Goal: Task Accomplishment & Management: Complete application form

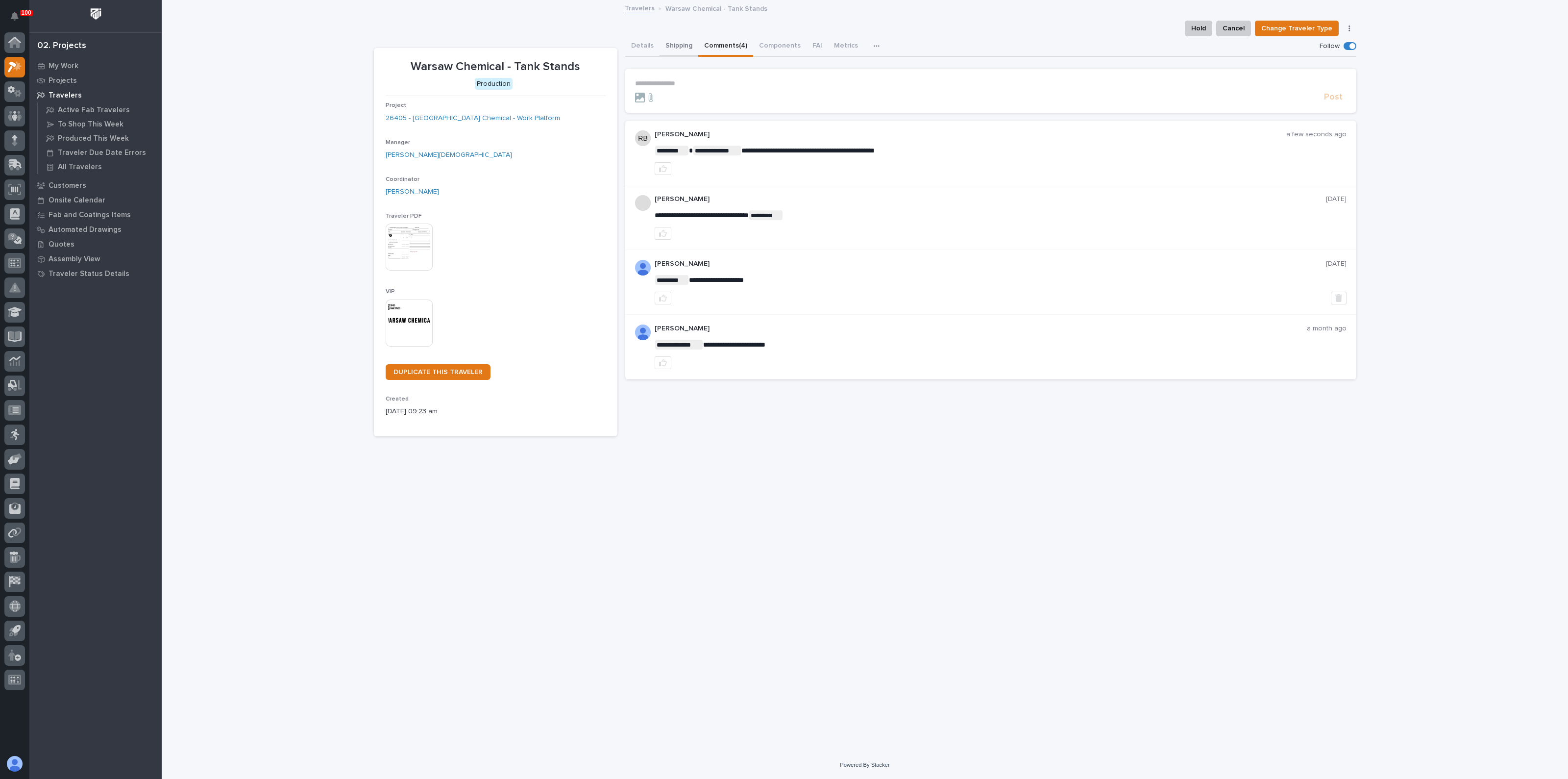
click at [675, 39] on button "Shipping" at bounding box center [679, 46] width 39 height 20
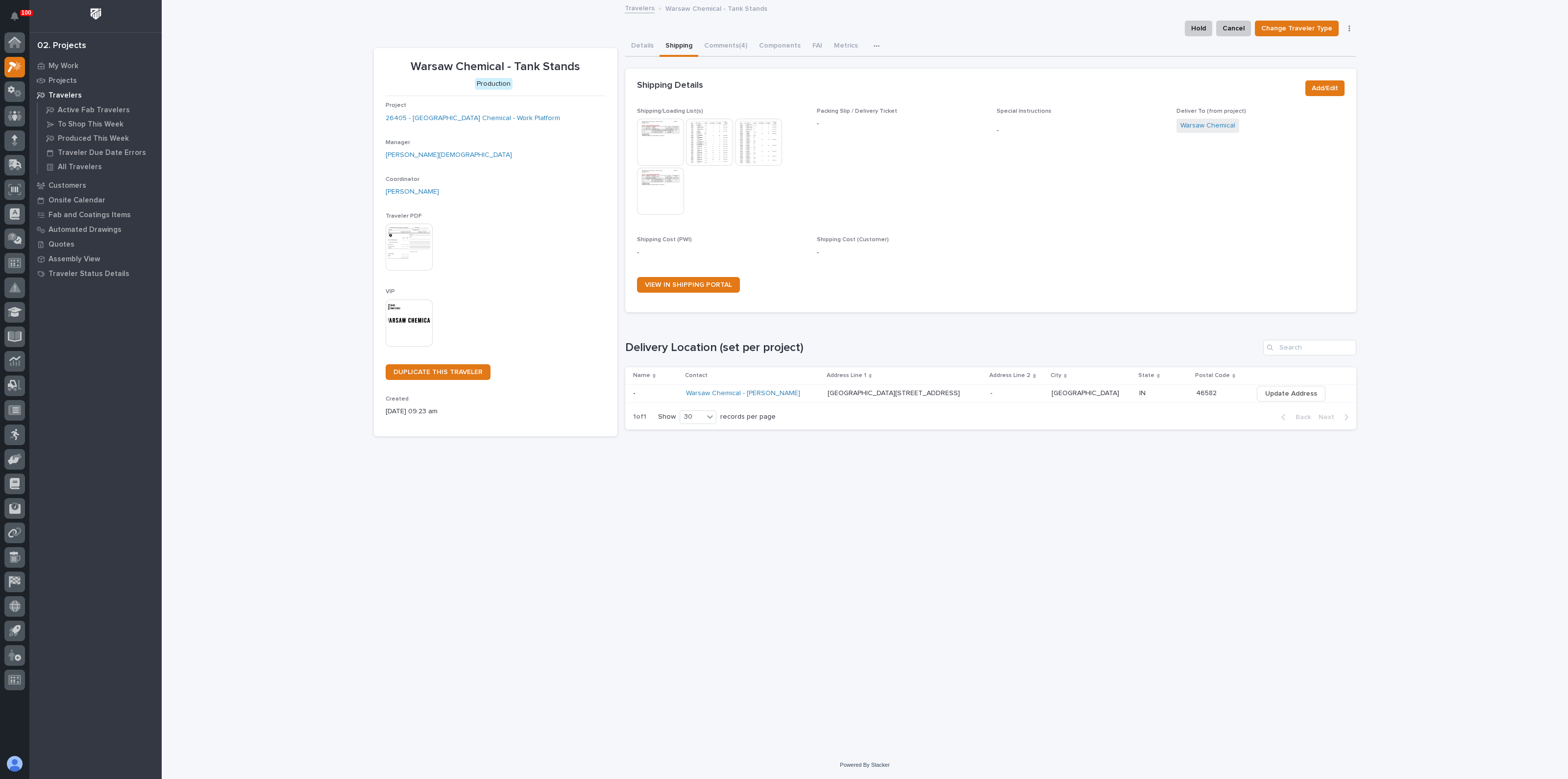
click at [674, 147] on img at bounding box center [661, 142] width 47 height 47
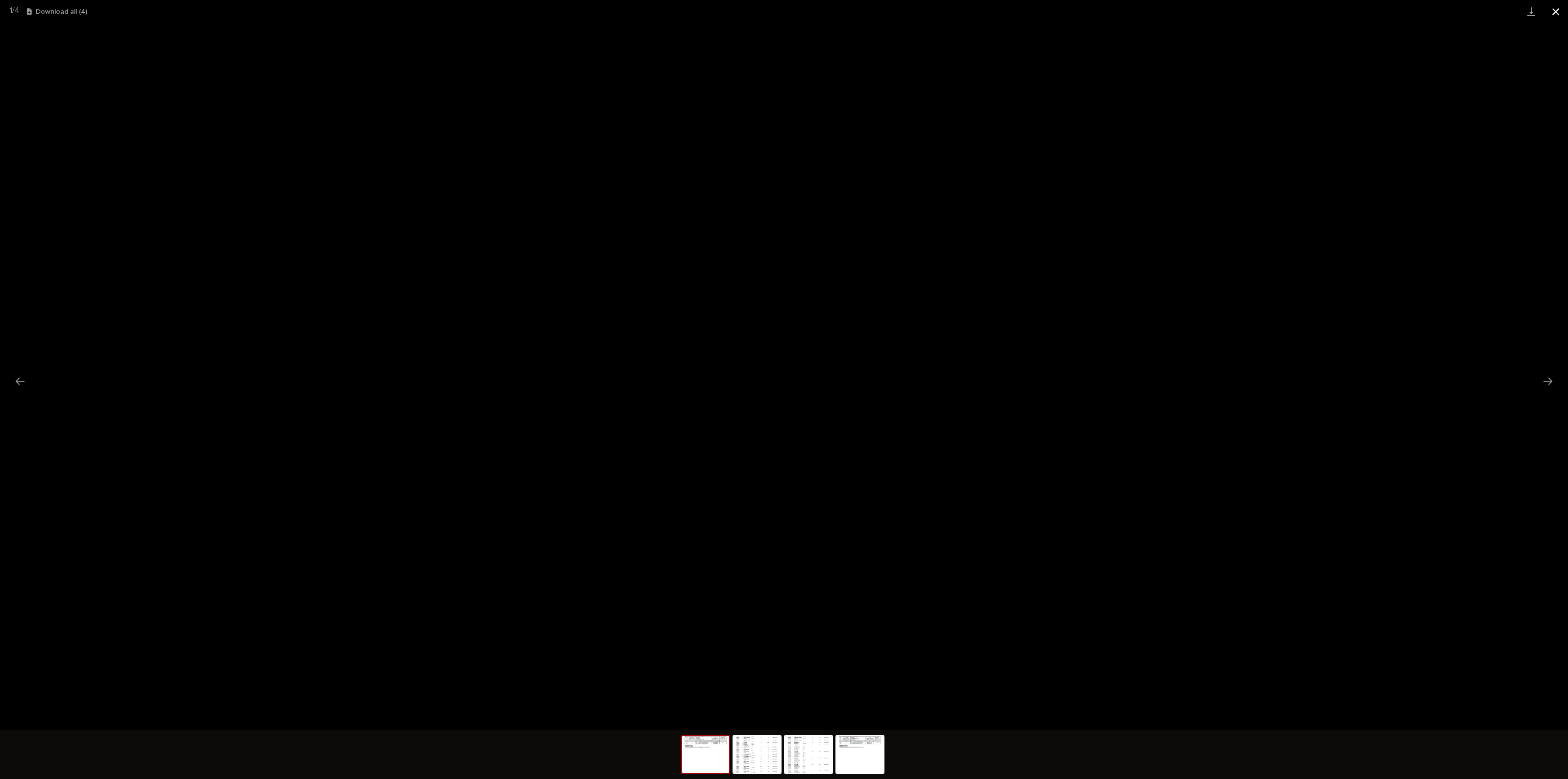
click at [1567, 11] on button "Close gallery" at bounding box center [1556, 11] width 24 height 23
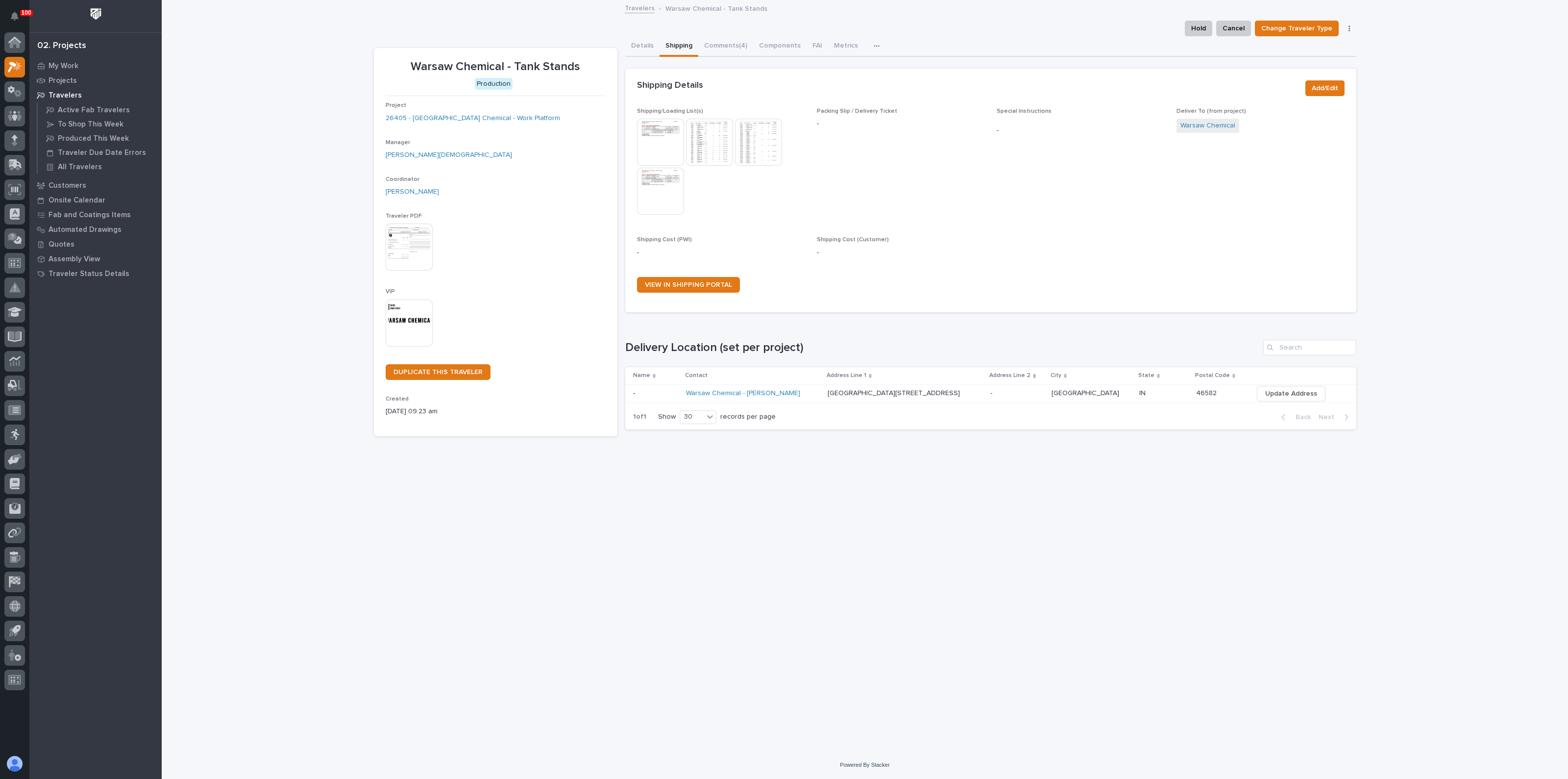
click at [723, 129] on img at bounding box center [710, 142] width 47 height 47
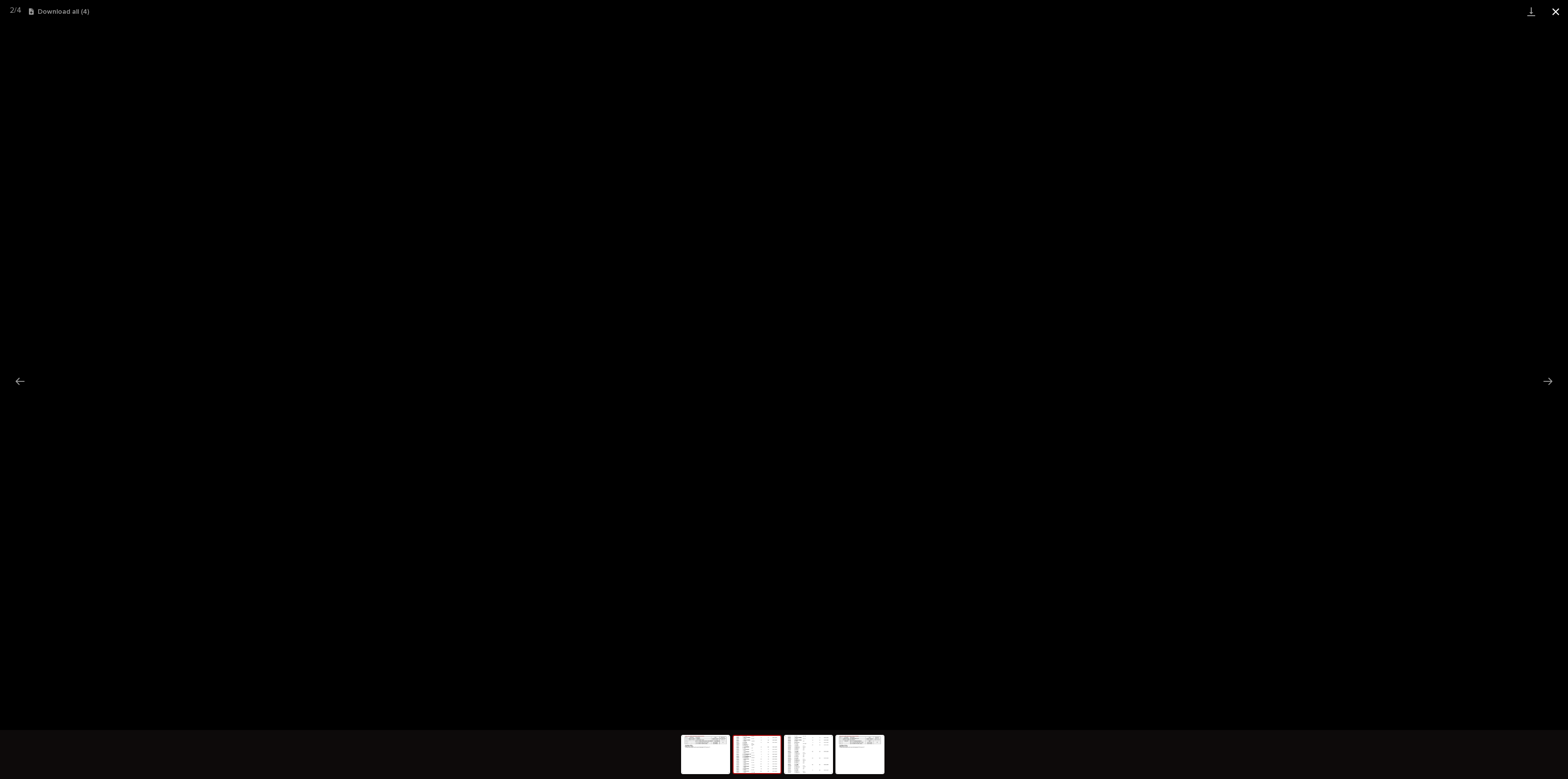
click at [1563, 11] on button "Close gallery" at bounding box center [1556, 11] width 24 height 23
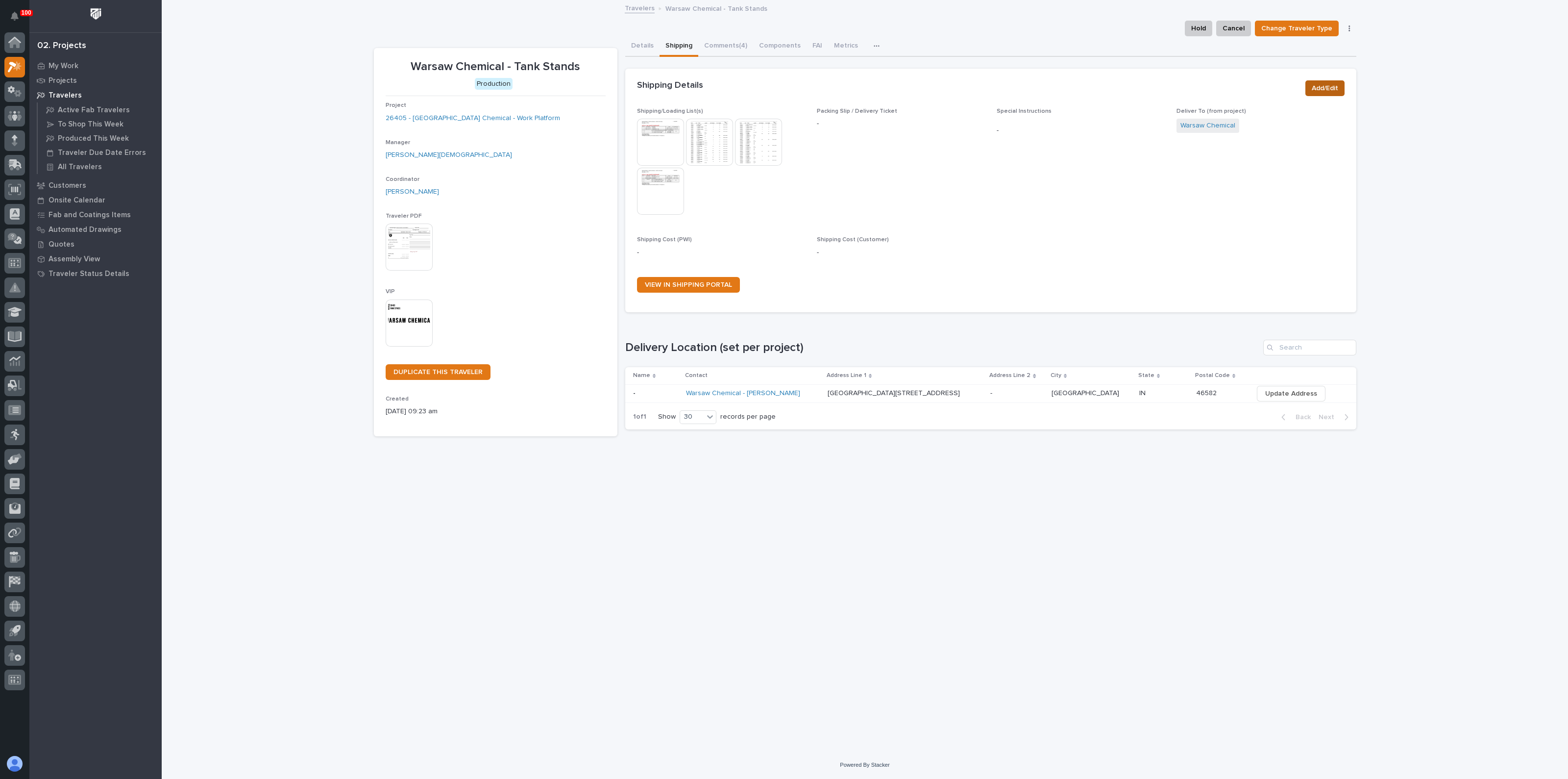
click at [1320, 85] on span "Add/Edit" at bounding box center [1325, 88] width 27 height 11
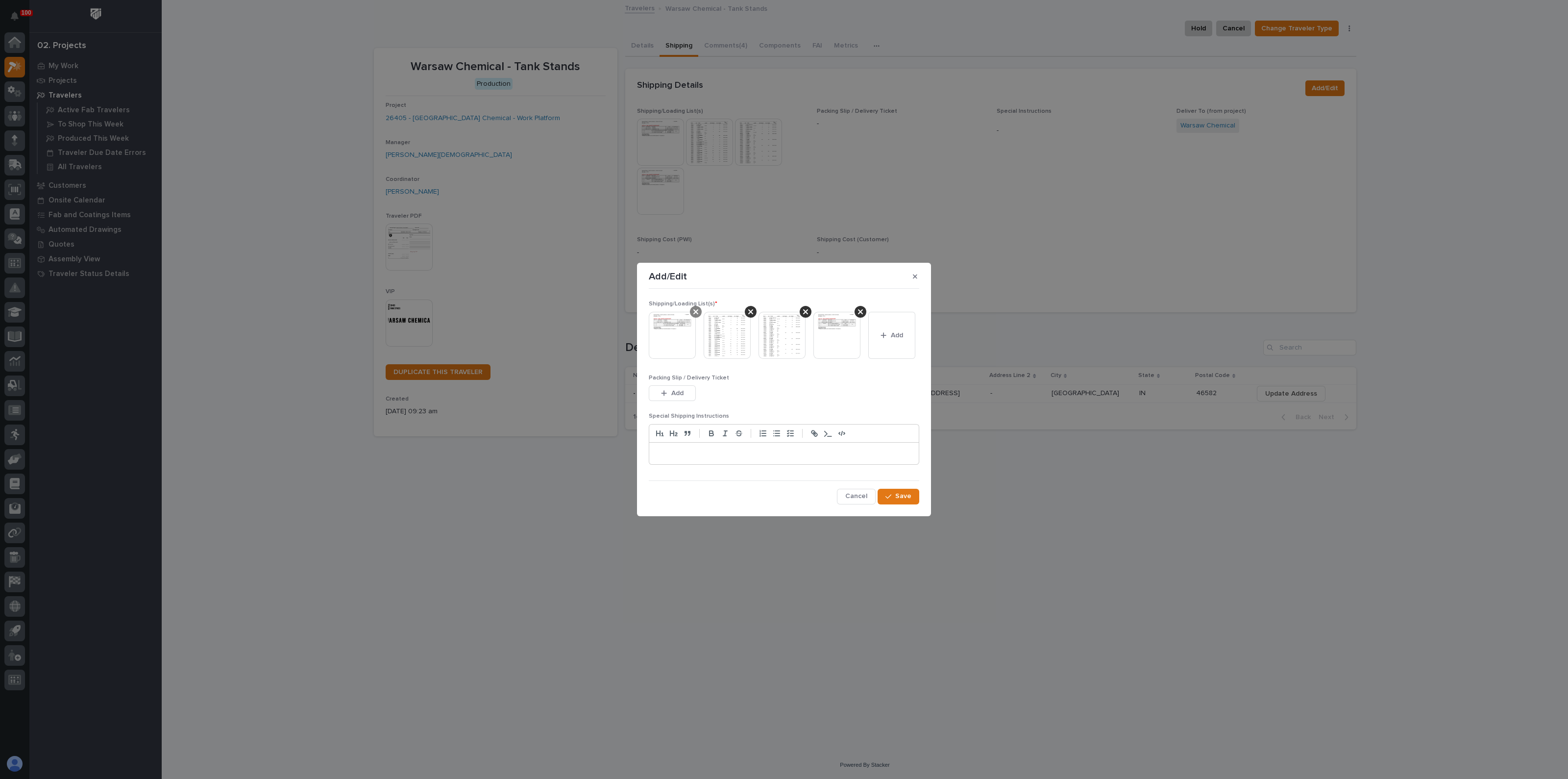
click at [698, 311] on icon at bounding box center [696, 311] width 5 height 8
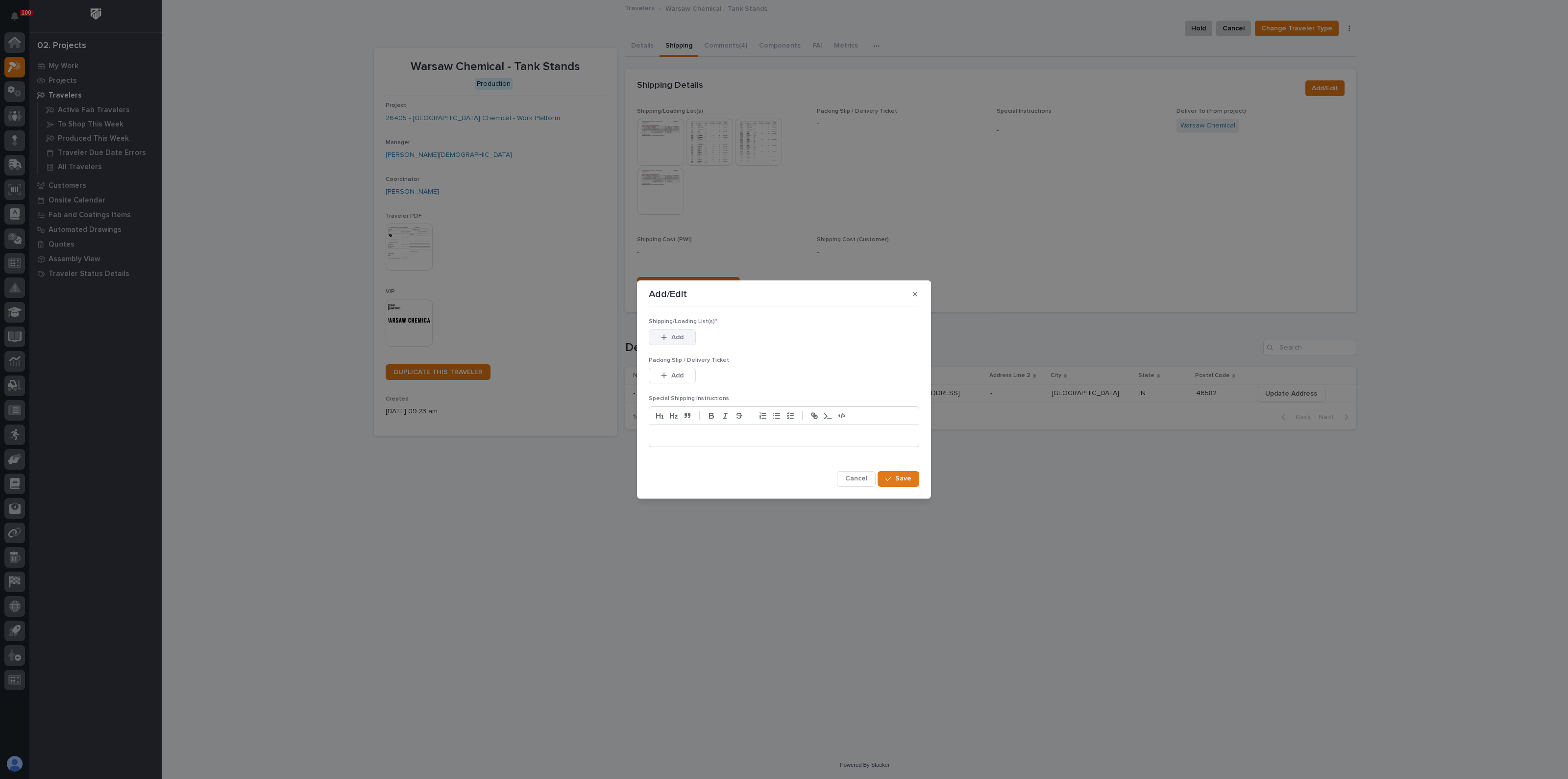
click at [668, 331] on button "Add" at bounding box center [672, 337] width 47 height 16
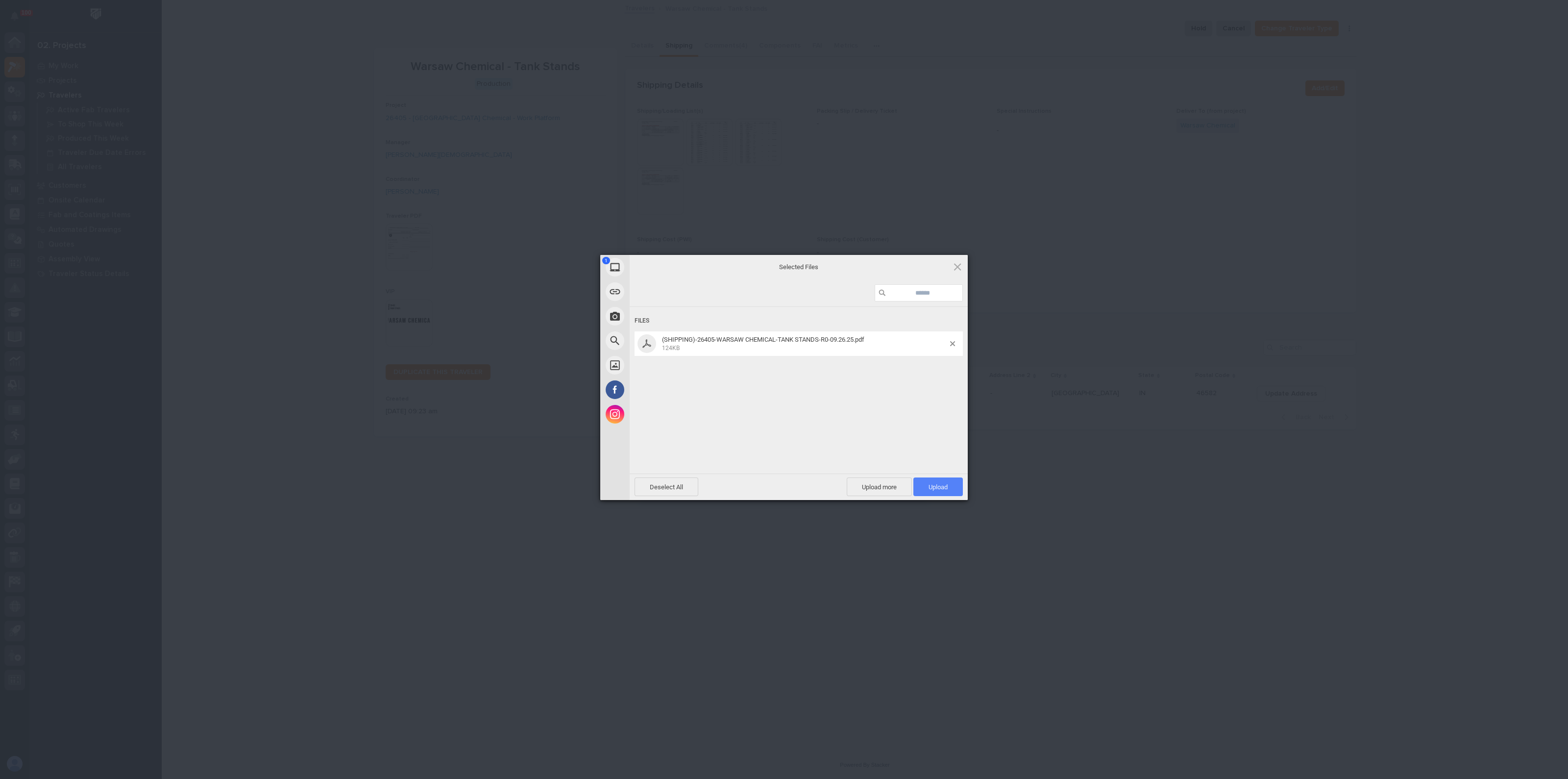
click at [940, 486] on span "Upload 1" at bounding box center [938, 487] width 19 height 8
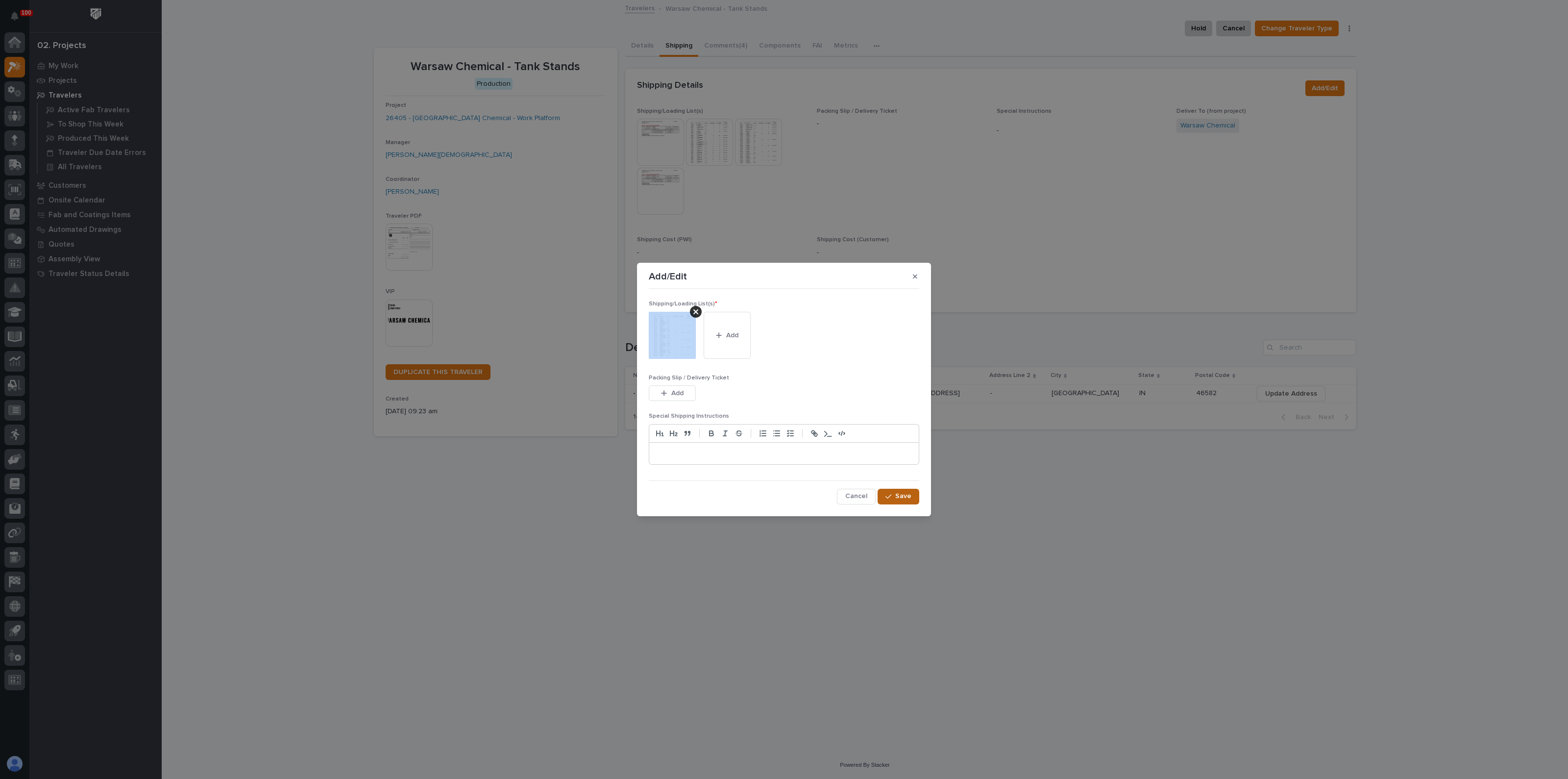
click at [909, 490] on button "Save" at bounding box center [898, 496] width 41 height 16
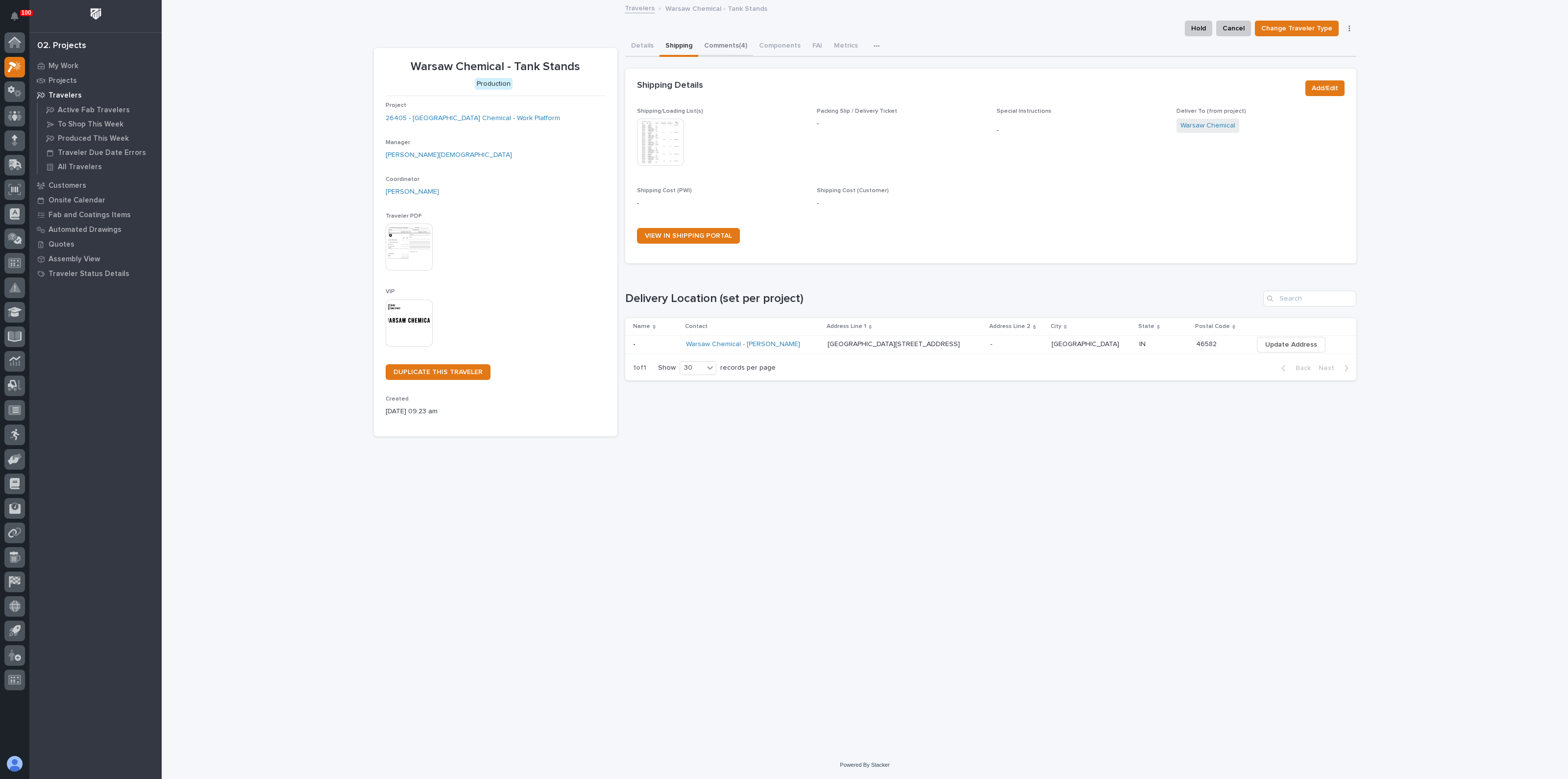
click at [730, 45] on button "Comments (4)" at bounding box center [726, 46] width 55 height 20
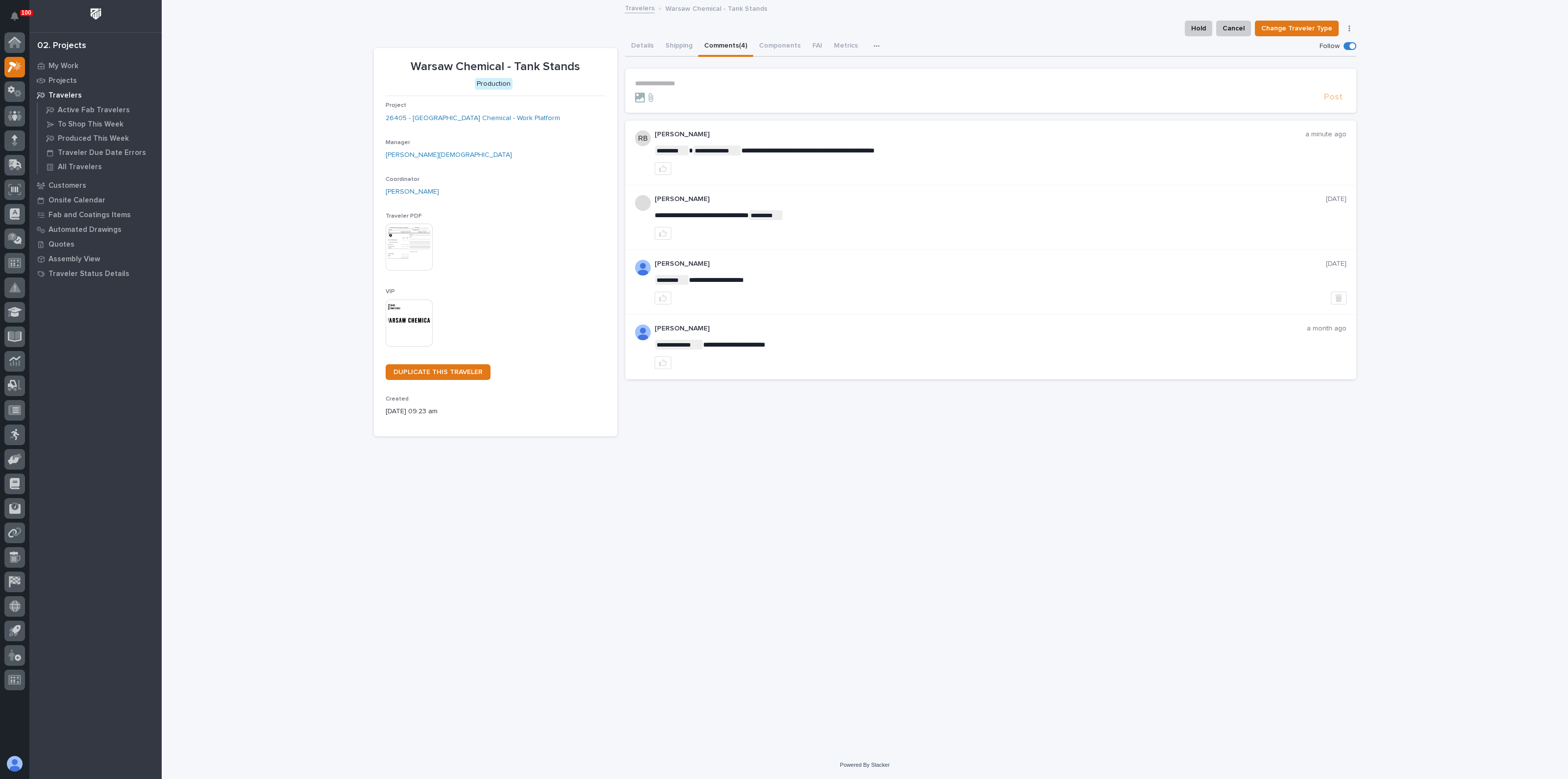
drag, startPoint x: 723, startPoint y: 73, endPoint x: 712, endPoint y: 77, distance: 11.7
click at [723, 73] on section "**********" at bounding box center [991, 90] width 731 height 44
click at [694, 82] on p "**********" at bounding box center [991, 83] width 712 height 8
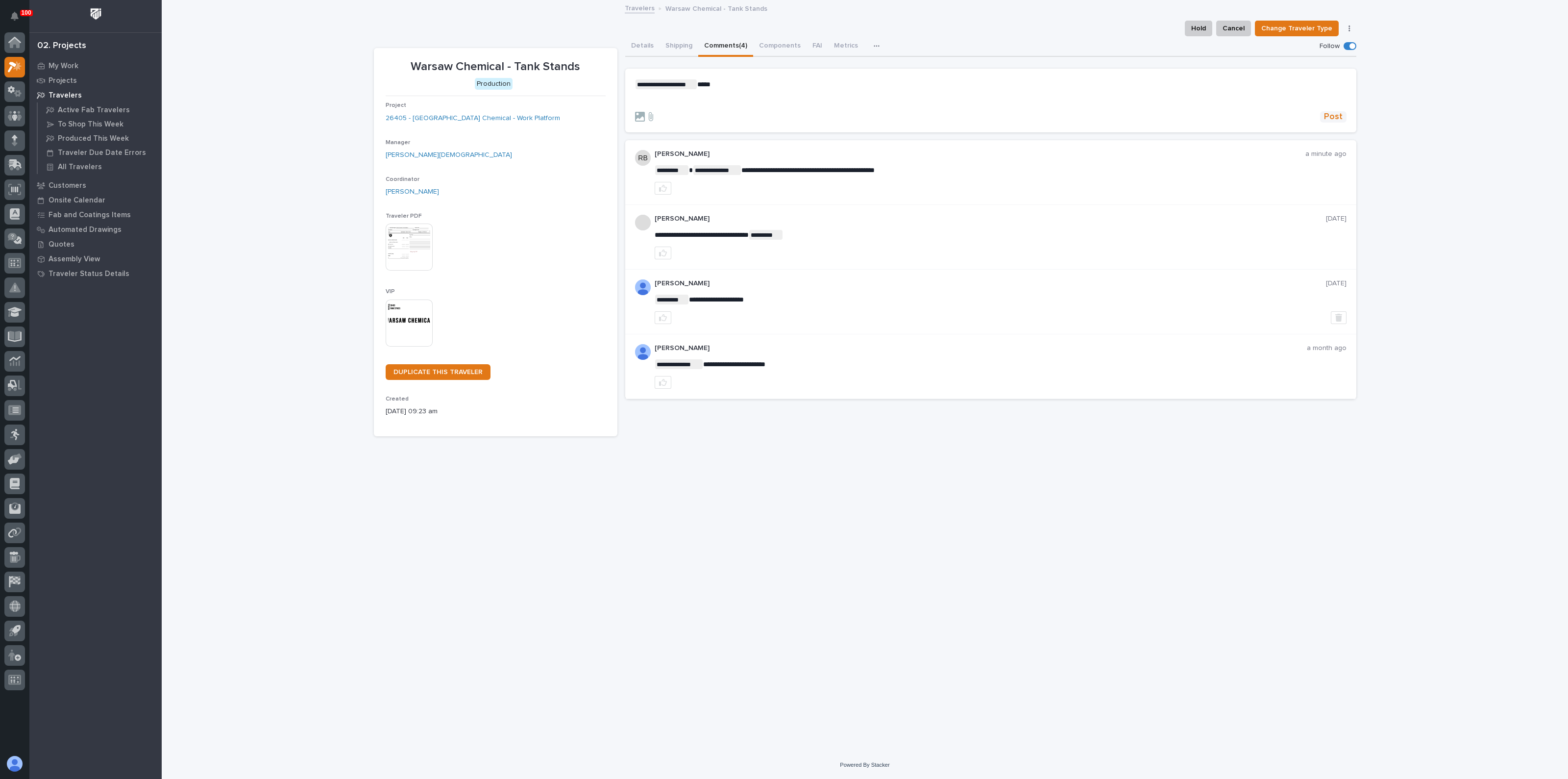
click at [1330, 111] on span "Post" at bounding box center [1333, 117] width 18 height 11
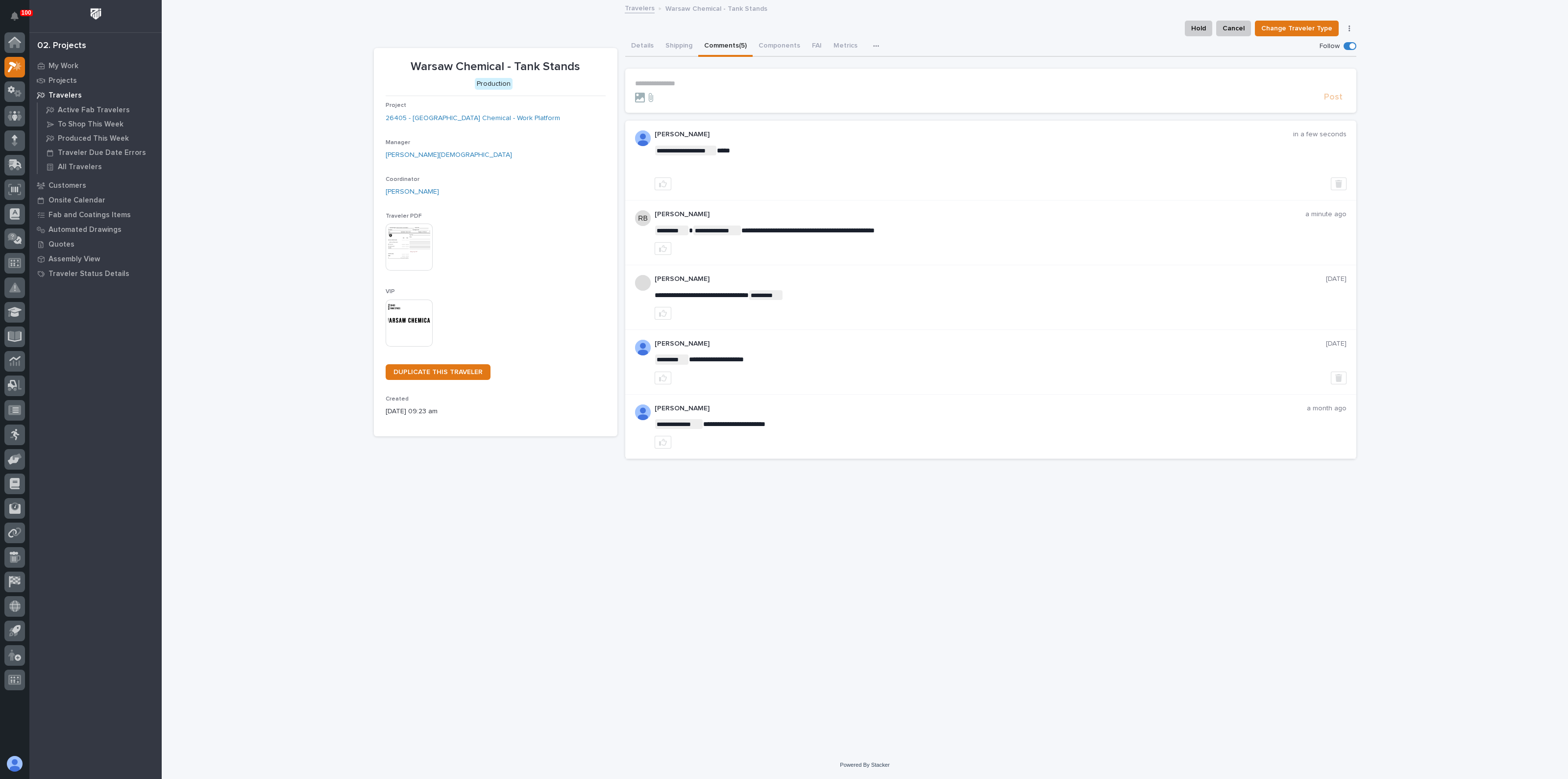
click at [251, 145] on div "**********" at bounding box center [865, 376] width 1406 height 750
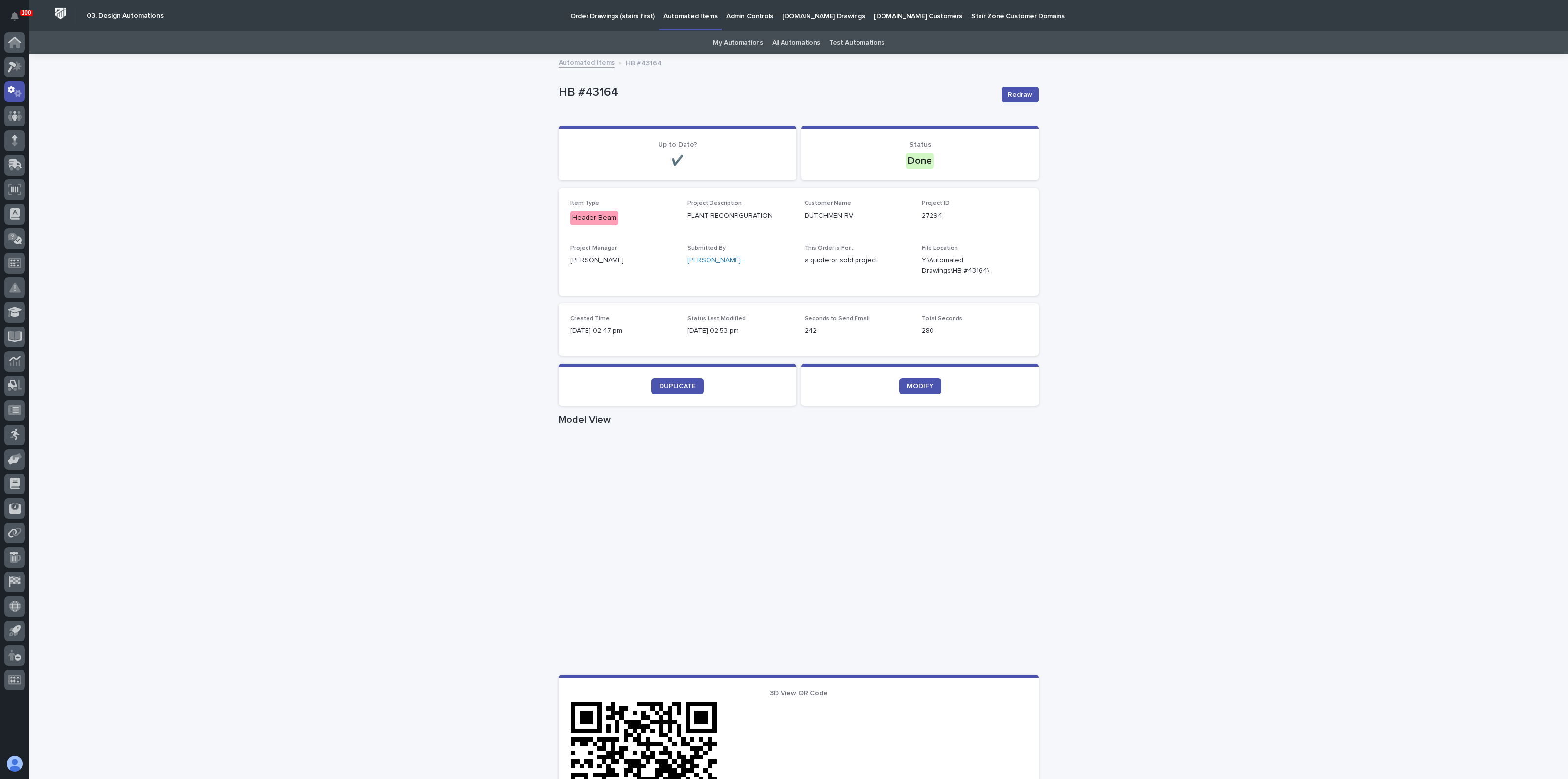
click at [337, 455] on div "Loading... Saving… Loading... Saving… HB #43164 Redraw HB #43164 Redraw Sorry, …" at bounding box center [798, 568] width 1539 height 1025
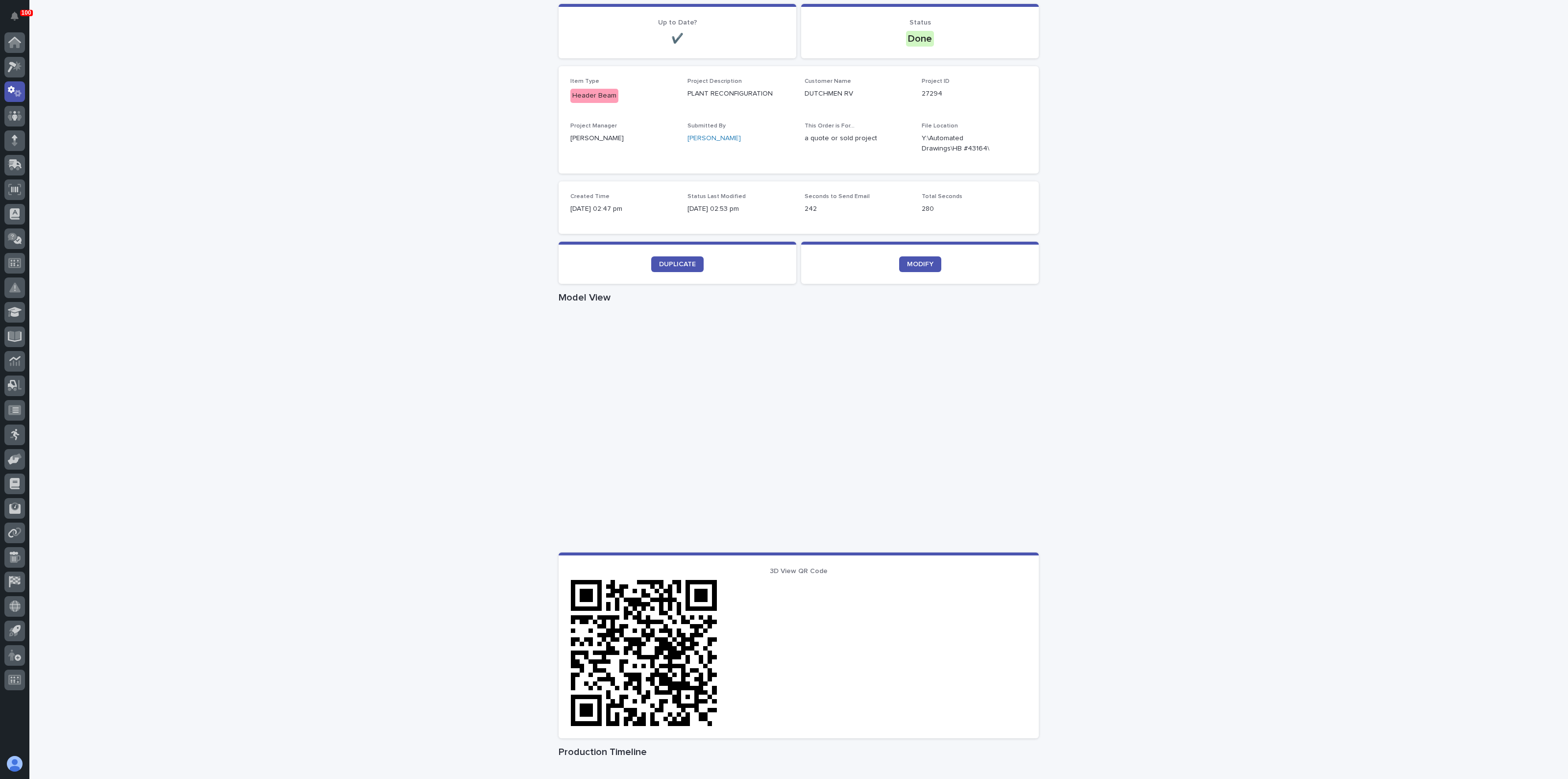
scroll to position [122, 0]
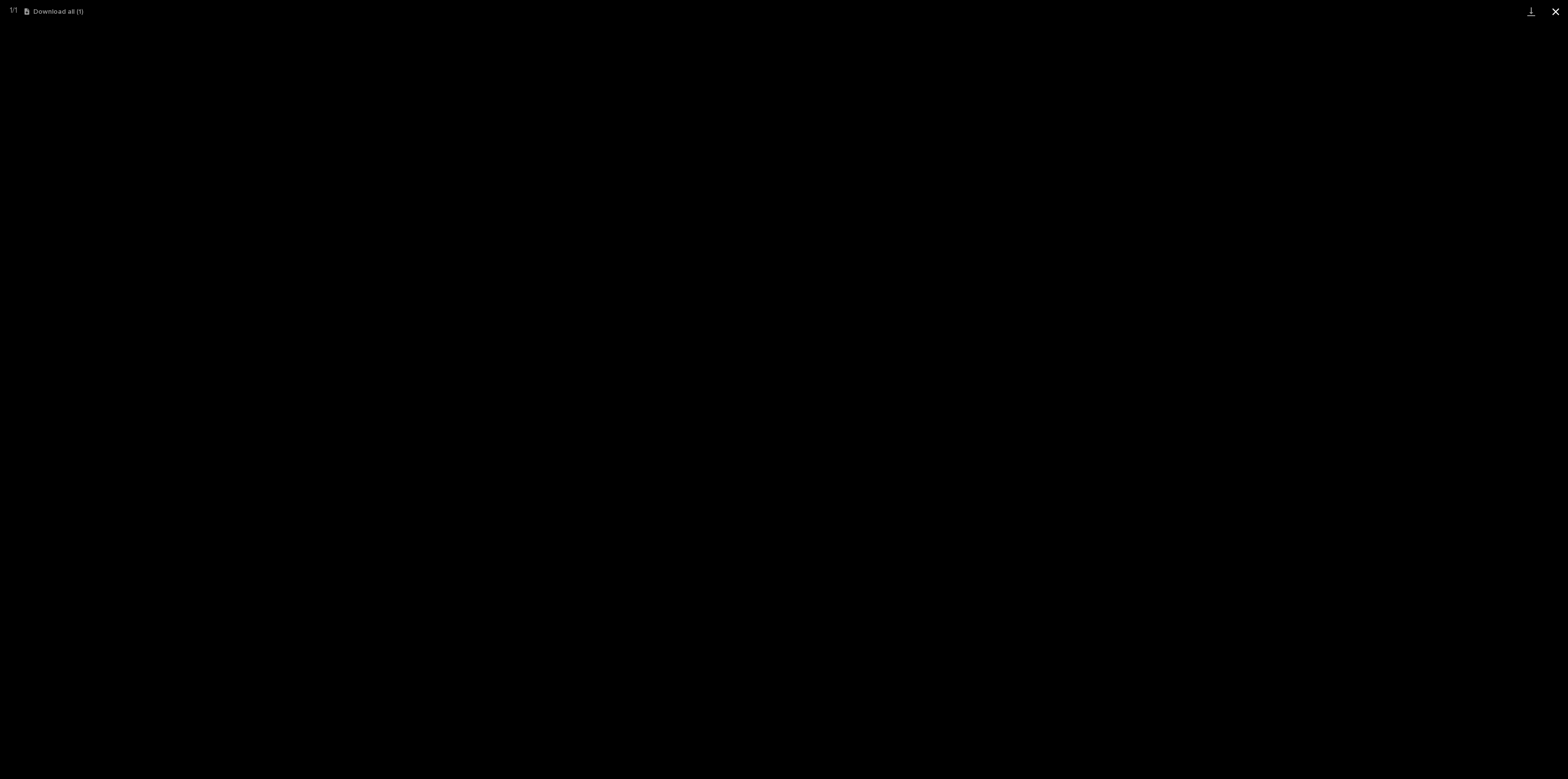
click at [1566, 10] on button "Close gallery" at bounding box center [1556, 11] width 24 height 23
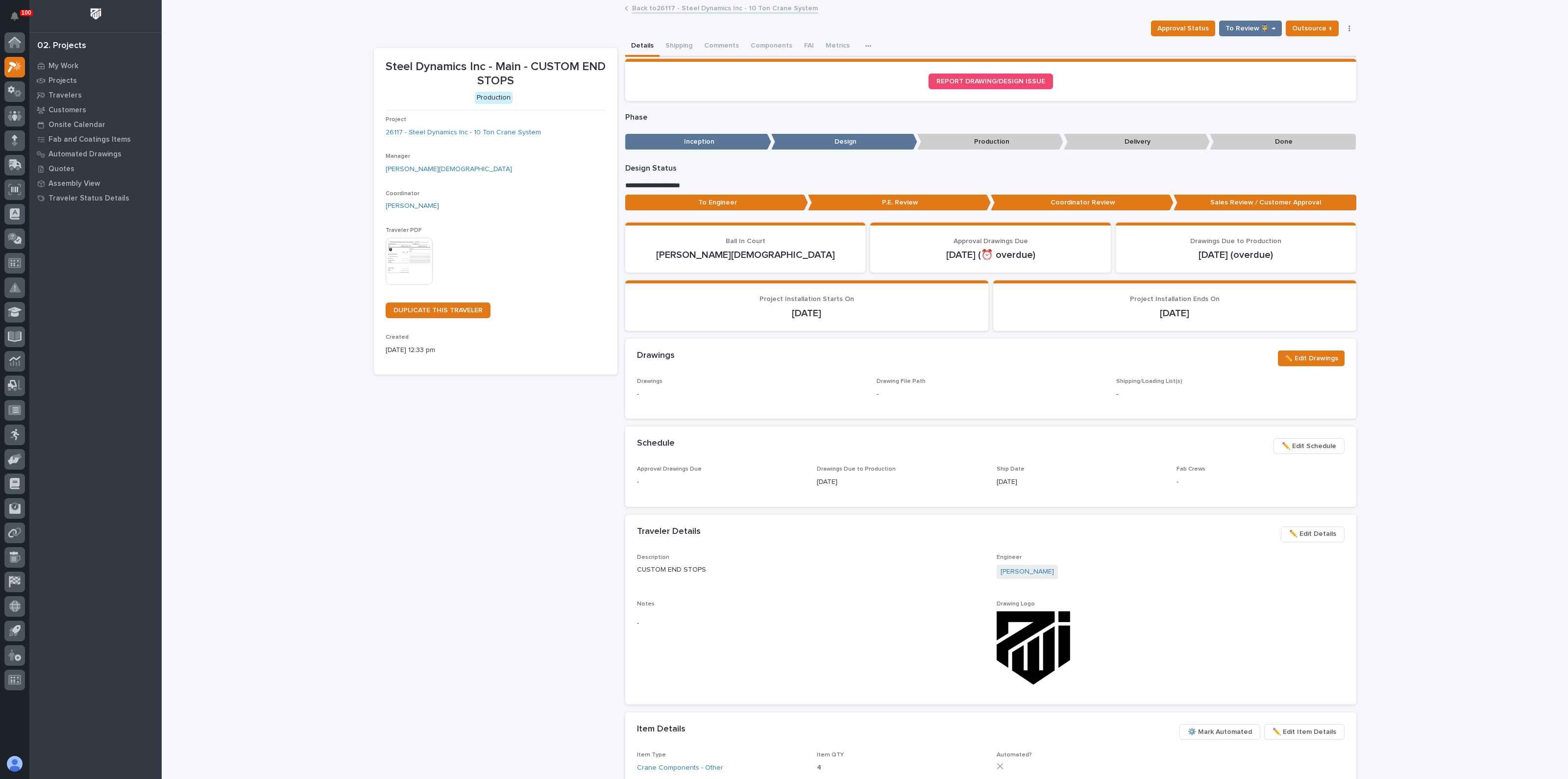
click at [1269, 141] on p "Done" at bounding box center [1282, 141] width 146 height 16
click at [1263, 141] on p "Done" at bounding box center [1282, 141] width 146 height 16
click at [1266, 32] on span "To Review 👨‍🏭 →" at bounding box center [1250, 28] width 50 height 11
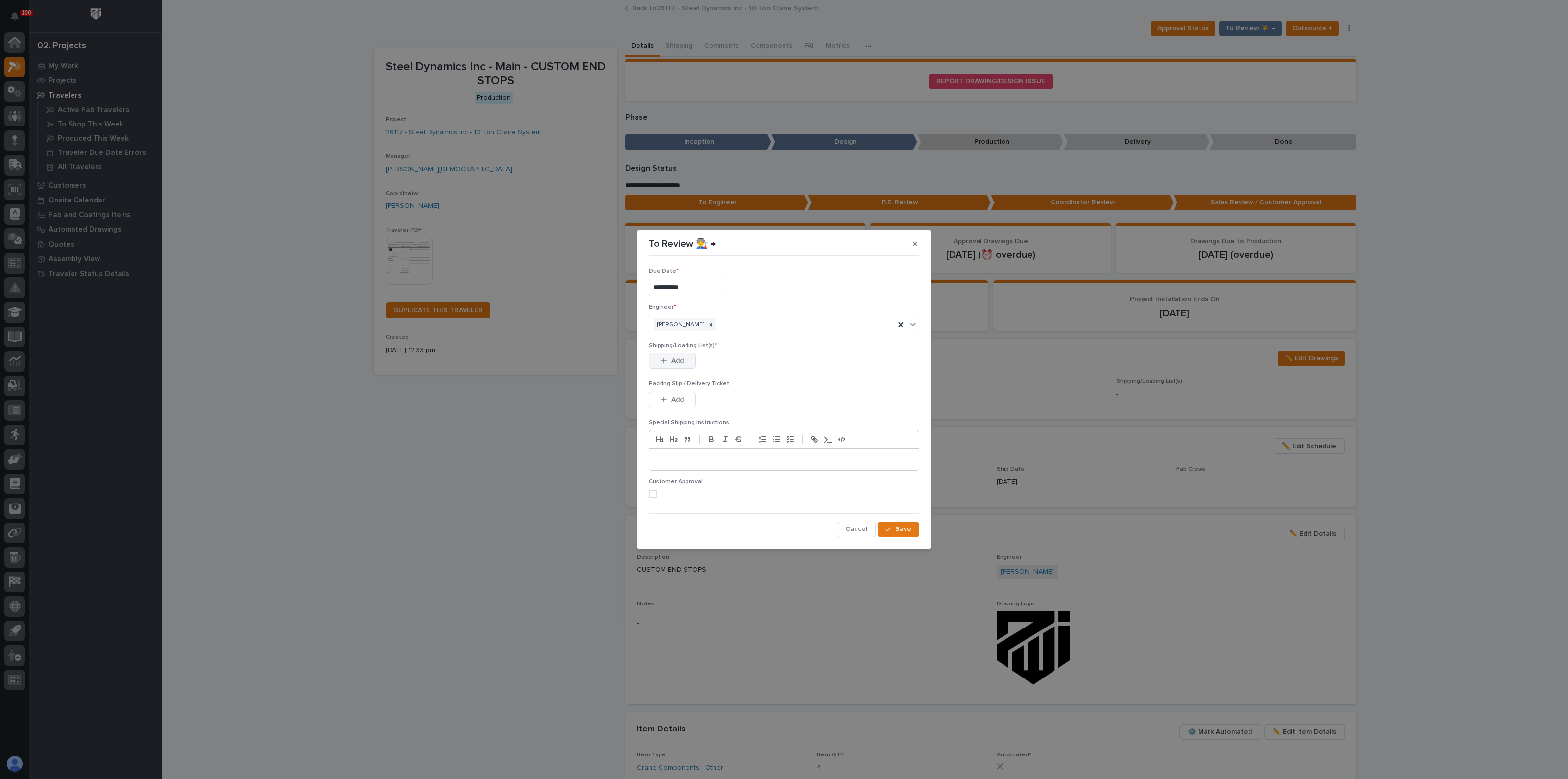
click at [672, 361] on span "Add" at bounding box center [677, 361] width 12 height 9
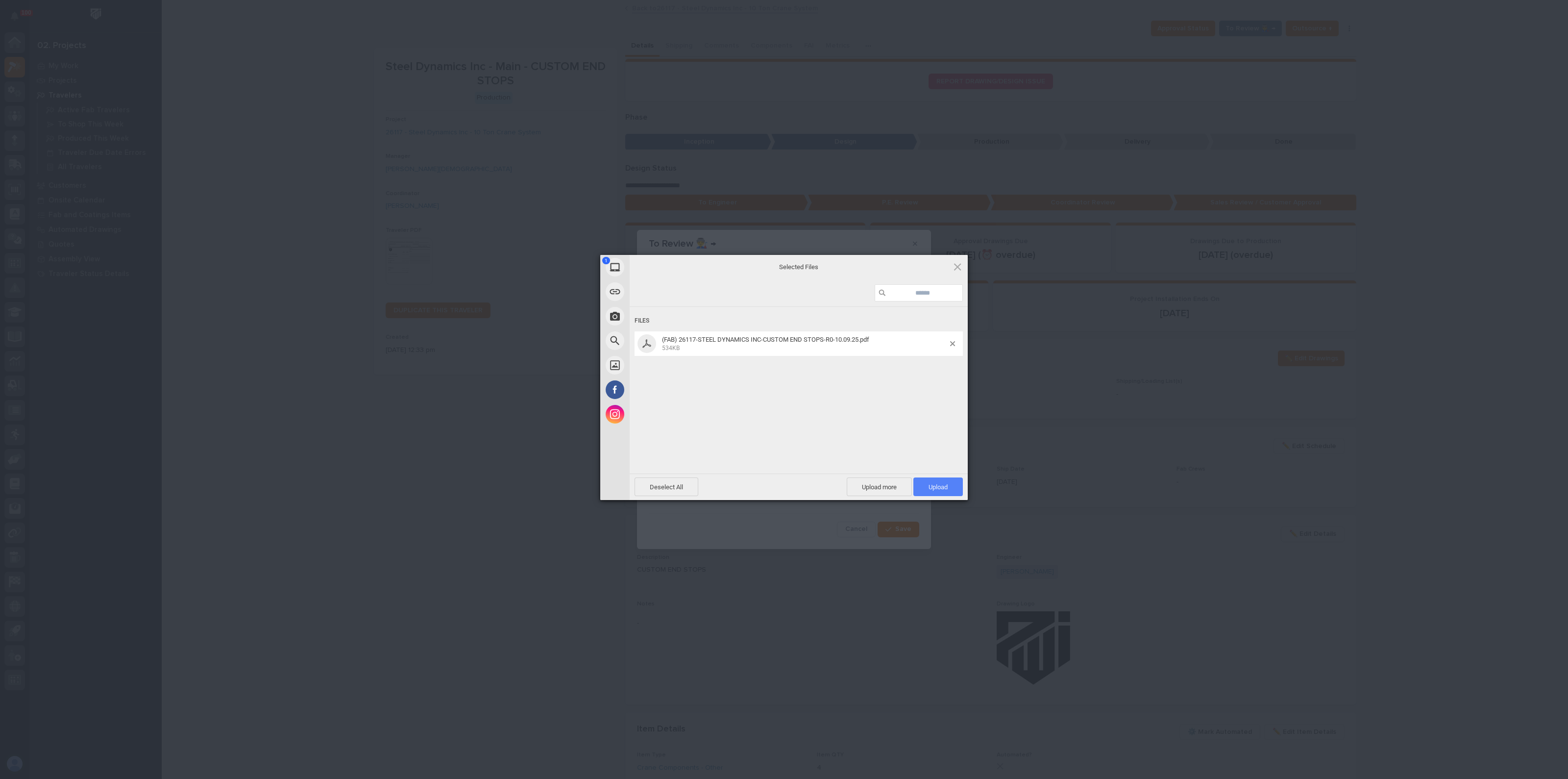
click at [930, 487] on span "Upload 1" at bounding box center [938, 487] width 19 height 8
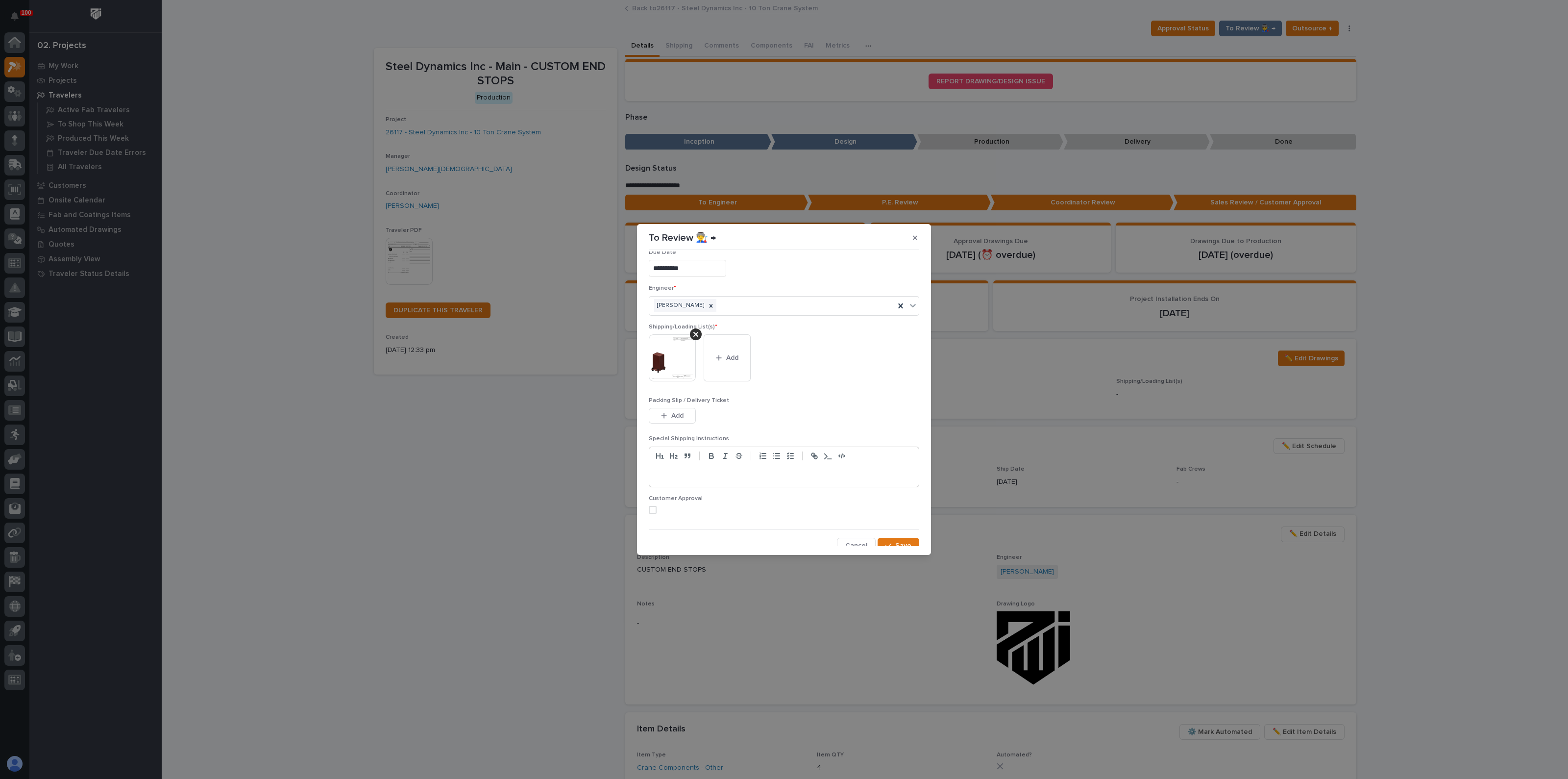
scroll to position [20, 0]
click at [889, 536] on div "button" at bounding box center [890, 539] width 10 height 7
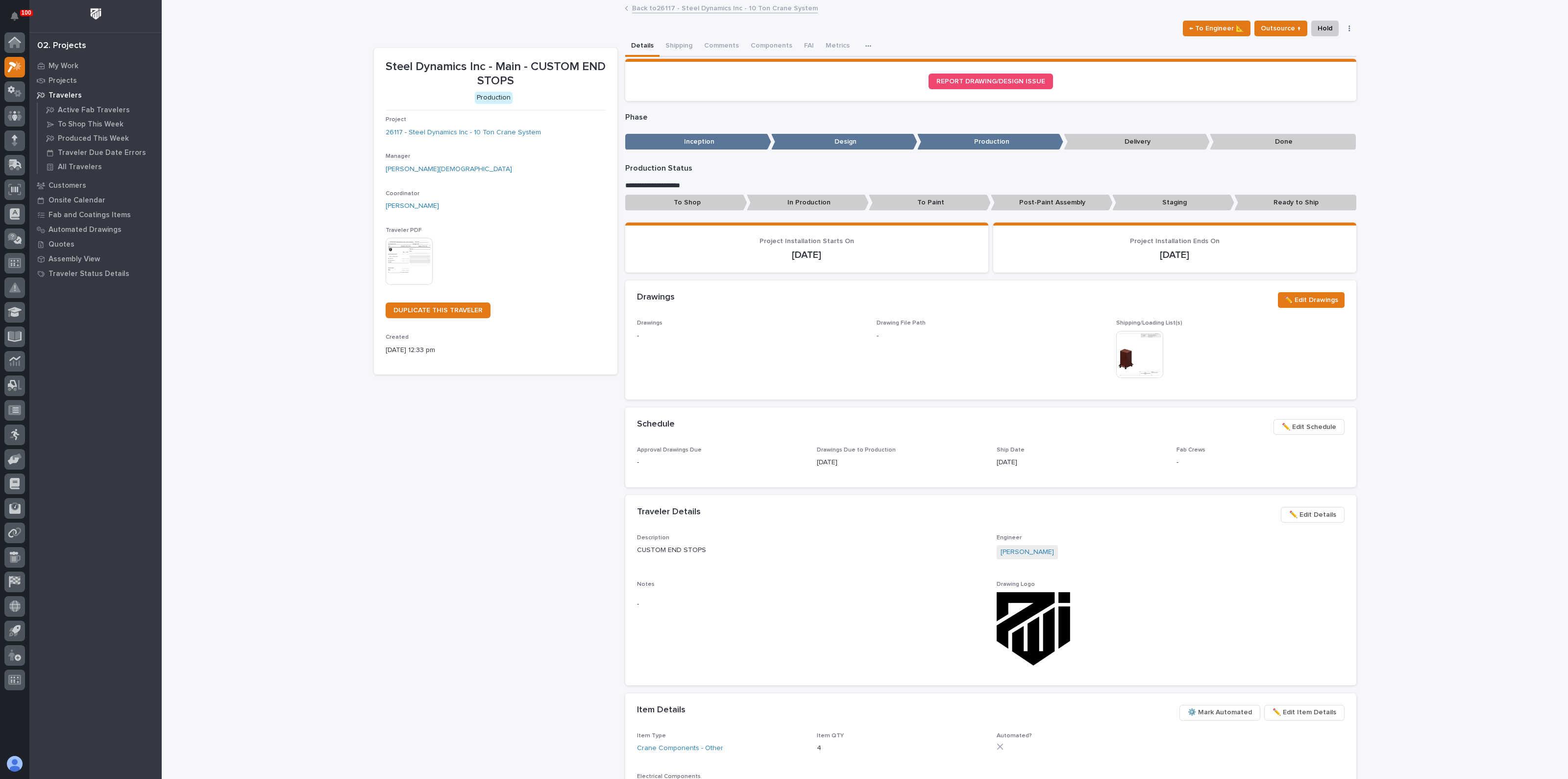
click at [1349, 26] on button "button" at bounding box center [1350, 28] width 14 height 7
click at [1348, 26] on button "button" at bounding box center [1350, 28] width 14 height 7
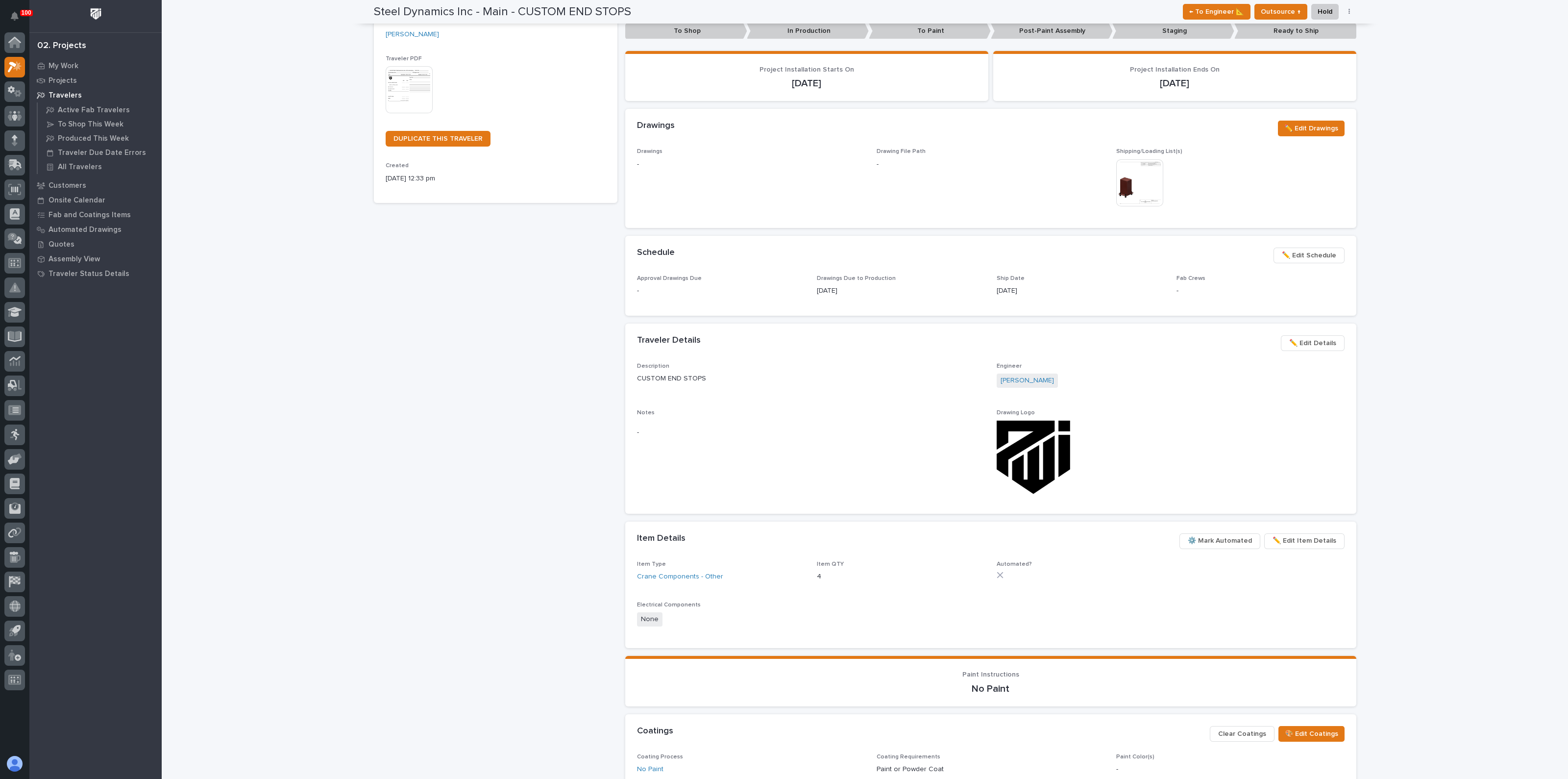
scroll to position [0, 0]
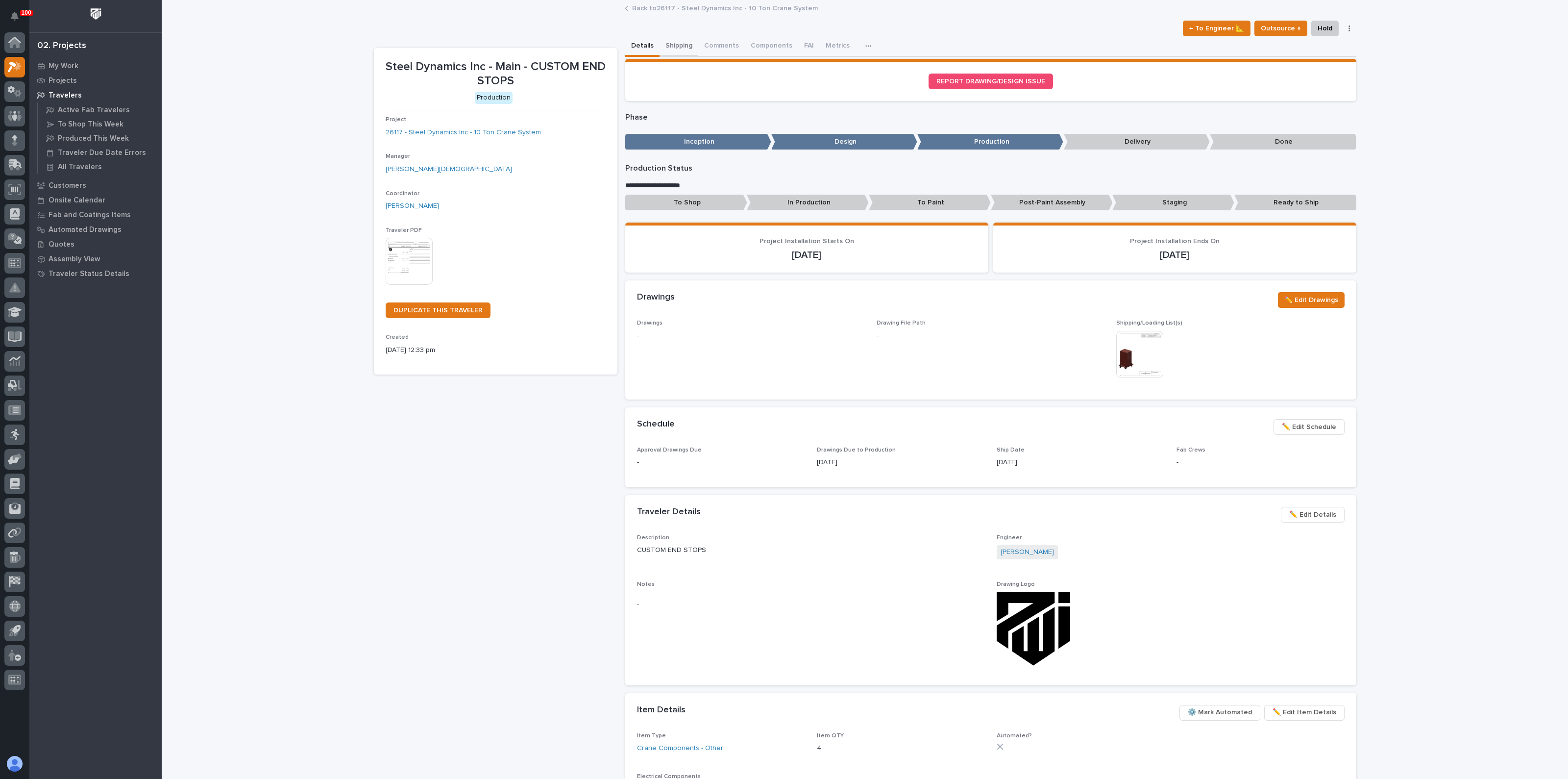
click at [682, 45] on button "Shipping" at bounding box center [679, 46] width 39 height 20
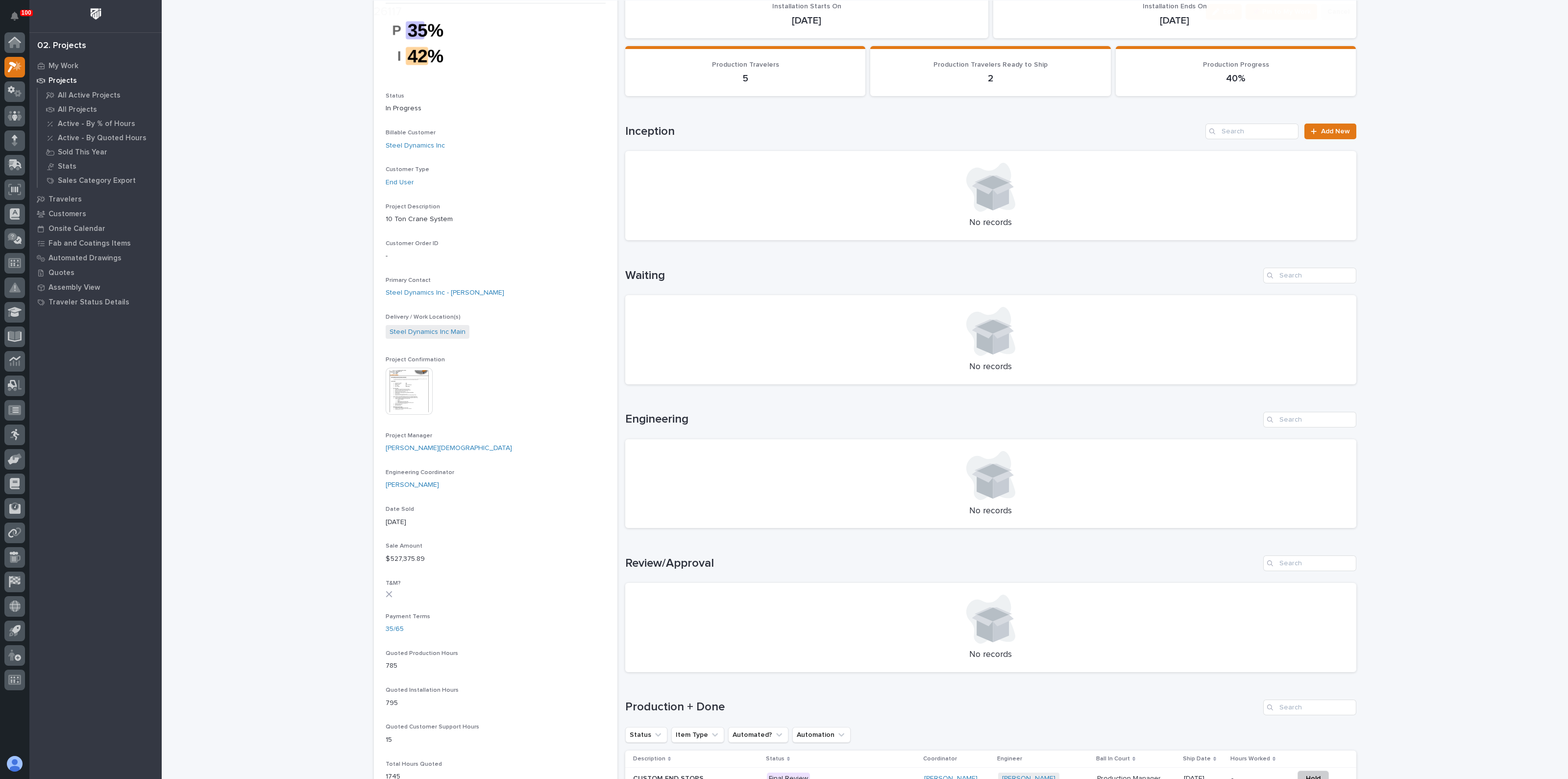
scroll to position [306, 0]
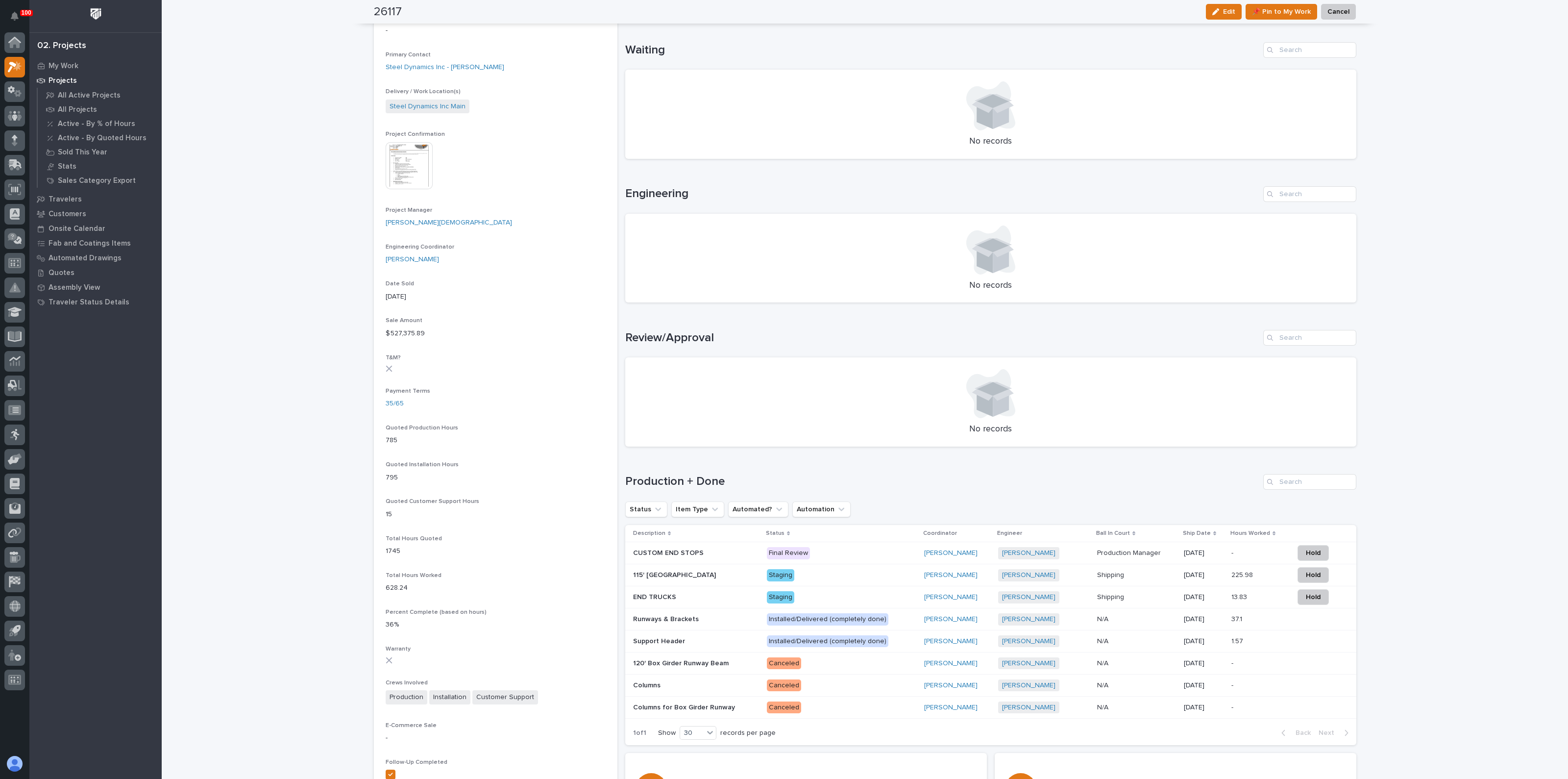
click at [689, 550] on p "CUSTOM END STOPS" at bounding box center [669, 552] width 73 height 10
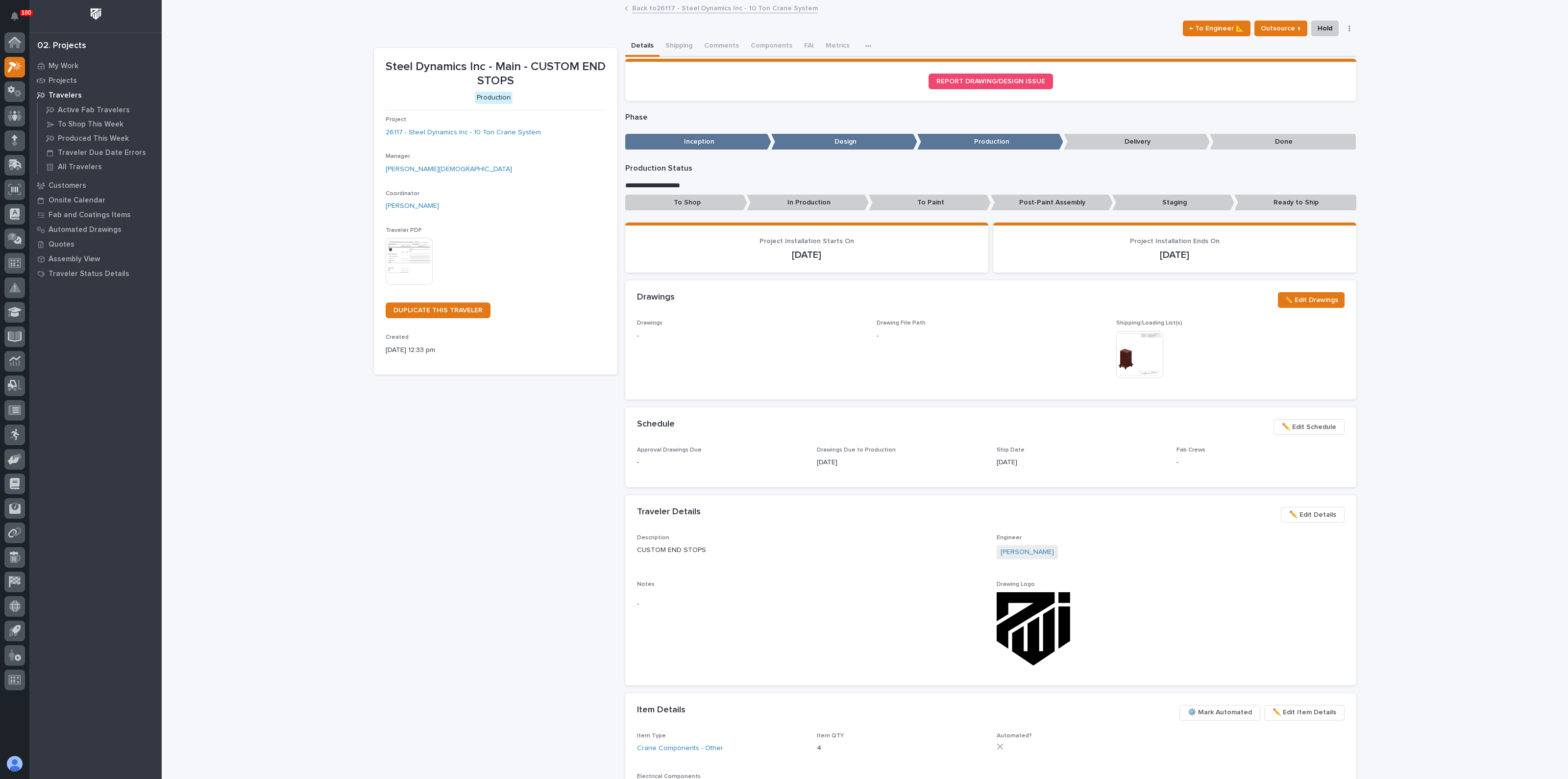
click at [1282, 201] on p "Ready to Ship" at bounding box center [1296, 203] width 122 height 16
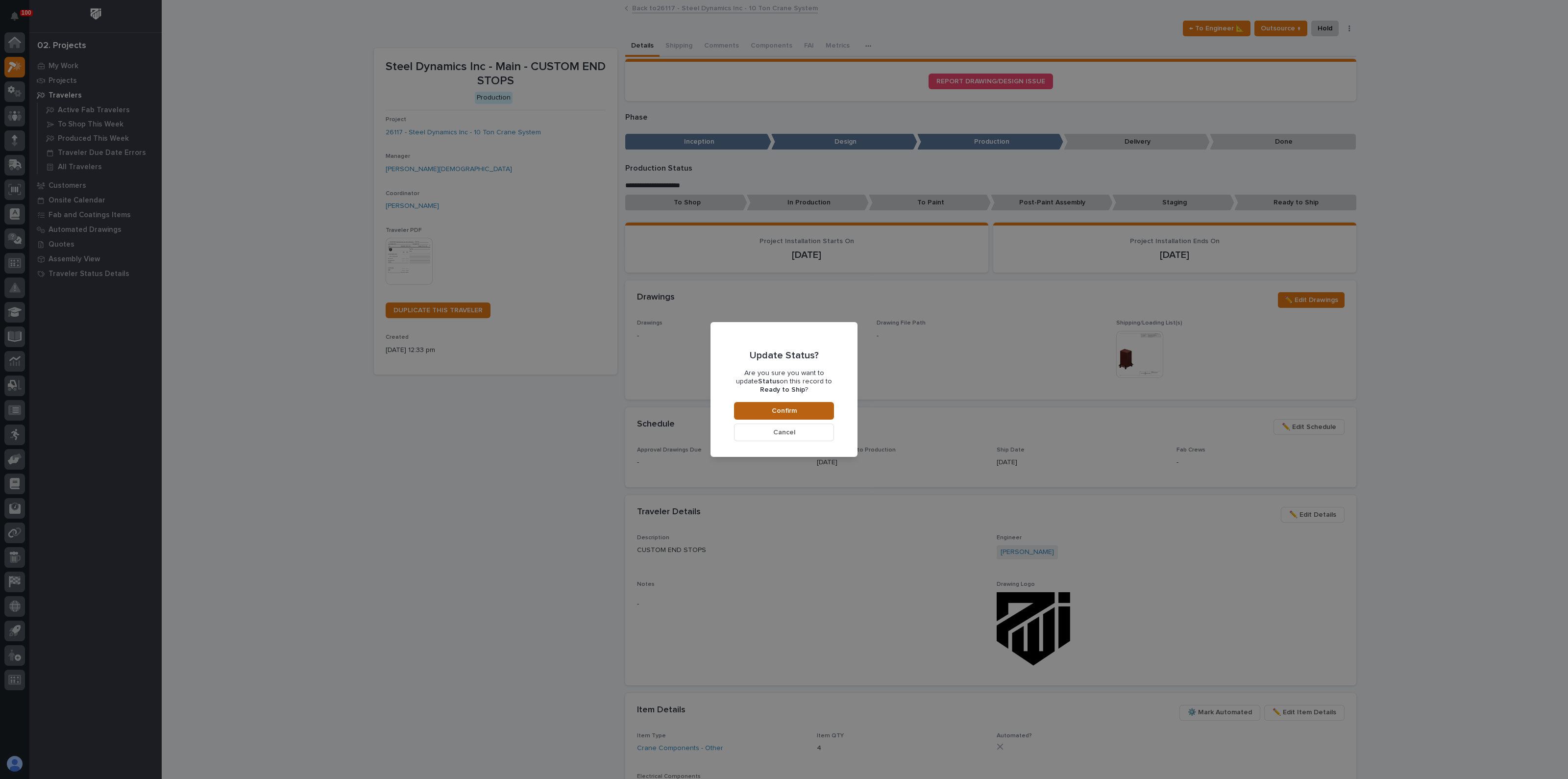
click at [817, 412] on button "Confirm" at bounding box center [784, 411] width 100 height 18
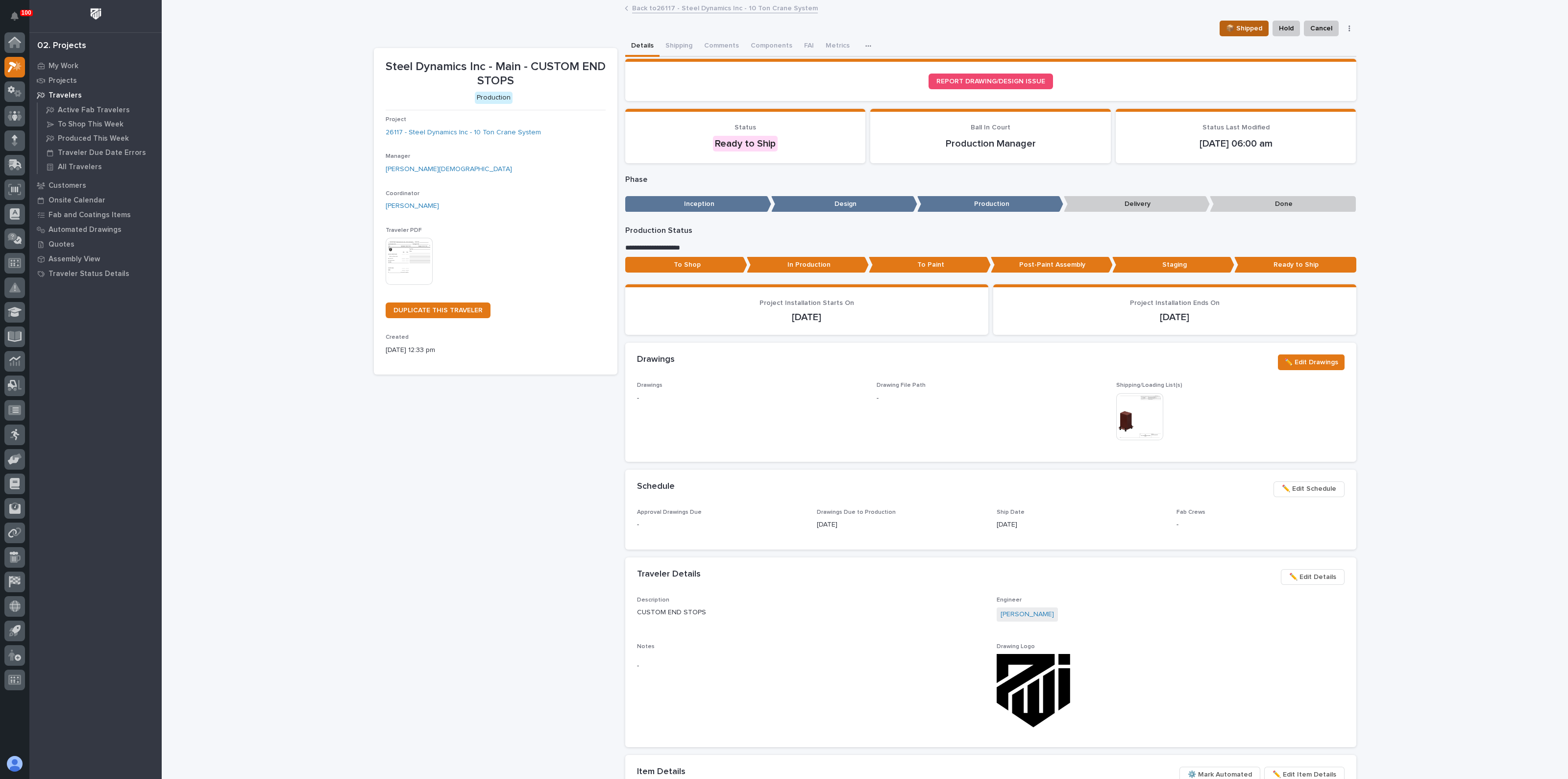
click at [1238, 27] on span "📦 Shipped" at bounding box center [1244, 28] width 36 height 11
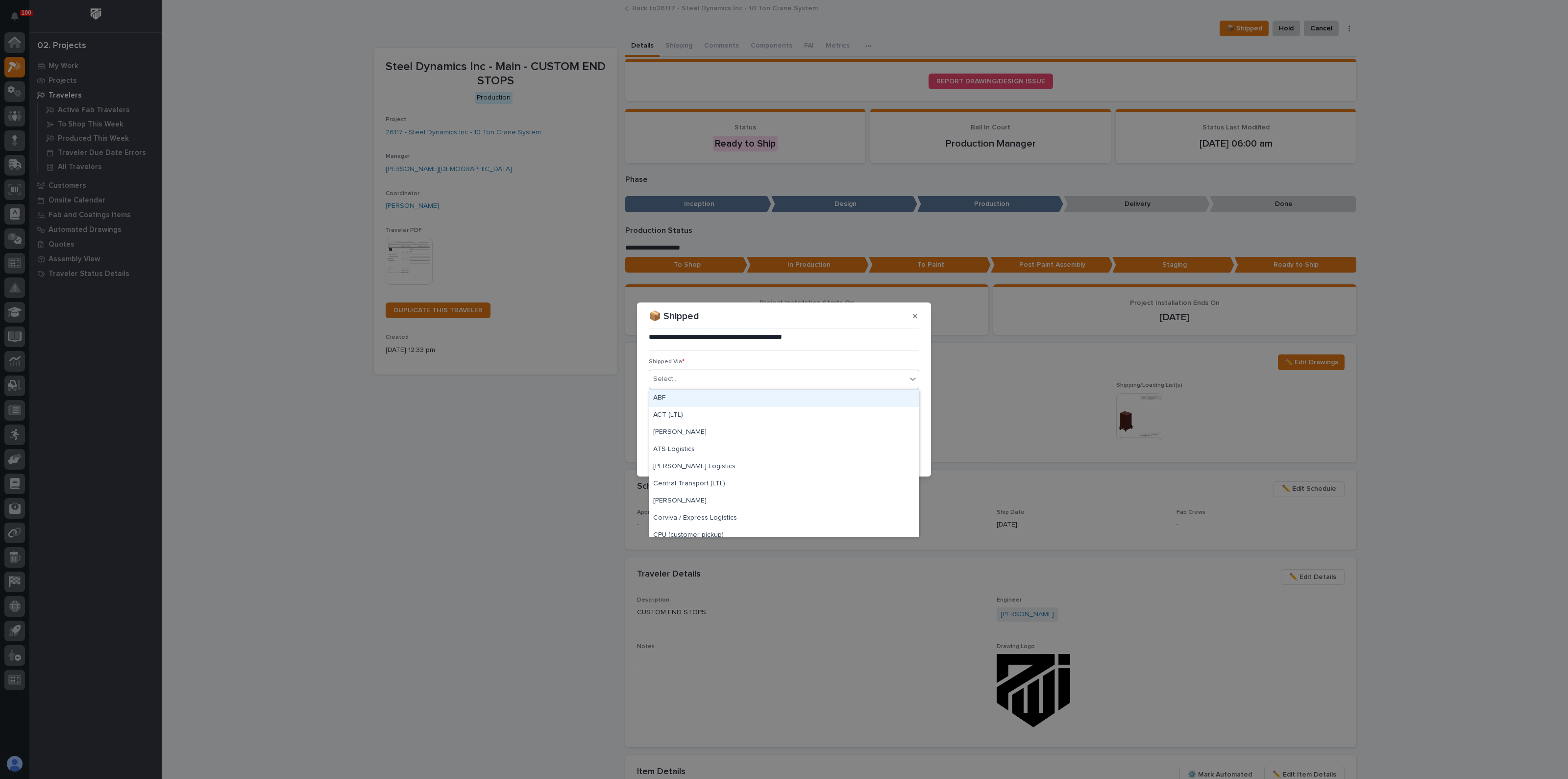
click at [721, 378] on div "Select..." at bounding box center [778, 379] width 257 height 16
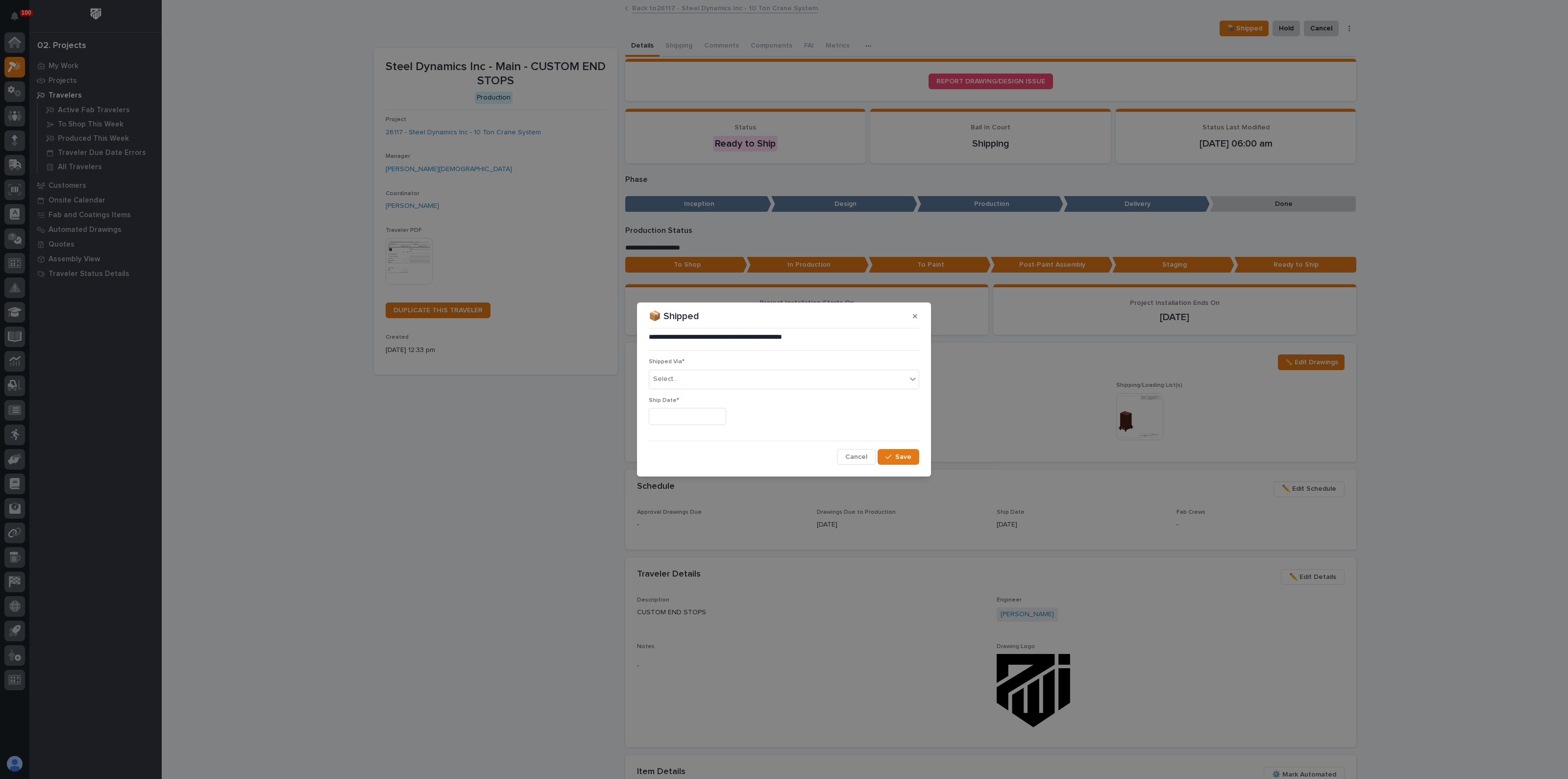
click at [543, 455] on div "**********" at bounding box center [784, 389] width 1568 height 779
click at [913, 318] on icon "button" at bounding box center [915, 316] width 4 height 7
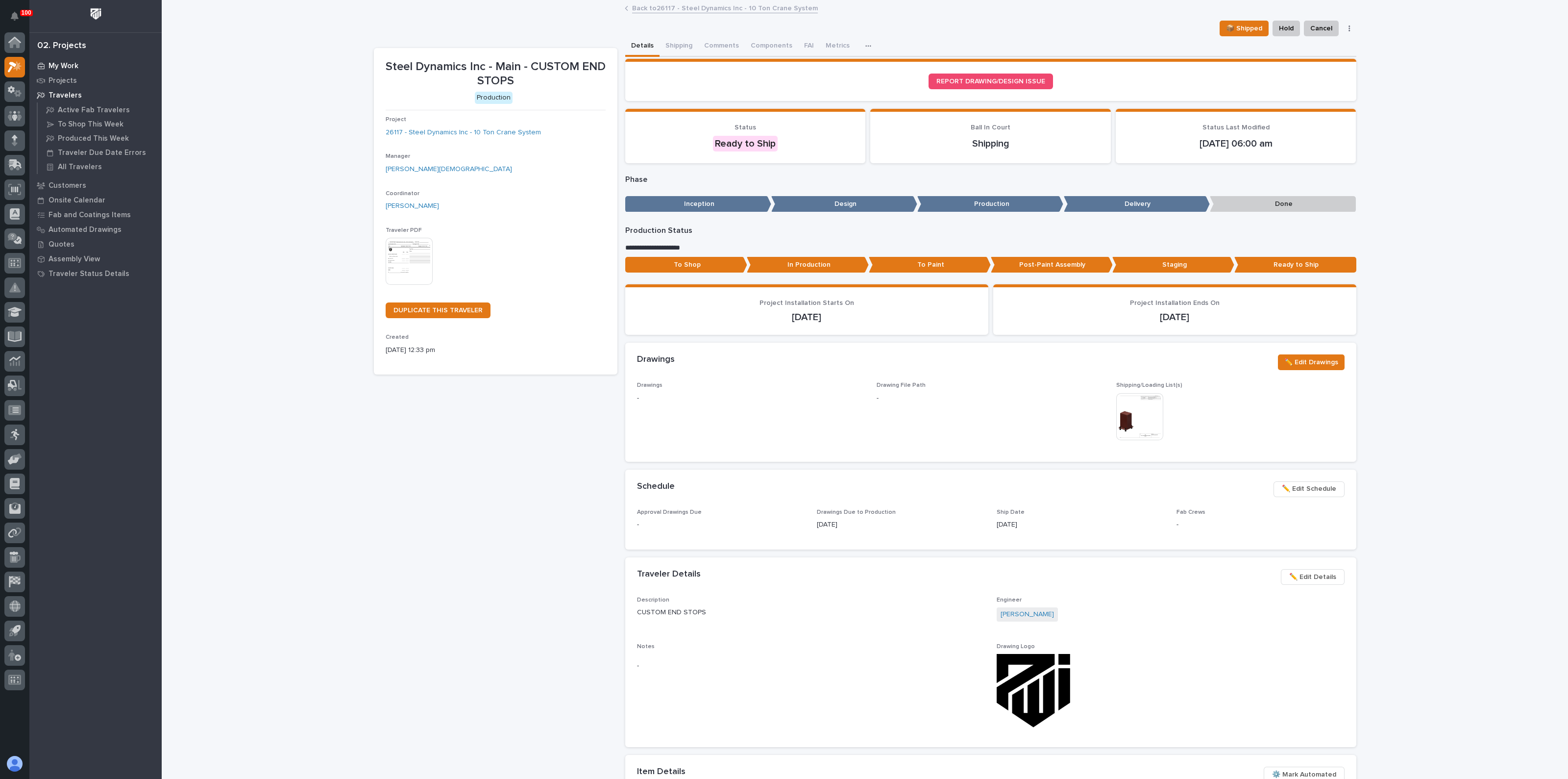
click at [65, 65] on p "My Work" at bounding box center [63, 66] width 30 height 9
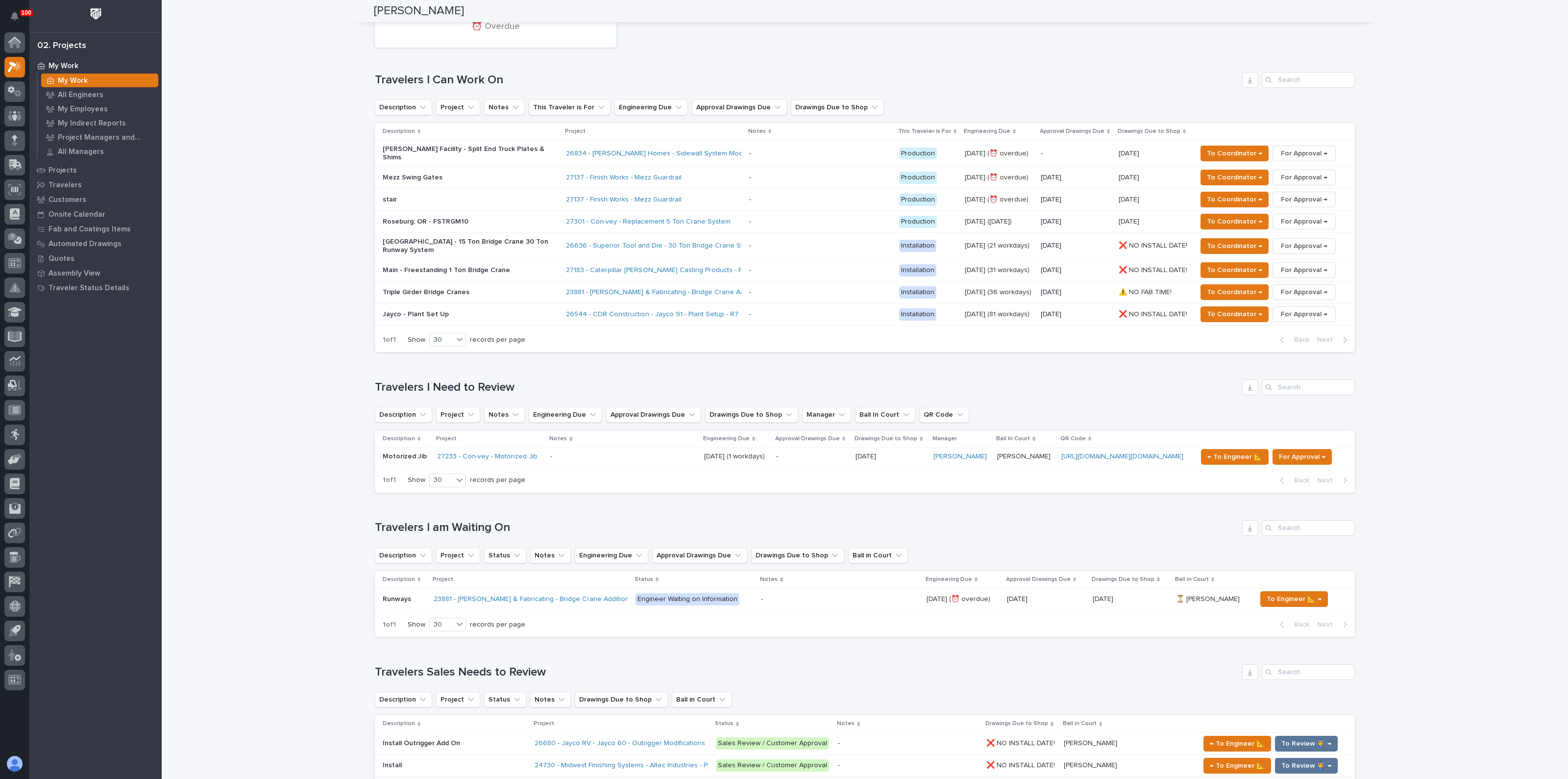
scroll to position [613, 0]
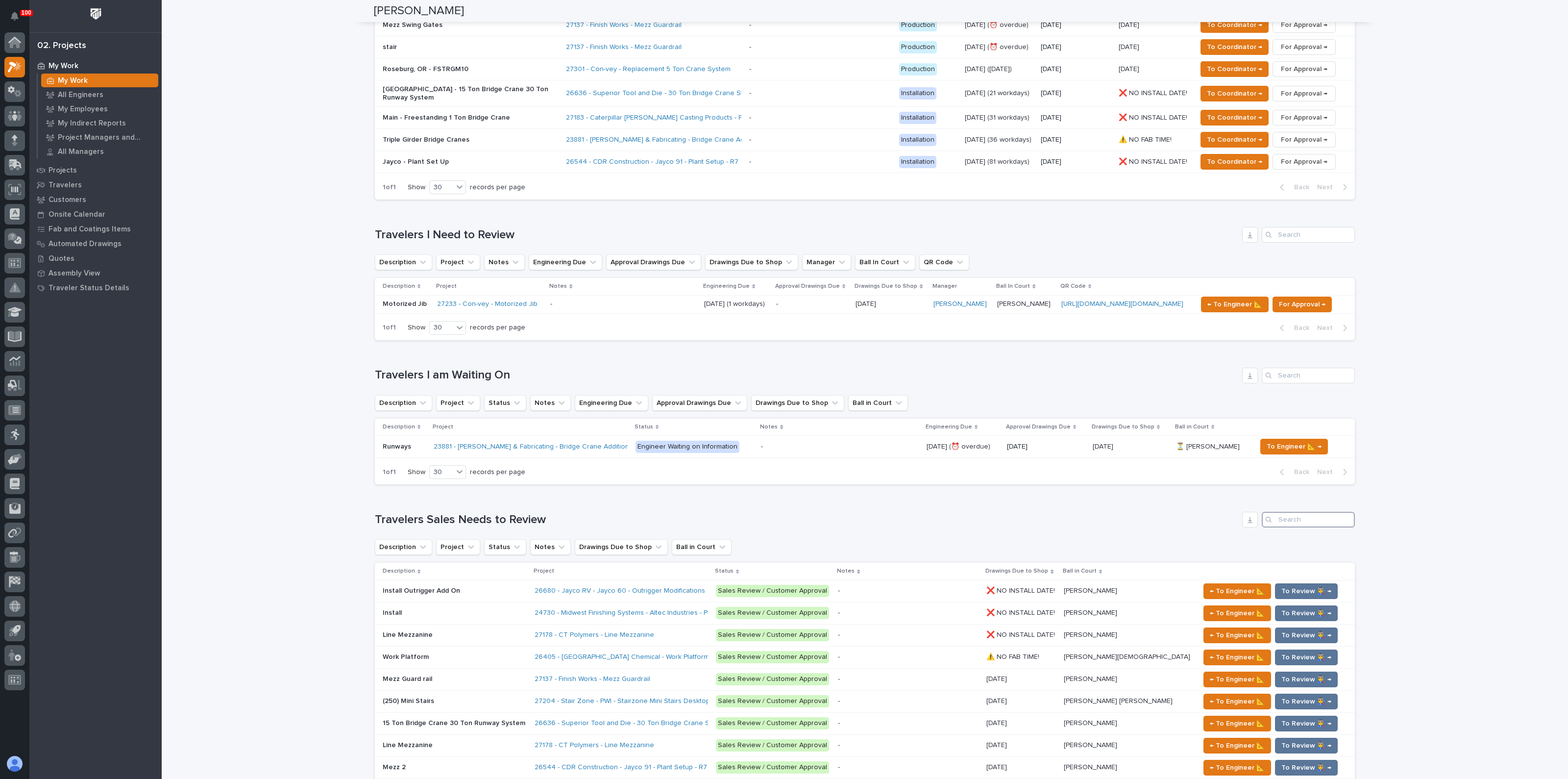
click at [1296, 512] on input "Search" at bounding box center [1308, 520] width 93 height 16
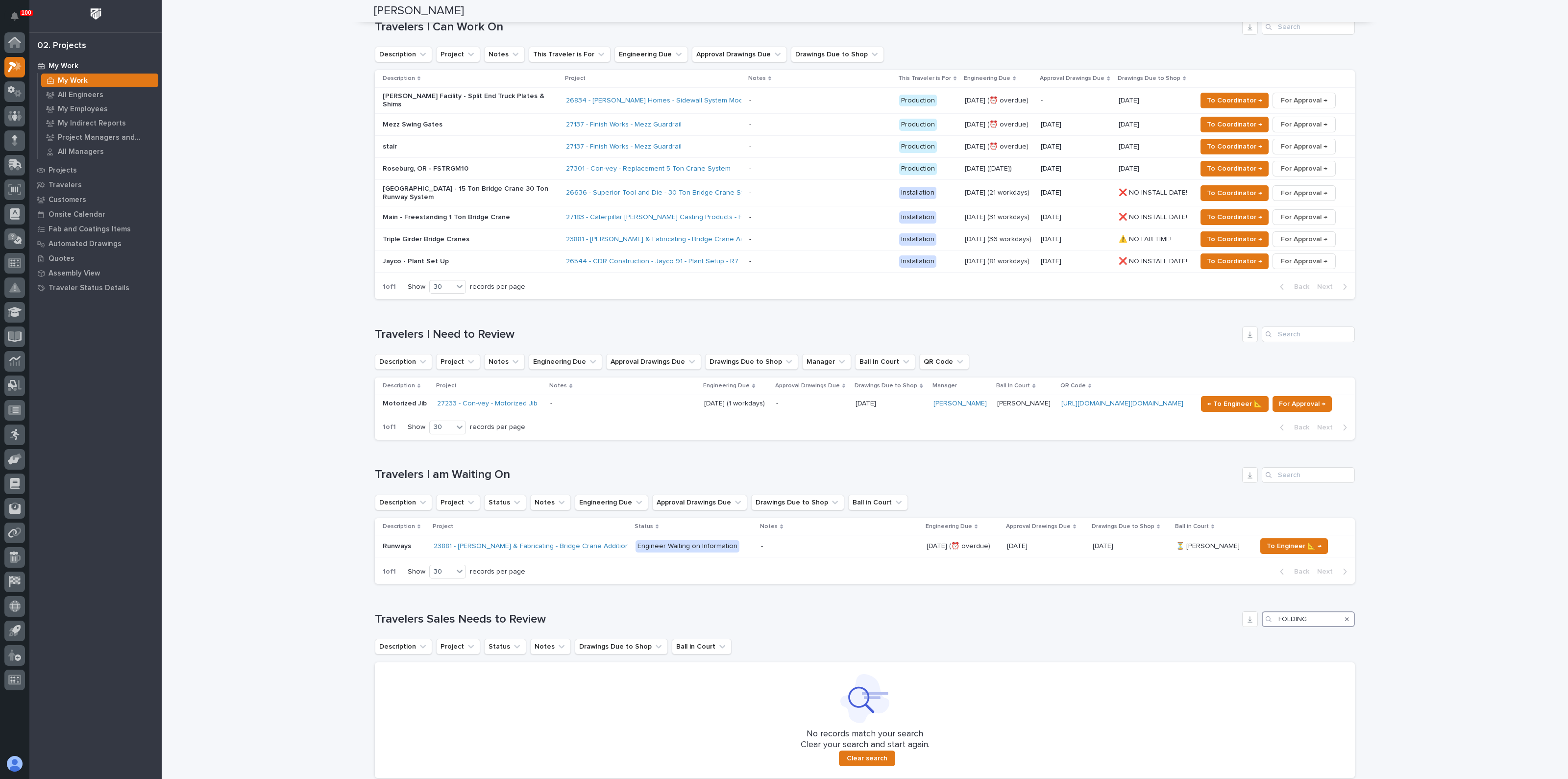
scroll to position [517, 0]
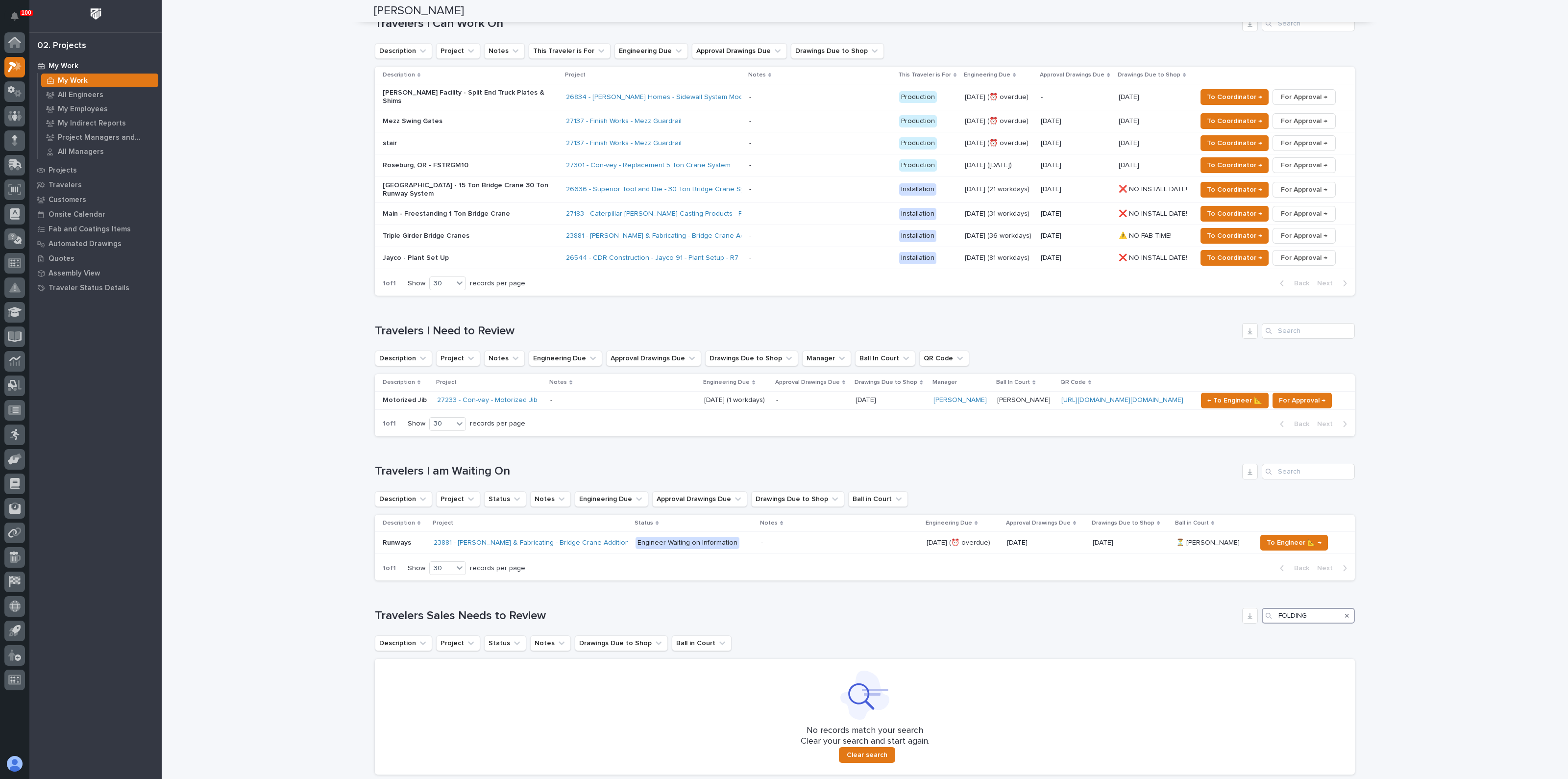
type input "FOLDING"
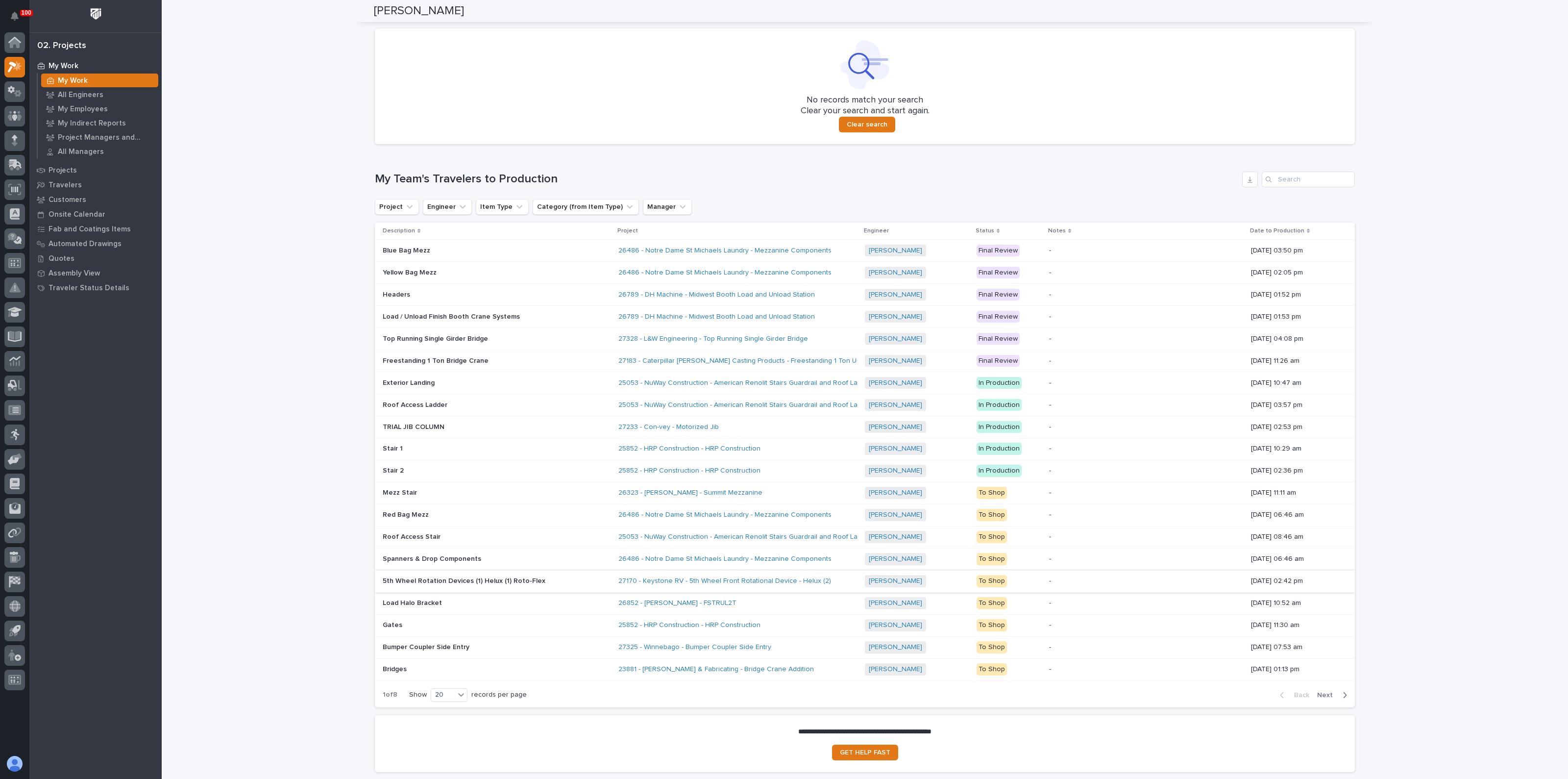
scroll to position [1150, 0]
click at [1313, 169] on input "Search" at bounding box center [1308, 177] width 93 height 16
type input "FOLDING"
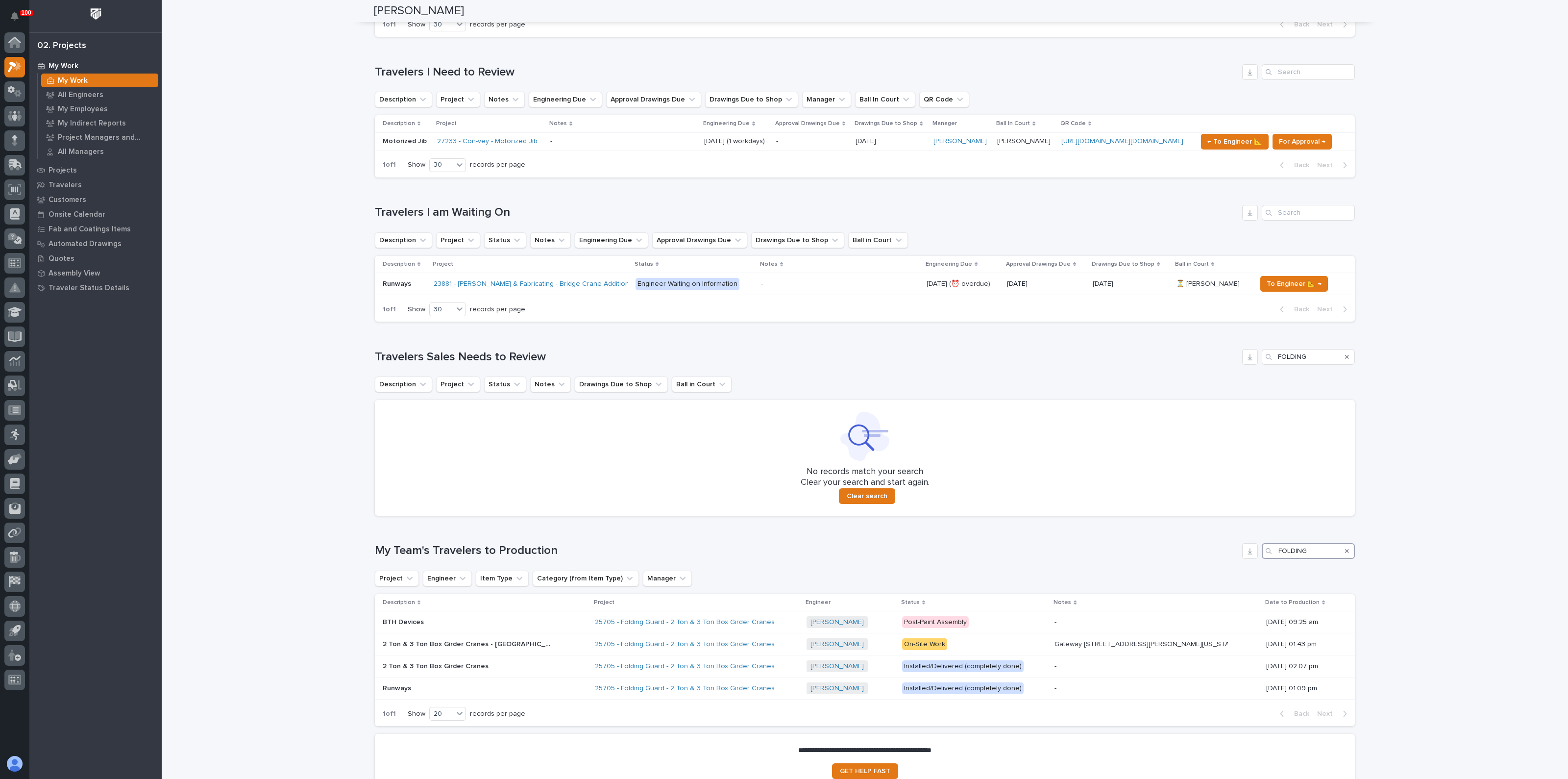
scroll to position [799, 0]
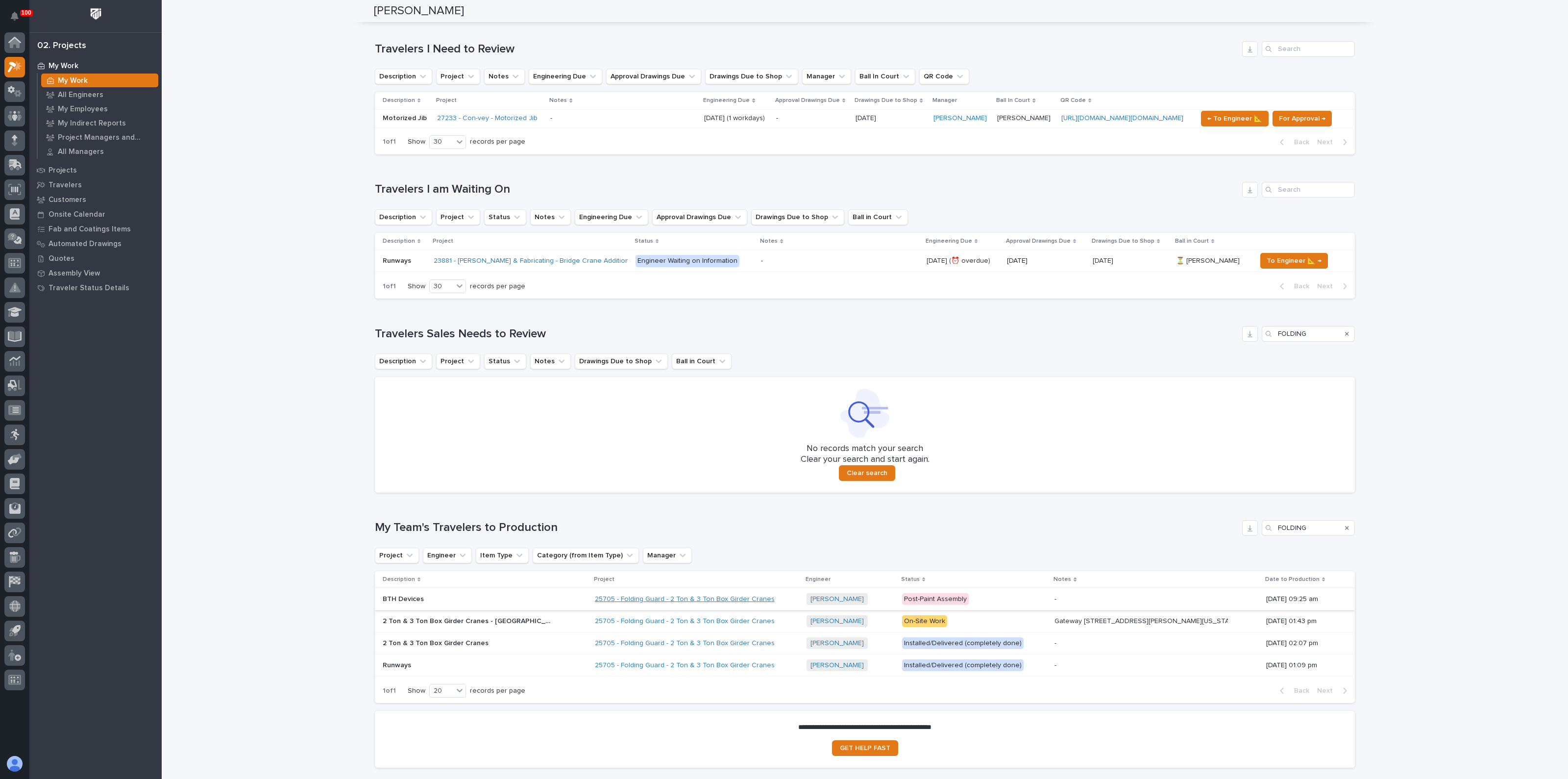
click at [661, 595] on link "25705 - Folding Guard - 2 Ton & 3 Ton Box Girder Cranes" at bounding box center [684, 599] width 180 height 8
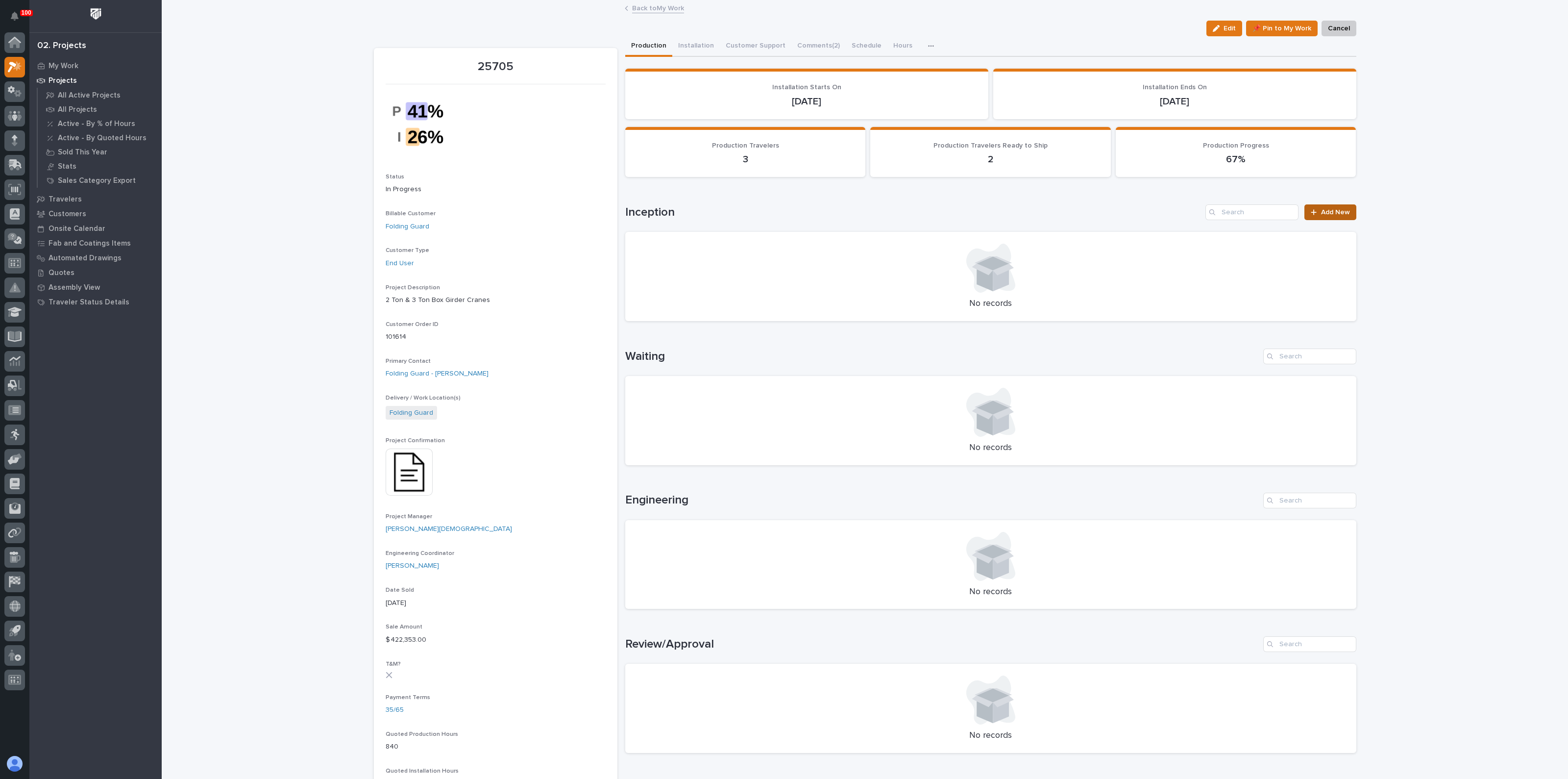
click at [1318, 207] on link "Add New" at bounding box center [1330, 212] width 52 height 16
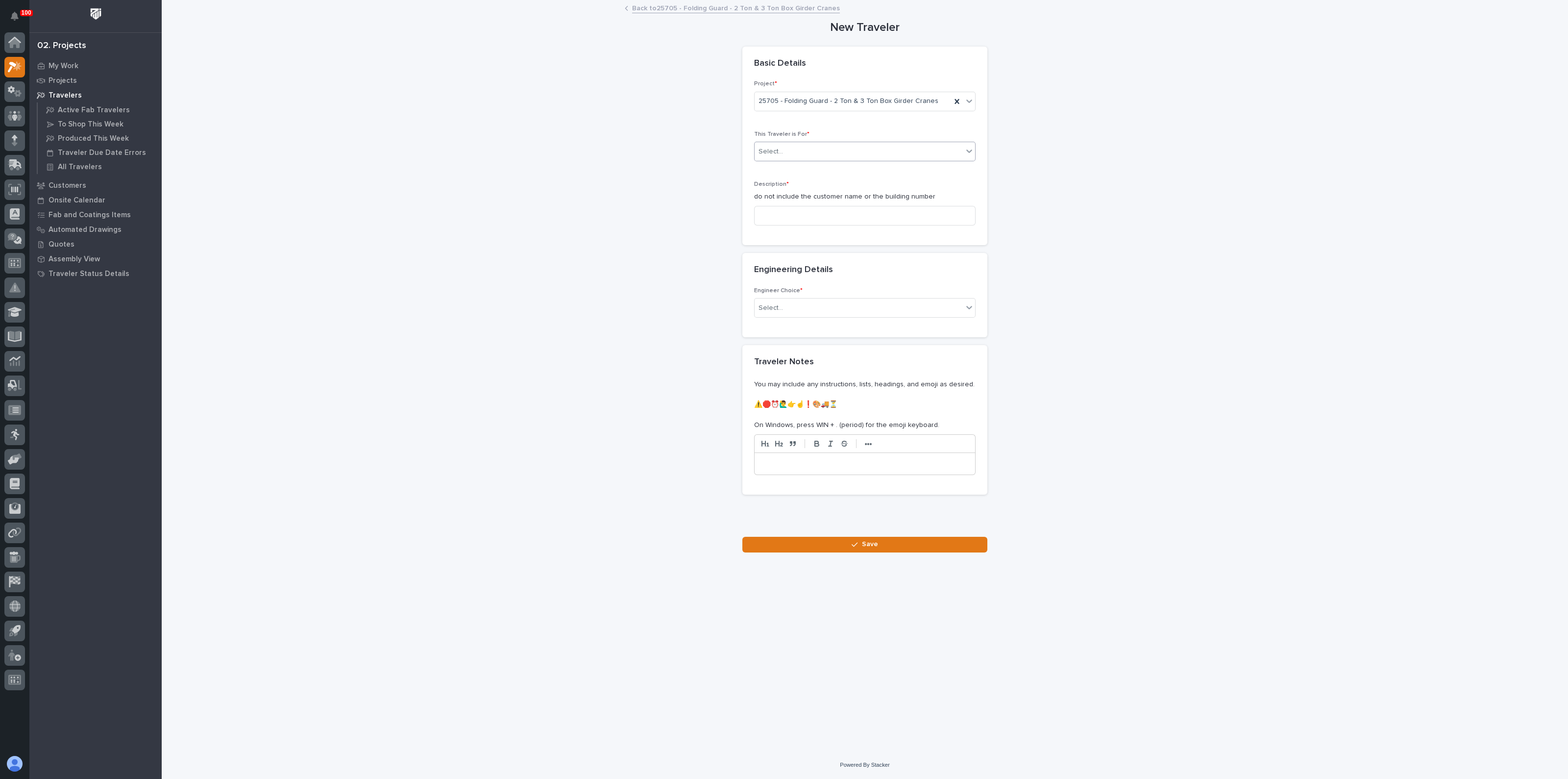
click at [811, 152] on div "Select..." at bounding box center [858, 152] width 208 height 16
click at [782, 171] on span "Production" at bounding box center [777, 169] width 38 height 11
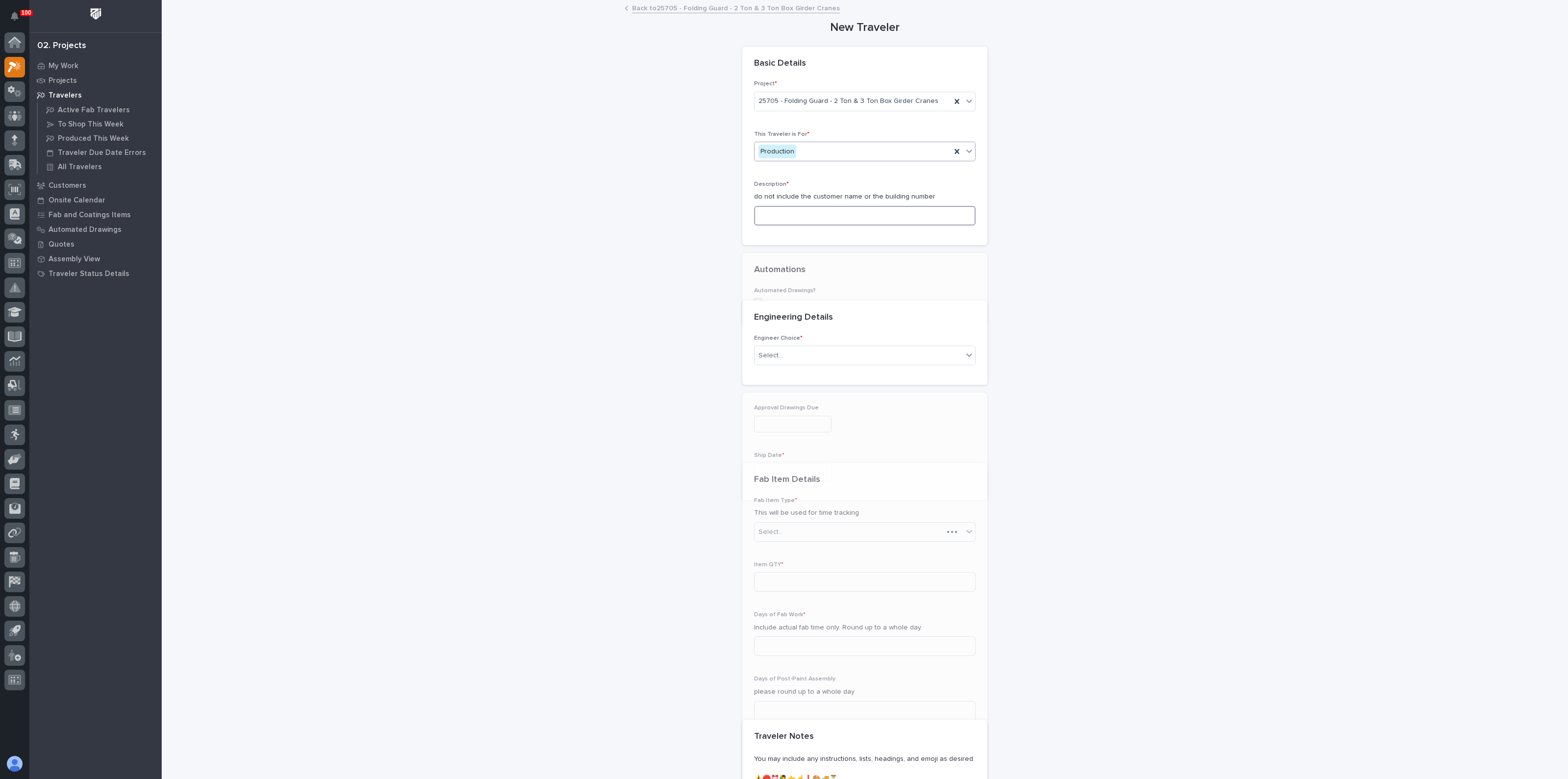
click at [779, 213] on input at bounding box center [865, 215] width 222 height 20
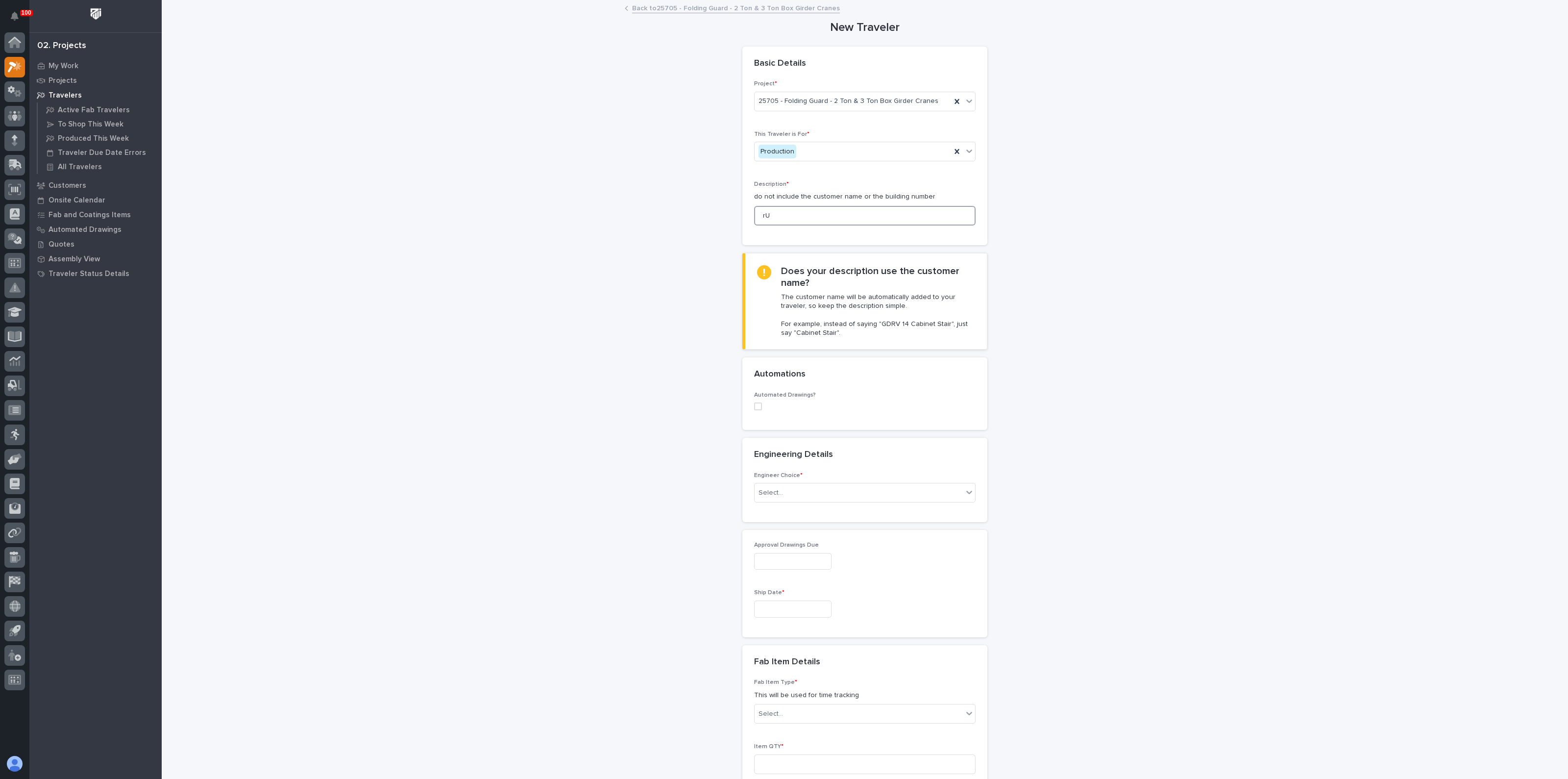
type input "r"
type input "RUNWAY SHIMS"
click at [779, 496] on div "Select..." at bounding box center [858, 492] width 208 height 16
click at [779, 540] on div "I know who will draw this" at bounding box center [860, 545] width 220 height 17
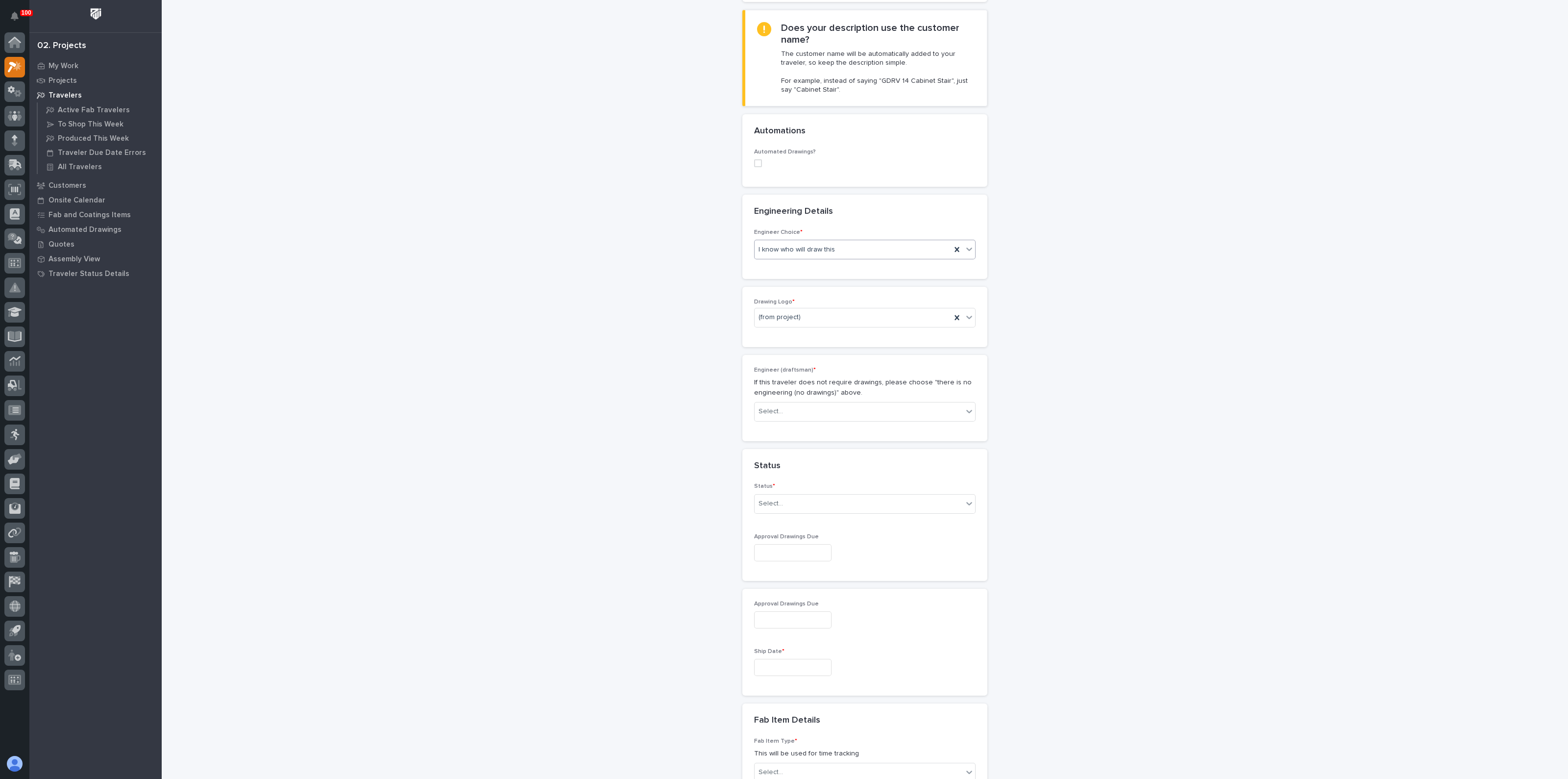
scroll to position [245, 0]
click at [773, 413] on div "Select..." at bounding box center [858, 410] width 208 height 16
type input "*******"
click at [775, 424] on div "[PERSON_NAME]" at bounding box center [860, 427] width 220 height 17
click at [794, 504] on div "Select..." at bounding box center [858, 502] width 208 height 16
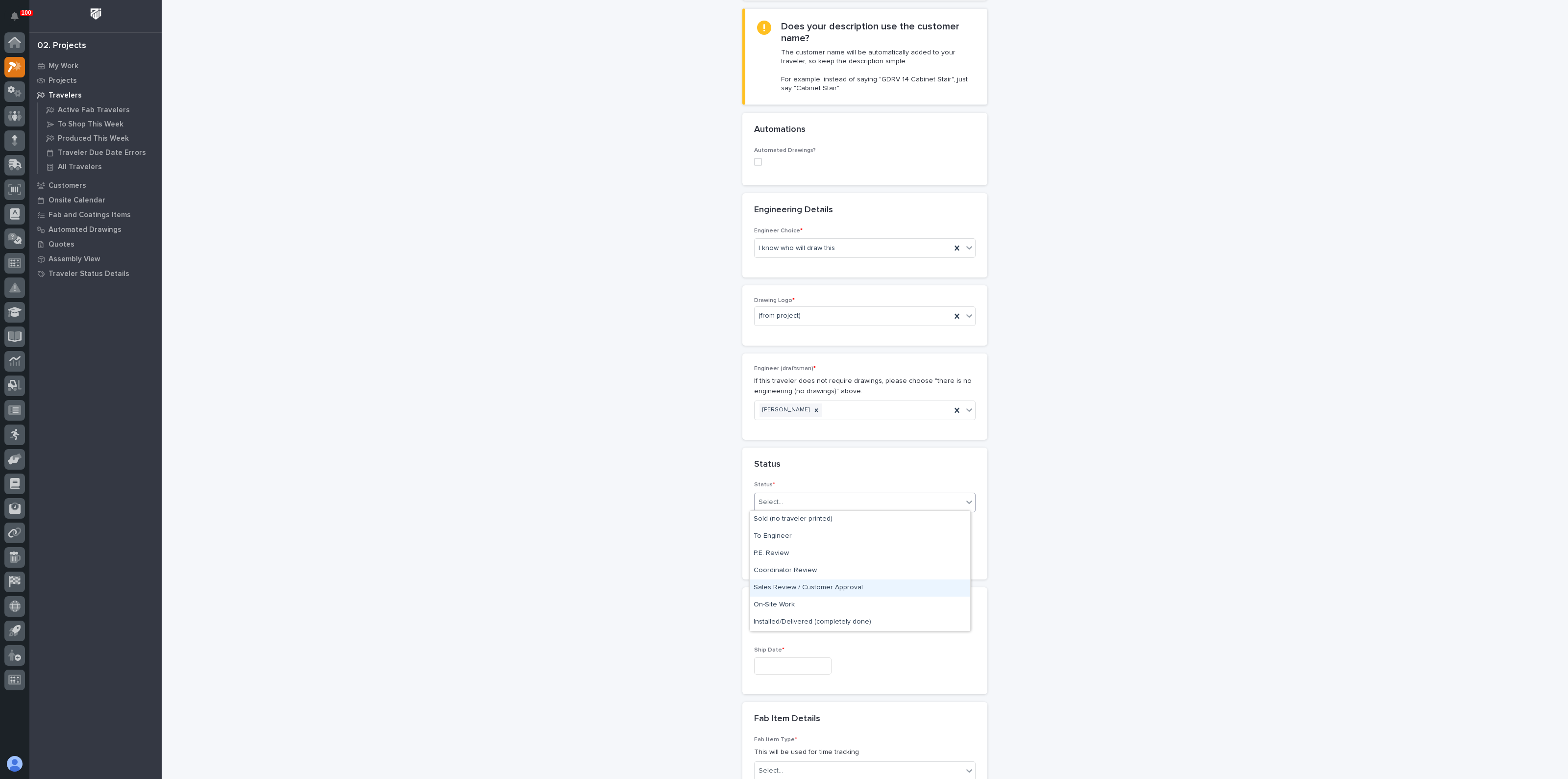
click at [773, 588] on div "Sales Review / Customer Approval" at bounding box center [860, 588] width 220 height 17
click at [952, 500] on icon at bounding box center [957, 502] width 10 height 10
click at [868, 503] on div "Select..." at bounding box center [858, 502] width 208 height 16
click at [795, 533] on div "To Engineer" at bounding box center [860, 536] width 220 height 17
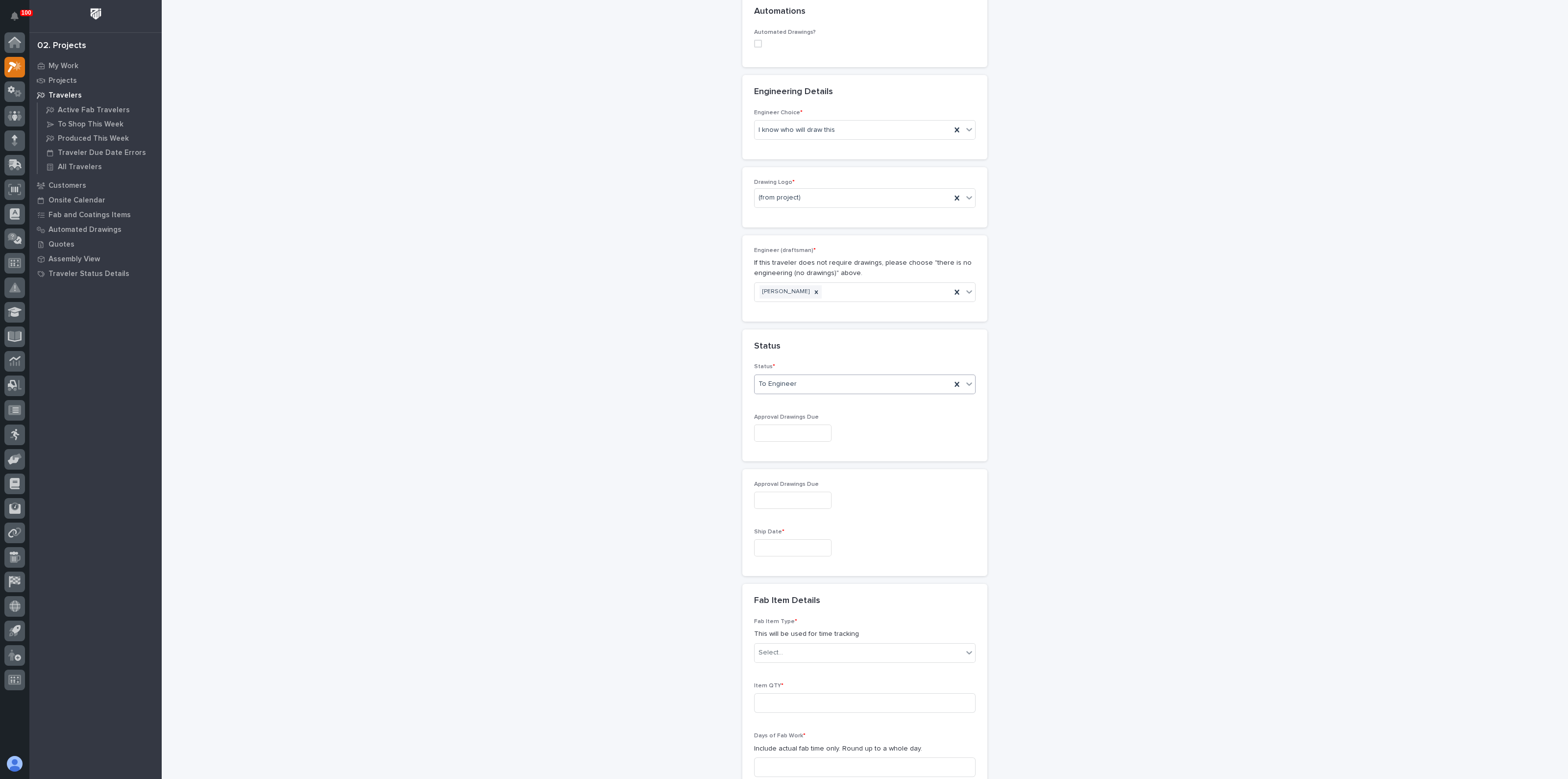
scroll to position [368, 0]
click at [777, 544] on input "text" at bounding box center [793, 543] width 78 height 17
click at [750, 459] on div "13" at bounding box center [750, 461] width 13 height 13
type input "**********"
click at [689, 540] on div "**********" at bounding box center [865, 410] width 982 height 1553
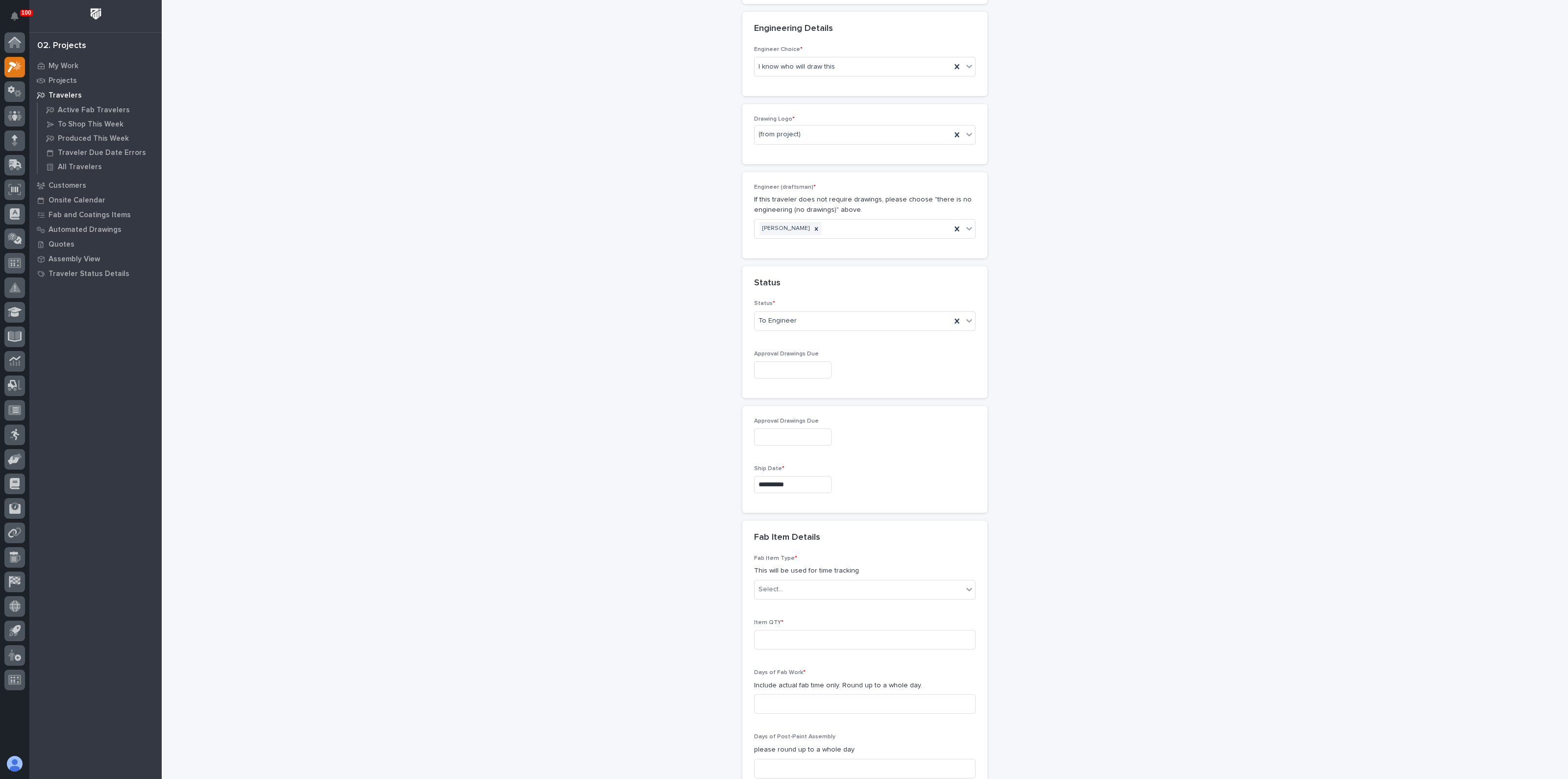
scroll to position [552, 0]
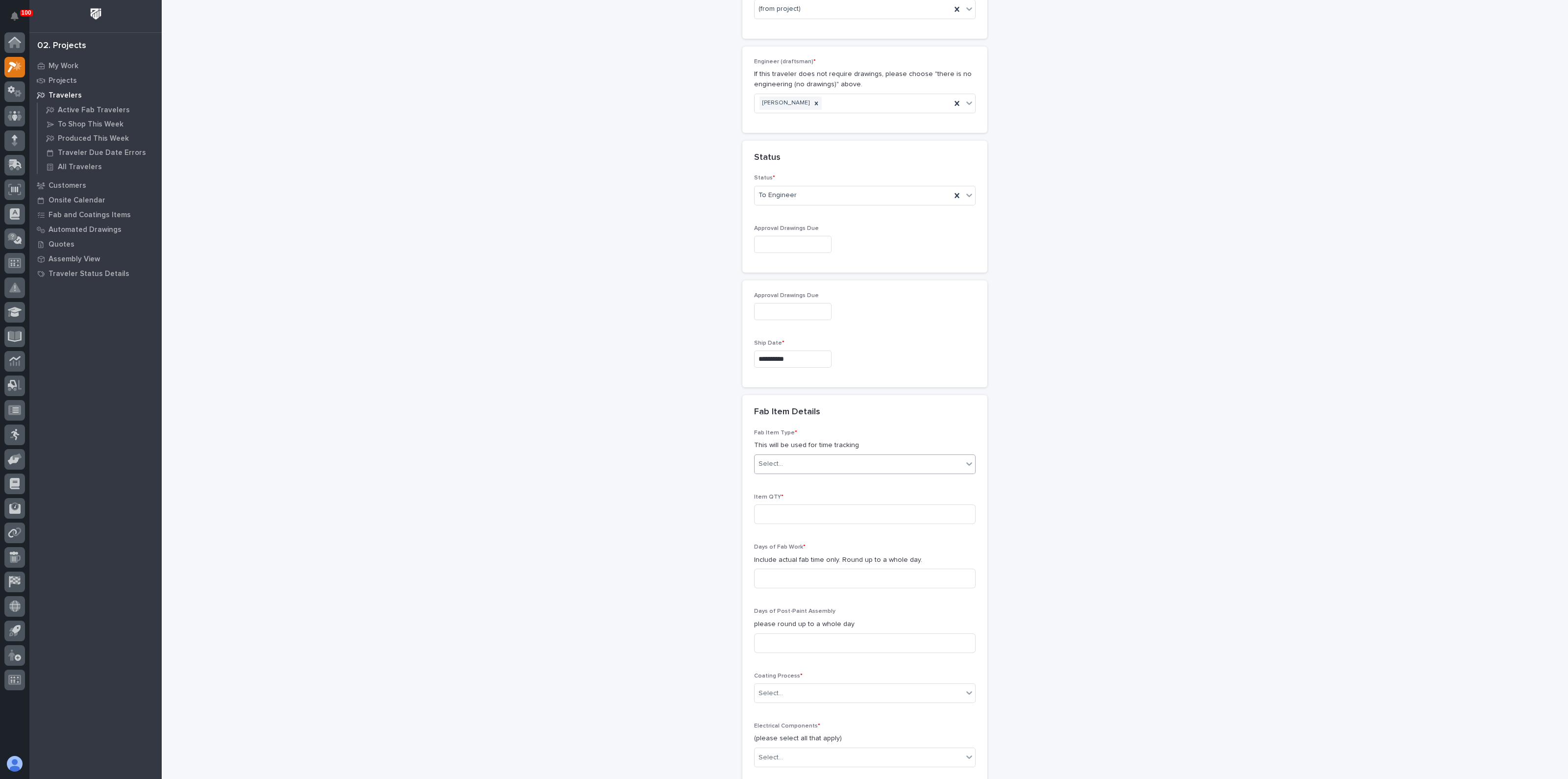
click at [791, 466] on div "Select..." at bounding box center [858, 464] width 208 height 16
click at [782, 500] on div "Crane Components - Other" at bounding box center [860, 499] width 220 height 17
click at [772, 511] on input at bounding box center [865, 514] width 222 height 20
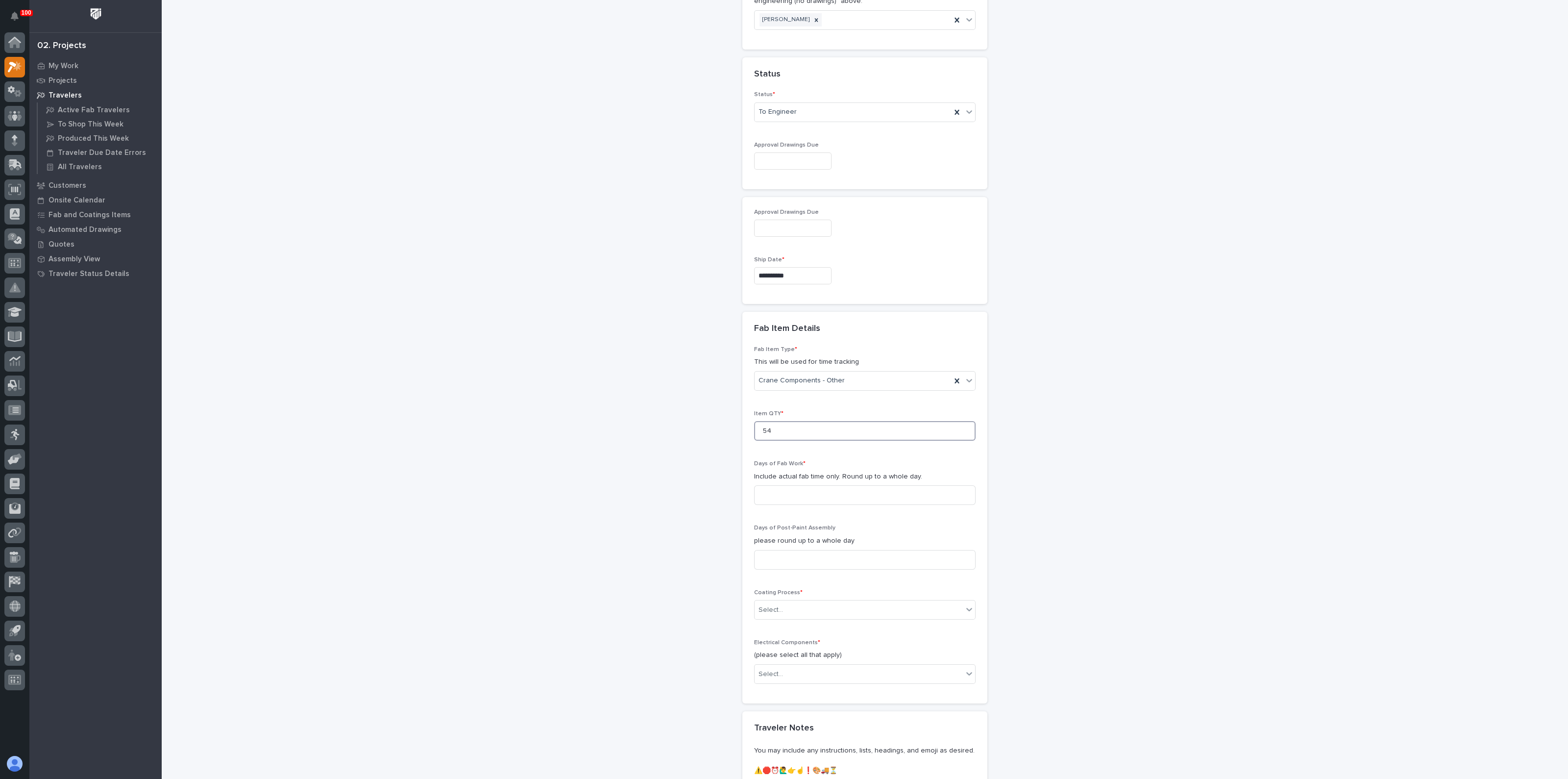
scroll to position [736, 0]
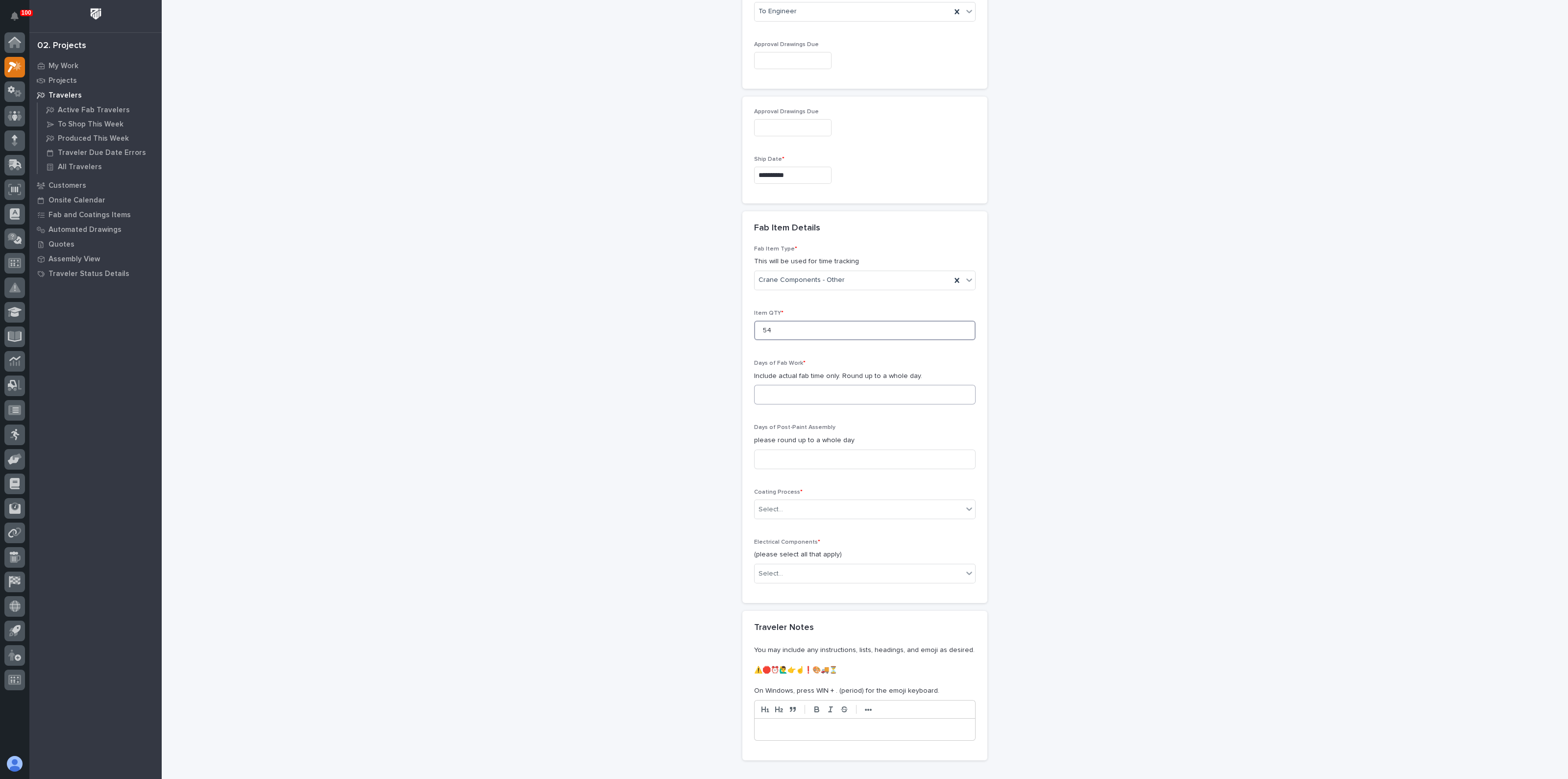
type input "54"
click at [790, 396] on input at bounding box center [865, 394] width 222 height 20
type input "1"
click at [707, 459] on div "**********" at bounding box center [865, 42] width 982 height 1553
click at [782, 501] on div "Select..." at bounding box center [858, 509] width 208 height 16
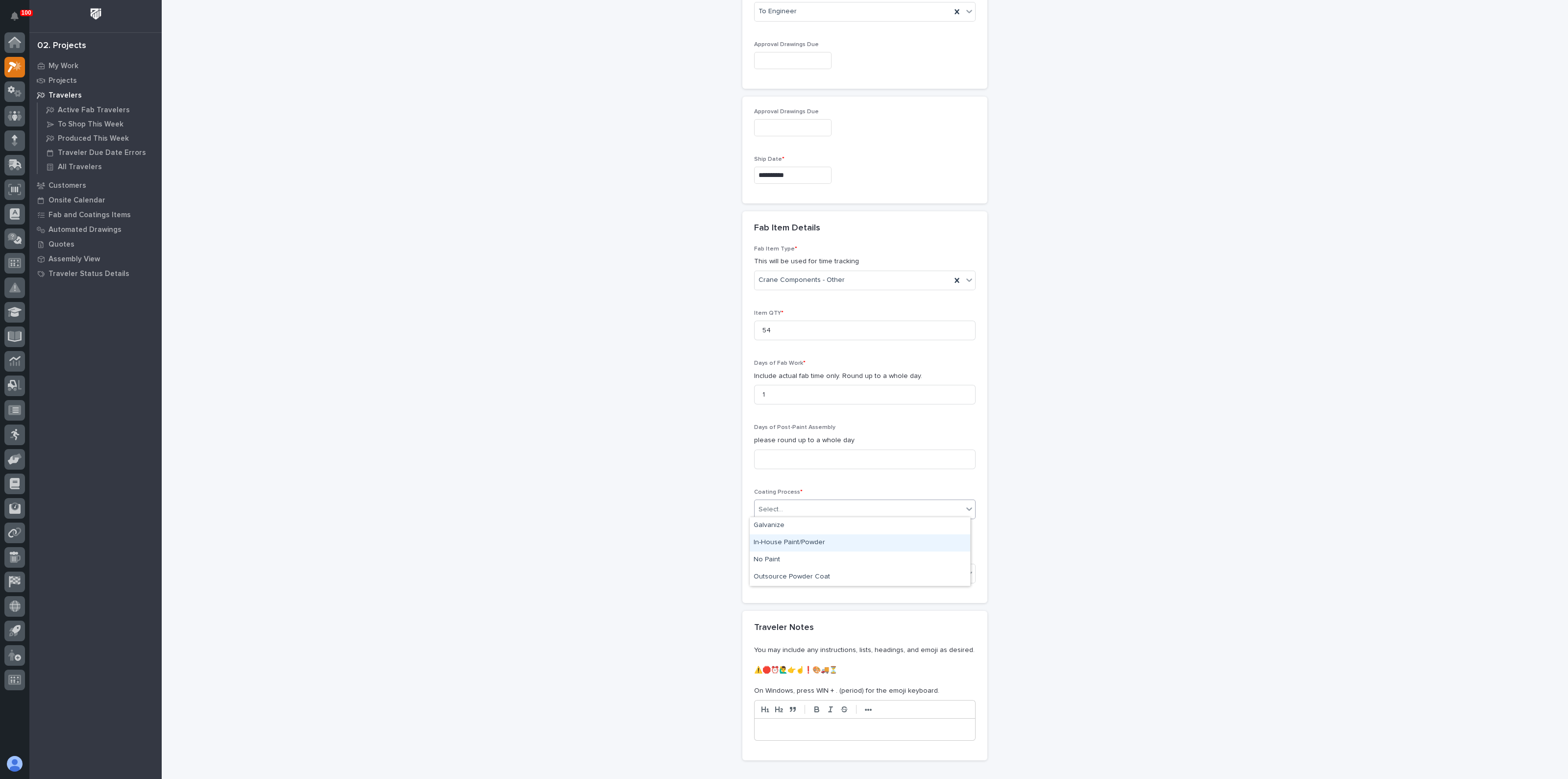
drag, startPoint x: 777, startPoint y: 552, endPoint x: 779, endPoint y: 545, distance: 7.3
click at [779, 545] on div "In-House Paint/Powder" at bounding box center [860, 543] width 220 height 17
click at [693, 543] on div "**********" at bounding box center [865, 42] width 982 height 1553
click at [767, 569] on div "Select..." at bounding box center [771, 574] width 24 height 10
click at [767, 585] on div "None" at bounding box center [860, 590] width 220 height 17
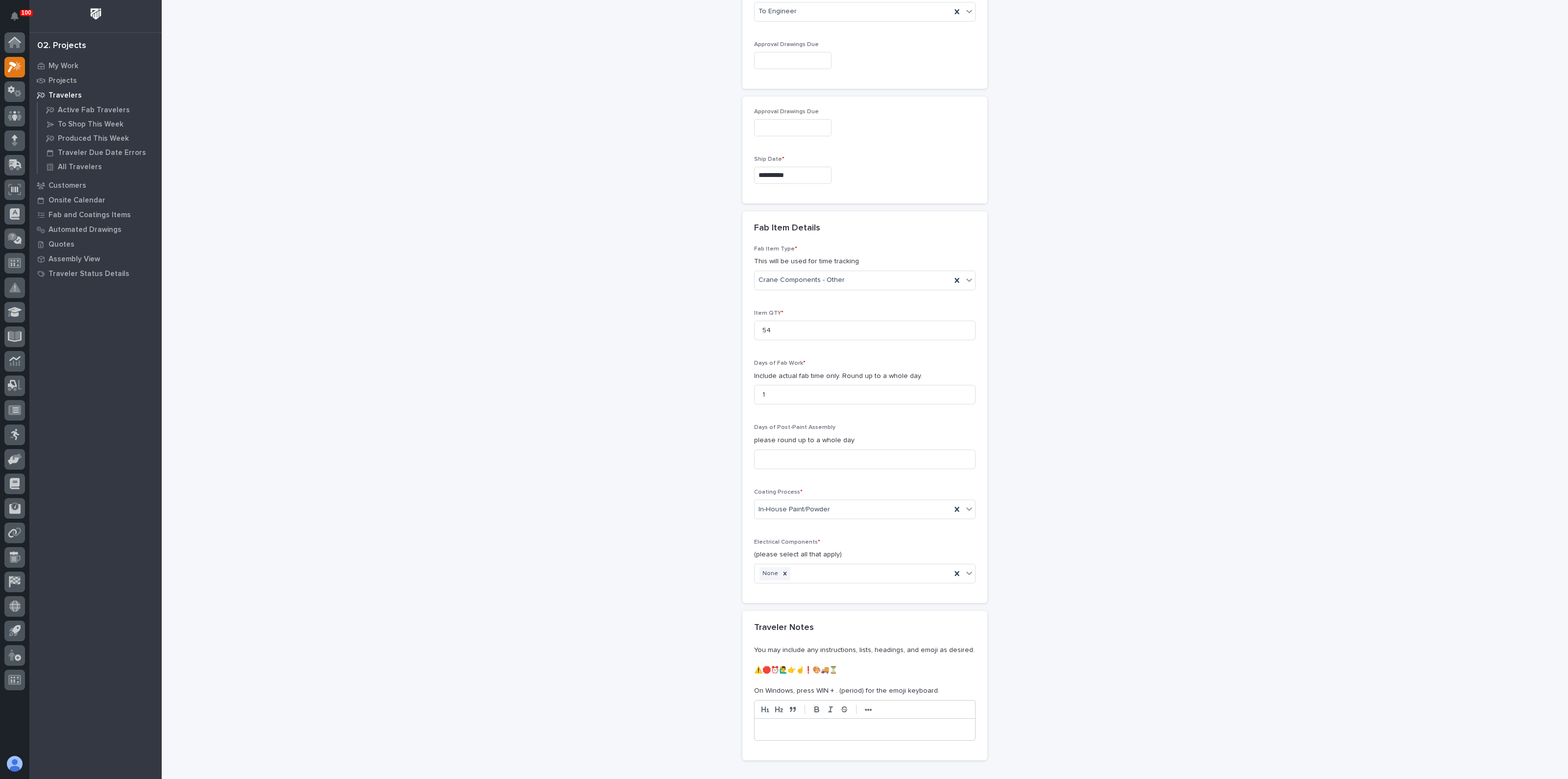
click at [684, 597] on div "**********" at bounding box center [865, 42] width 982 height 1553
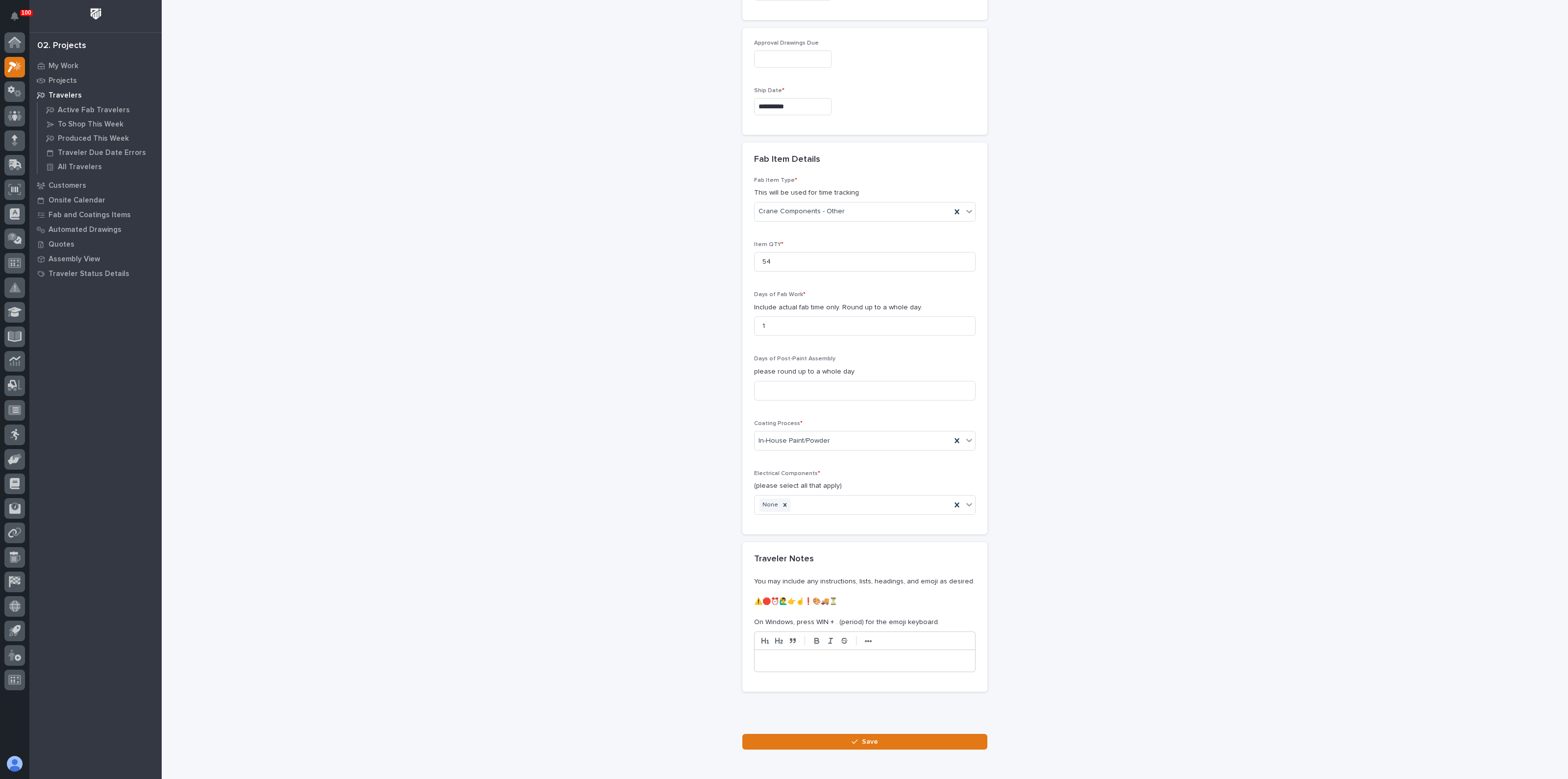
scroll to position [848, 0]
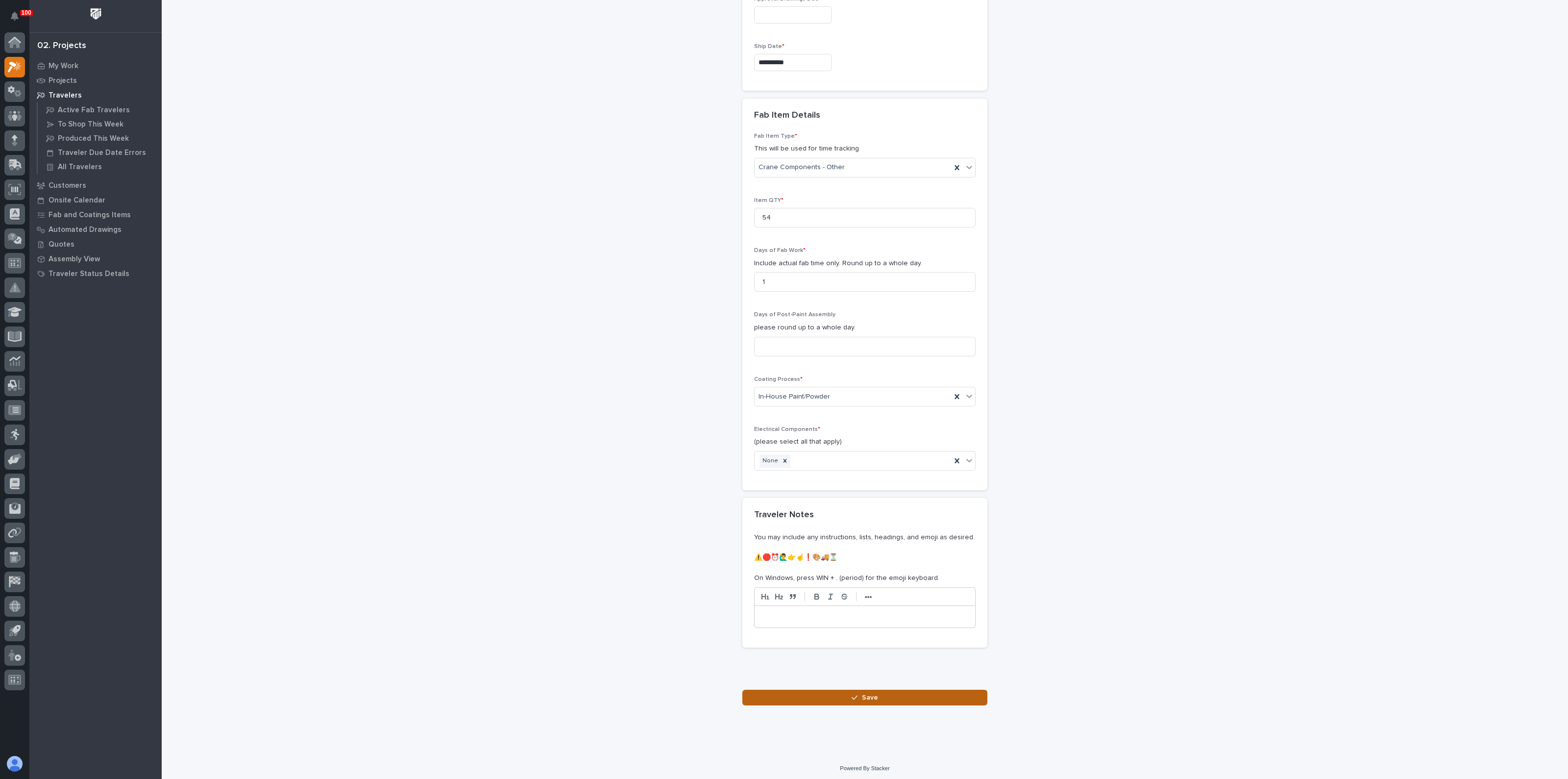
click at [833, 696] on button "Save" at bounding box center [865, 697] width 245 height 16
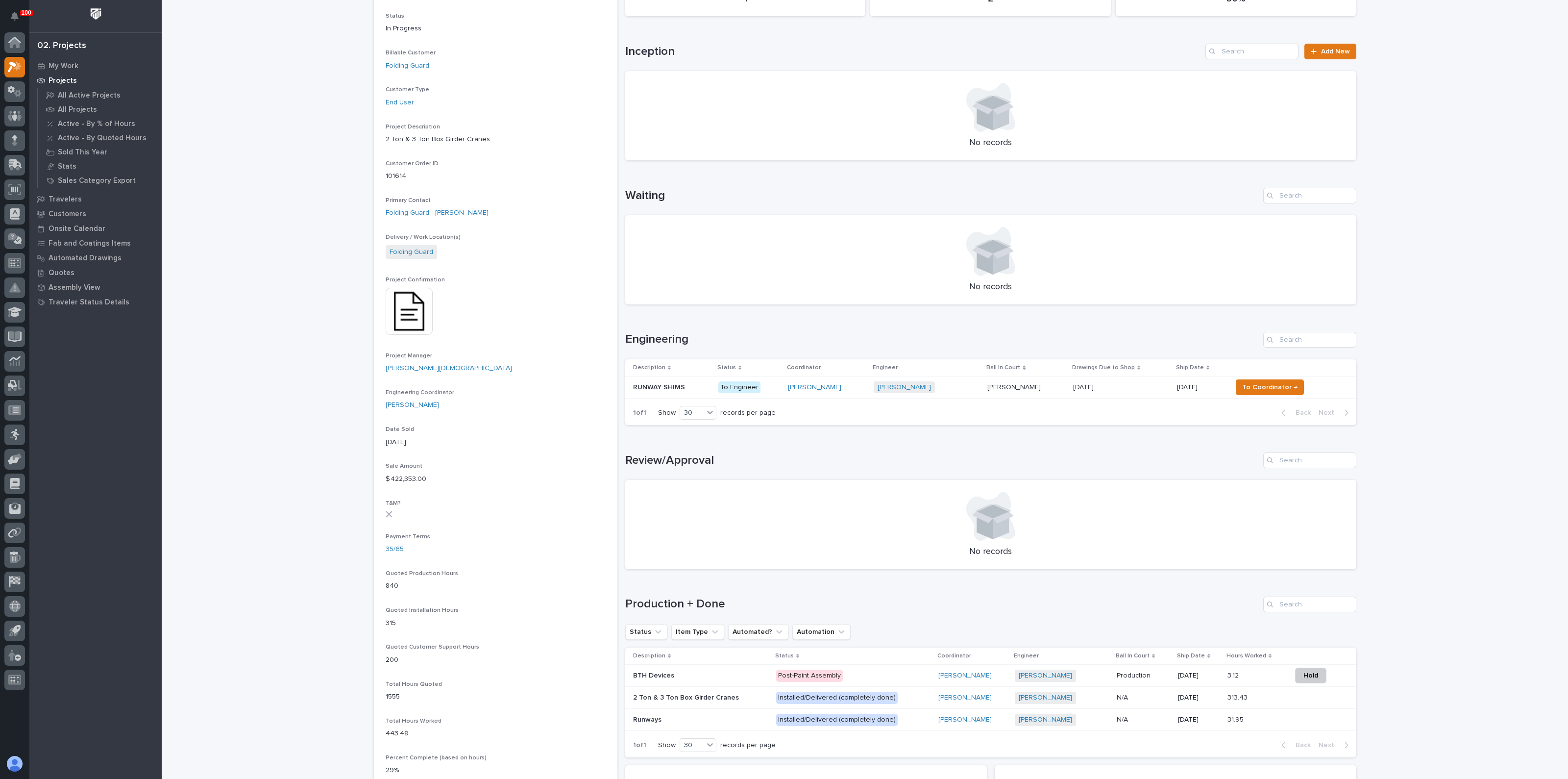
scroll to position [368, 0]
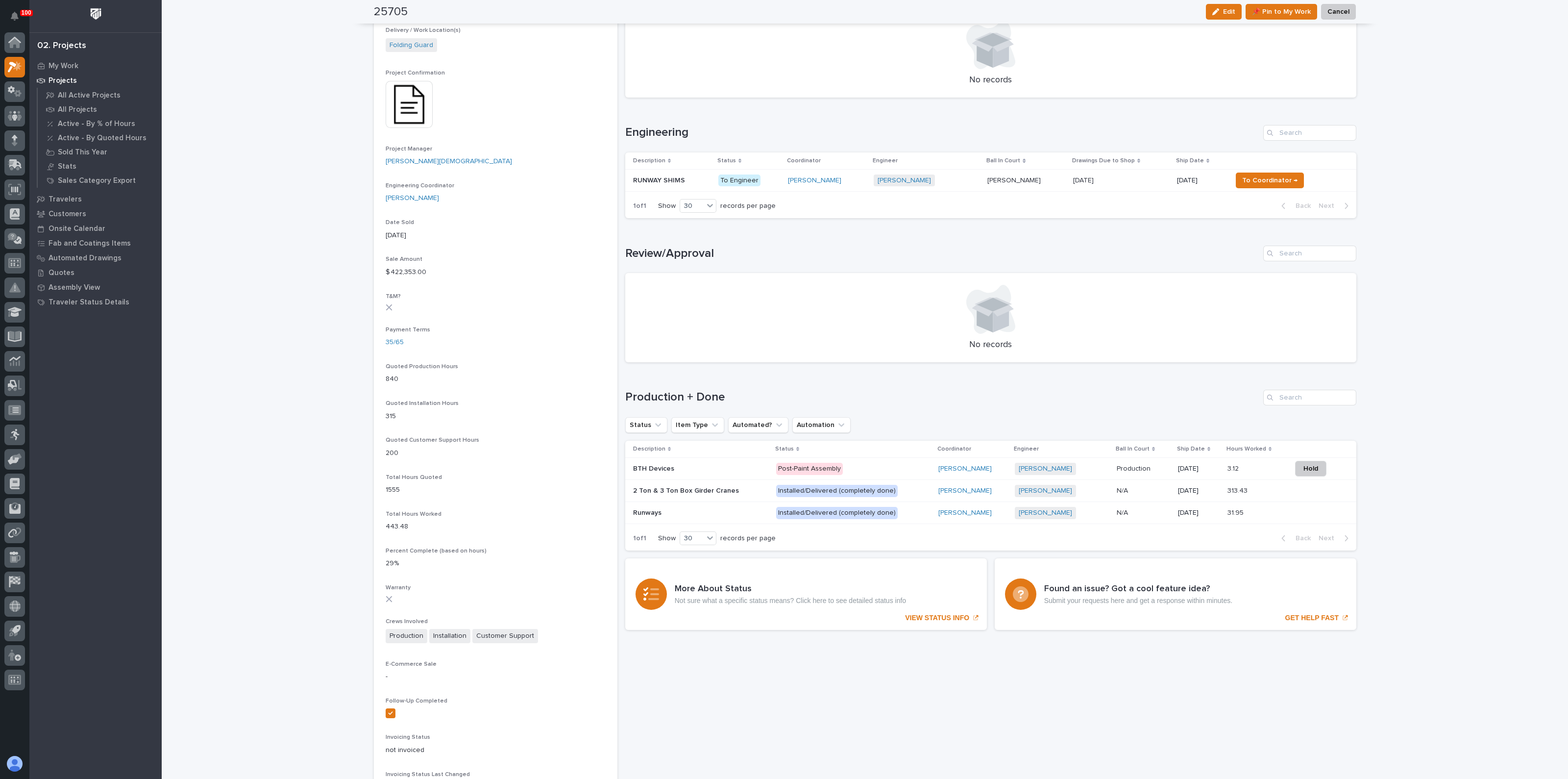
click at [659, 175] on p "RUNWAY SHIMS" at bounding box center [660, 180] width 54 height 10
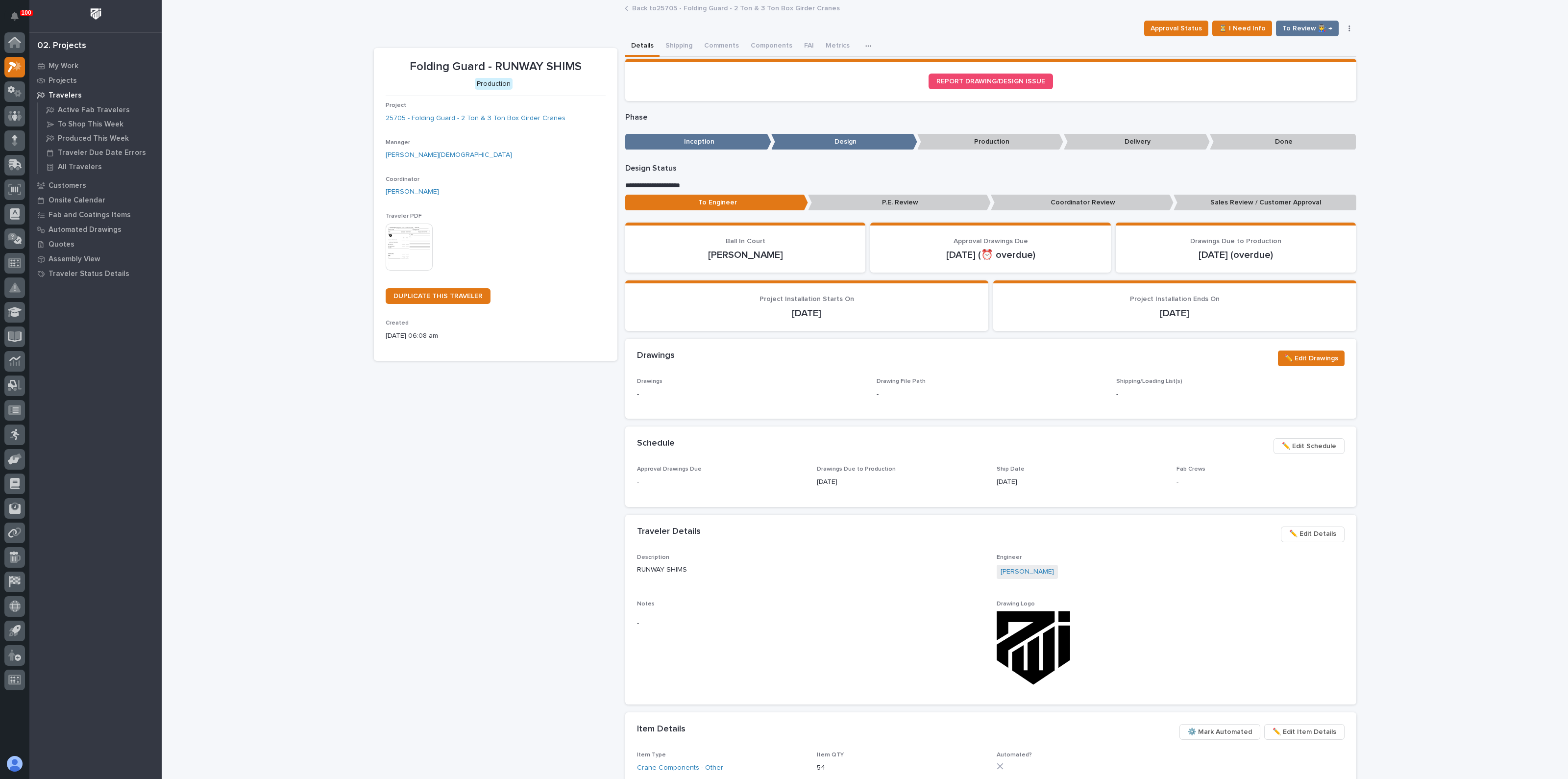
click at [404, 241] on img at bounding box center [409, 247] width 47 height 47
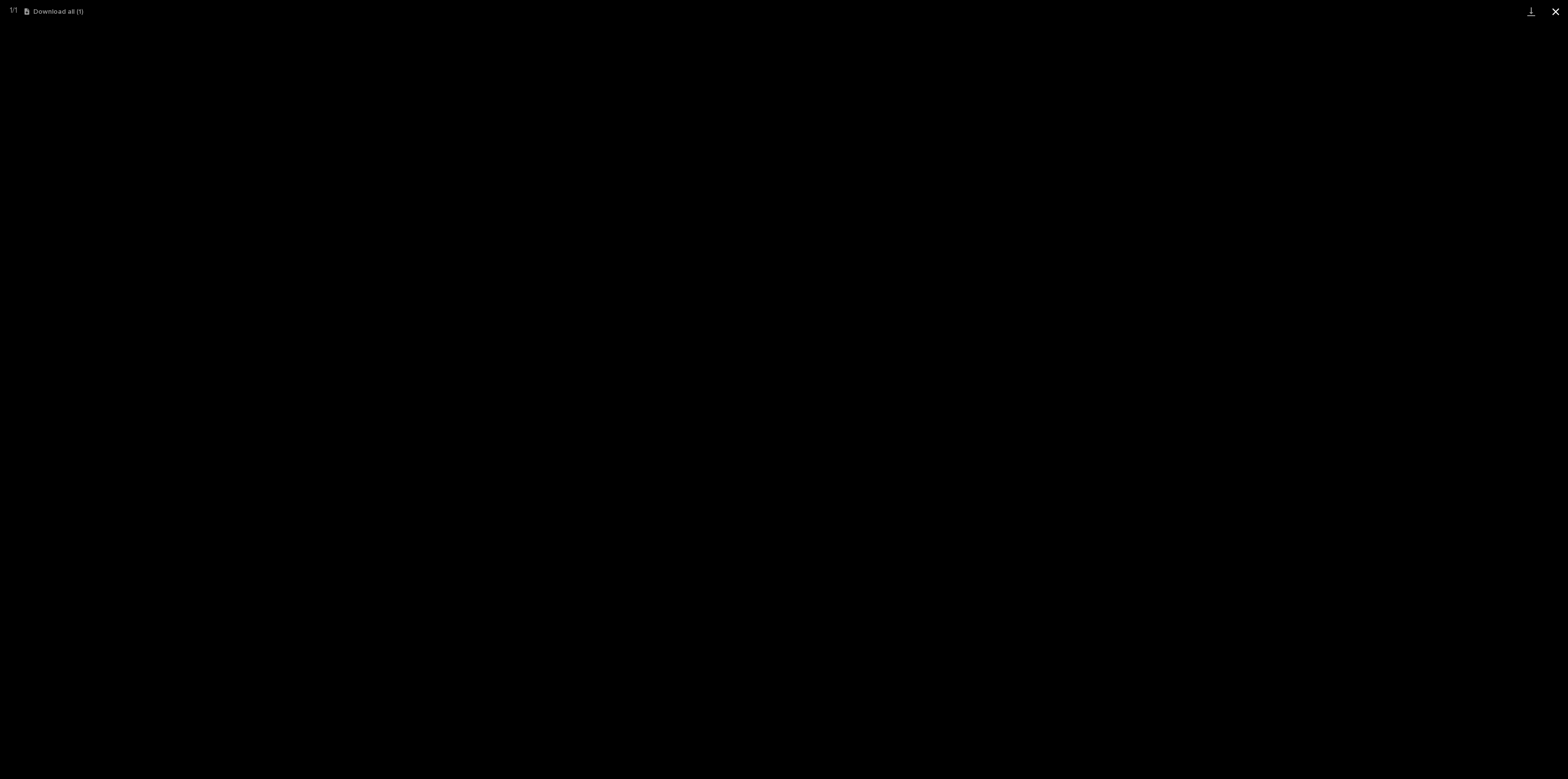
drag, startPoint x: 1559, startPoint y: 14, endPoint x: 1544, endPoint y: 17, distance: 15.3
click at [1559, 14] on button "Close gallery" at bounding box center [1556, 11] width 24 height 23
